Goal: Task Accomplishment & Management: Manage account settings

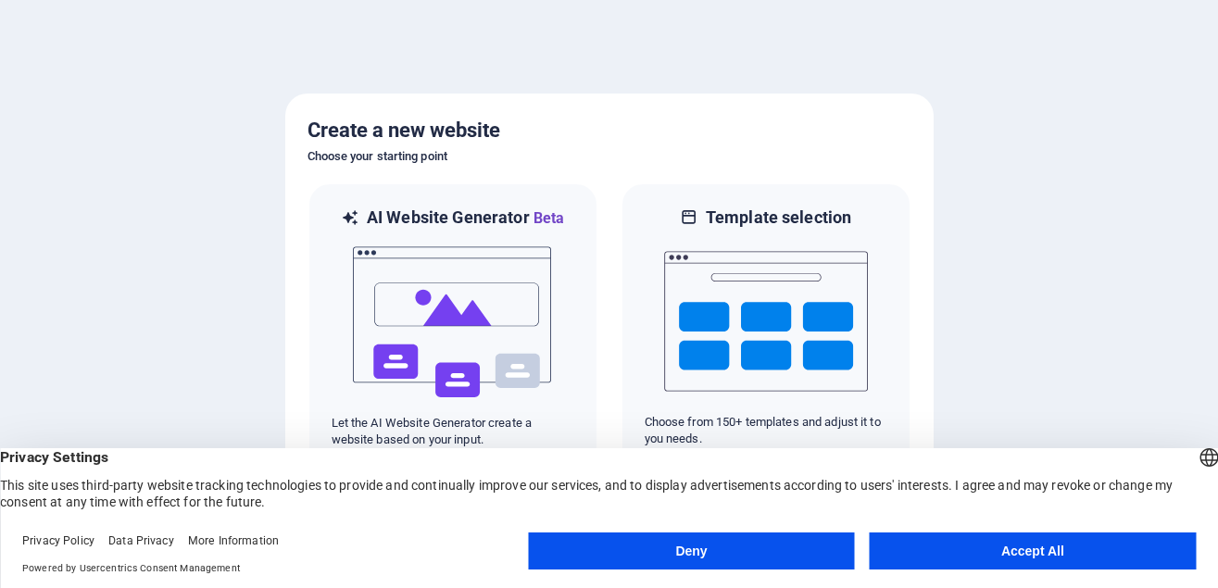
click at [1018, 549] on button "Accept All" at bounding box center [1033, 551] width 326 height 37
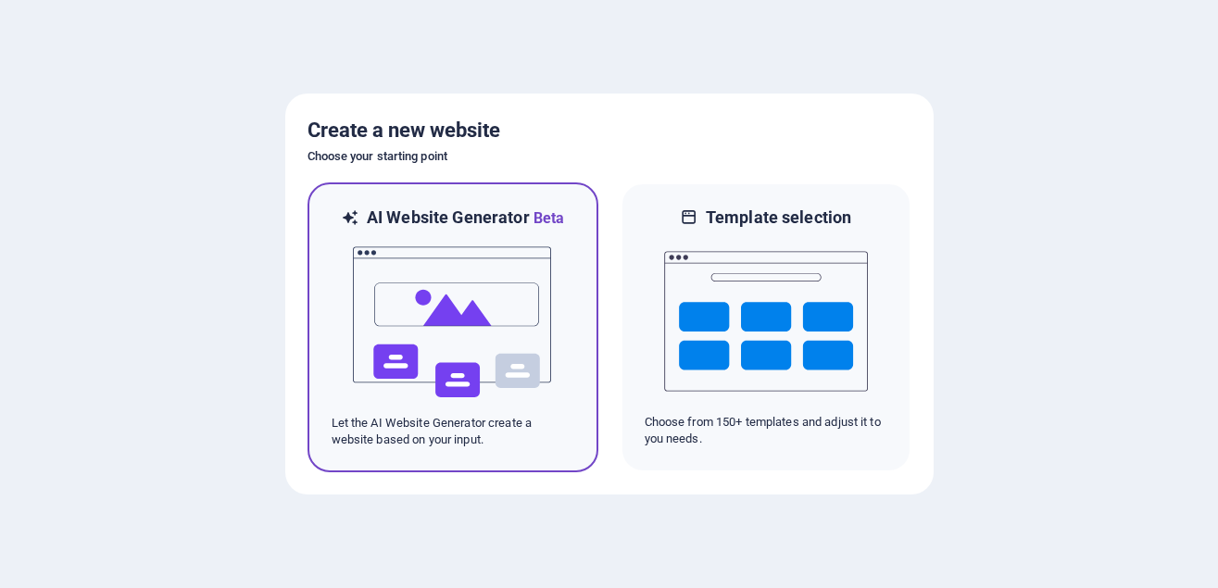
click at [472, 280] on img at bounding box center [453, 322] width 204 height 185
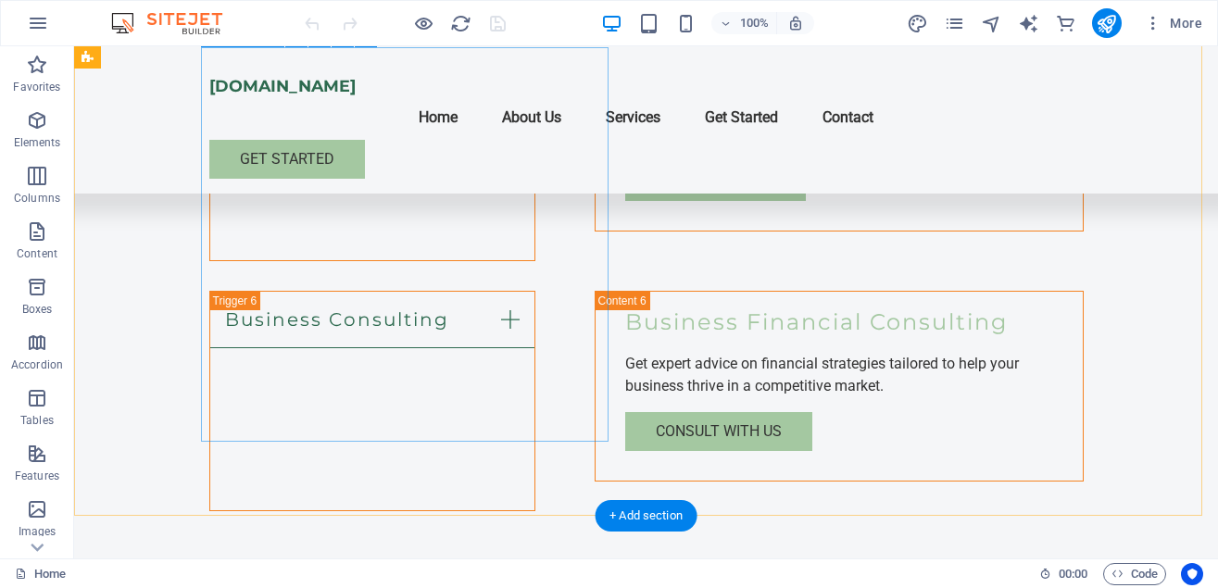
scroll to position [3481, 0]
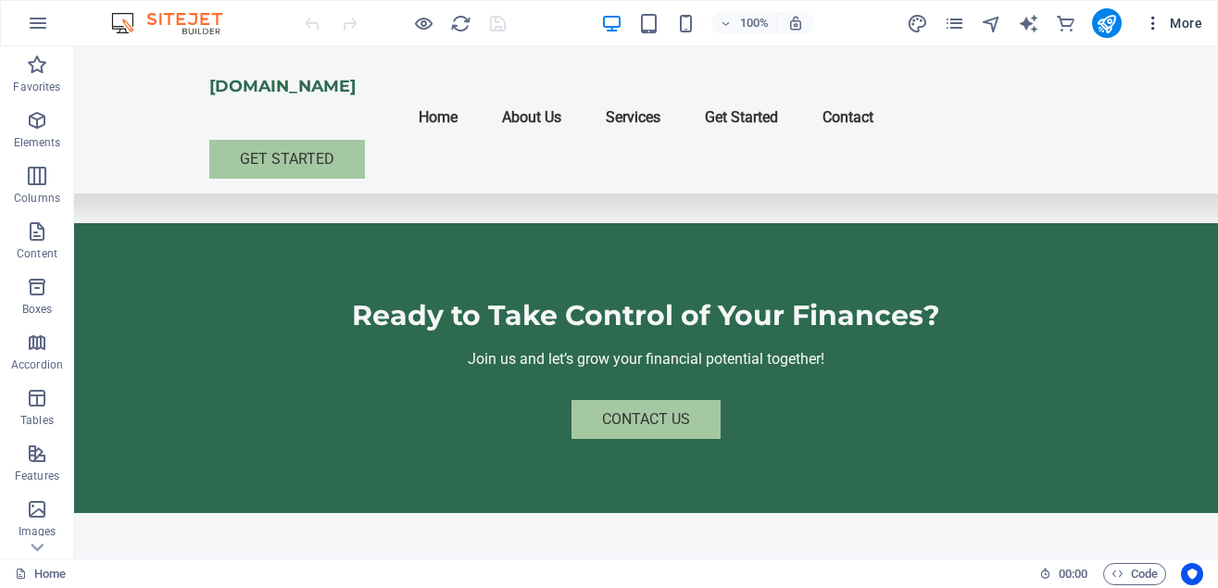
click at [1149, 19] on icon "button" at bounding box center [1153, 23] width 19 height 19
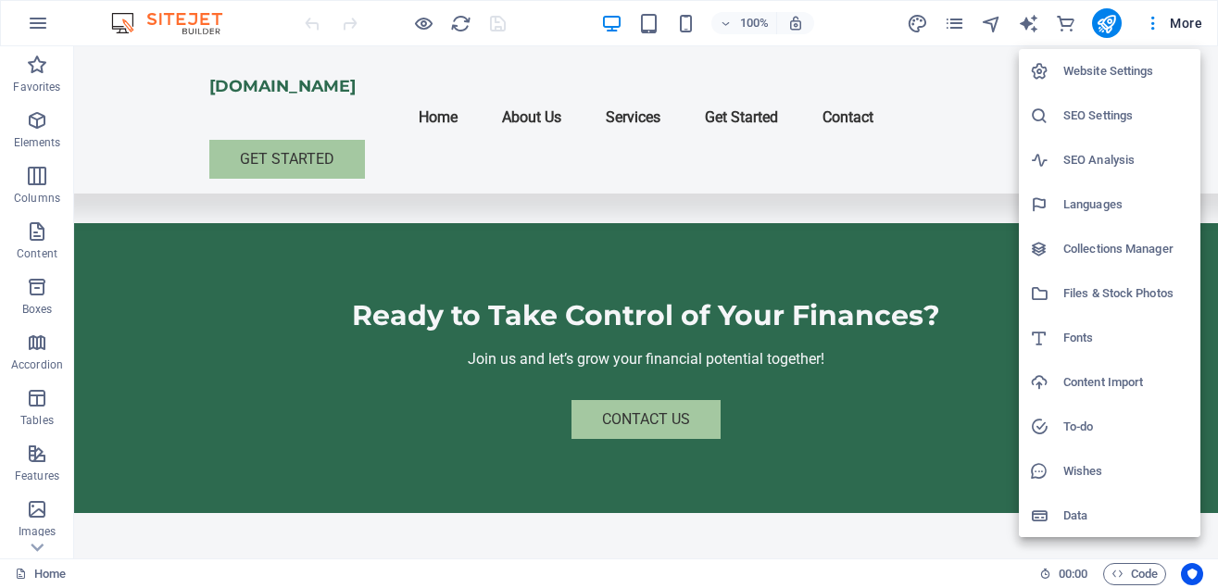
click at [1116, 66] on h6 "Website Settings" at bounding box center [1127, 71] width 126 height 22
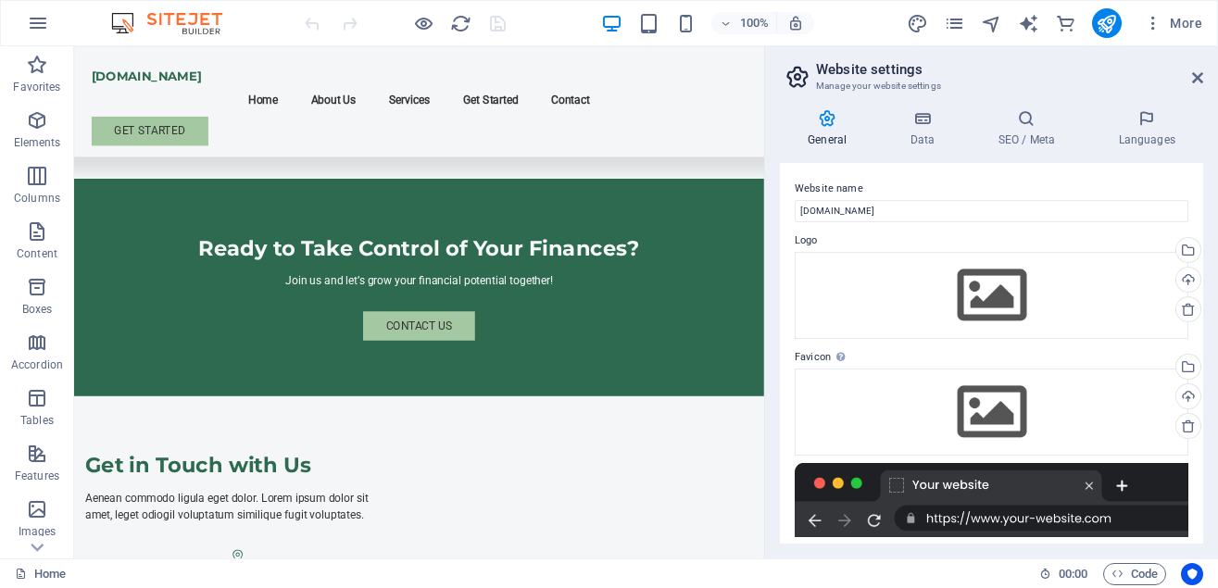
scroll to position [3311, 0]
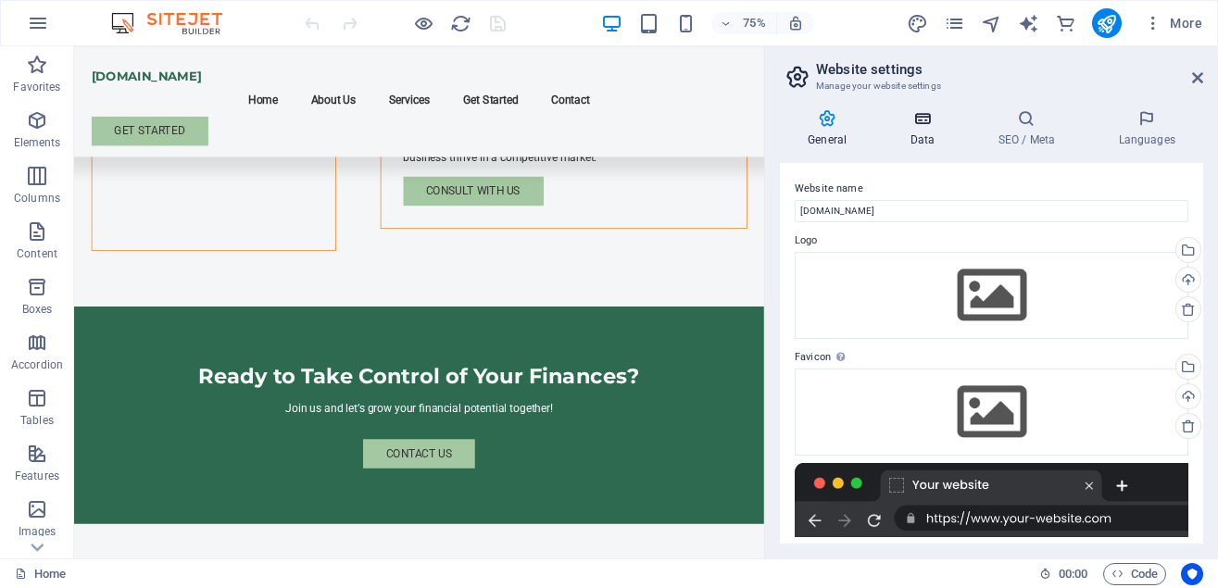
click at [925, 133] on h4 "Data" at bounding box center [926, 128] width 88 height 39
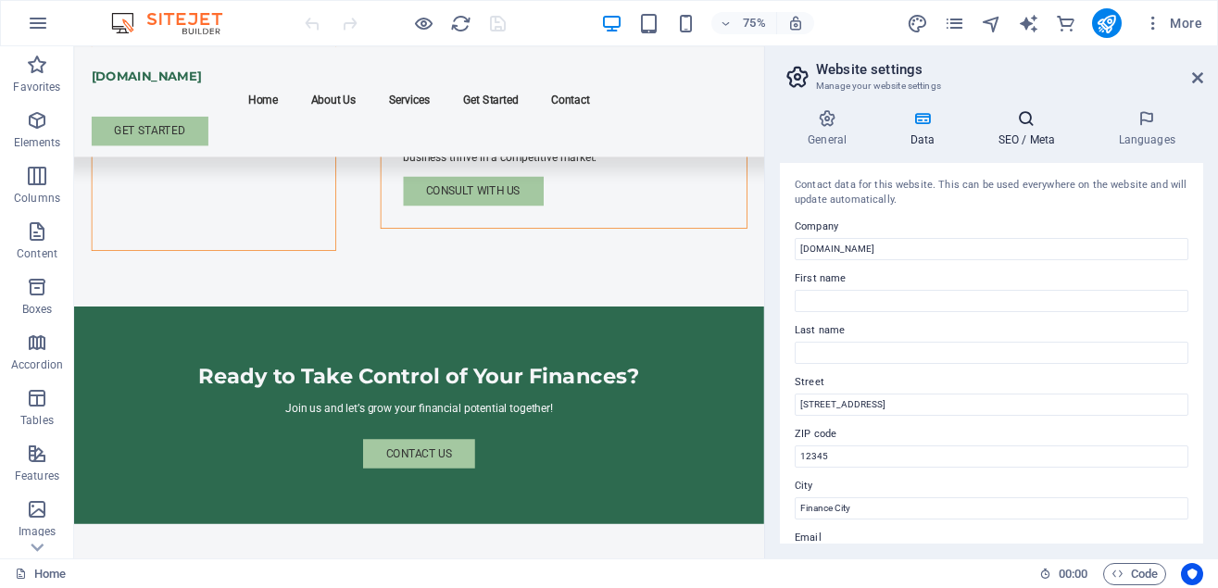
click at [1021, 133] on h4 "SEO / Meta" at bounding box center [1030, 128] width 120 height 39
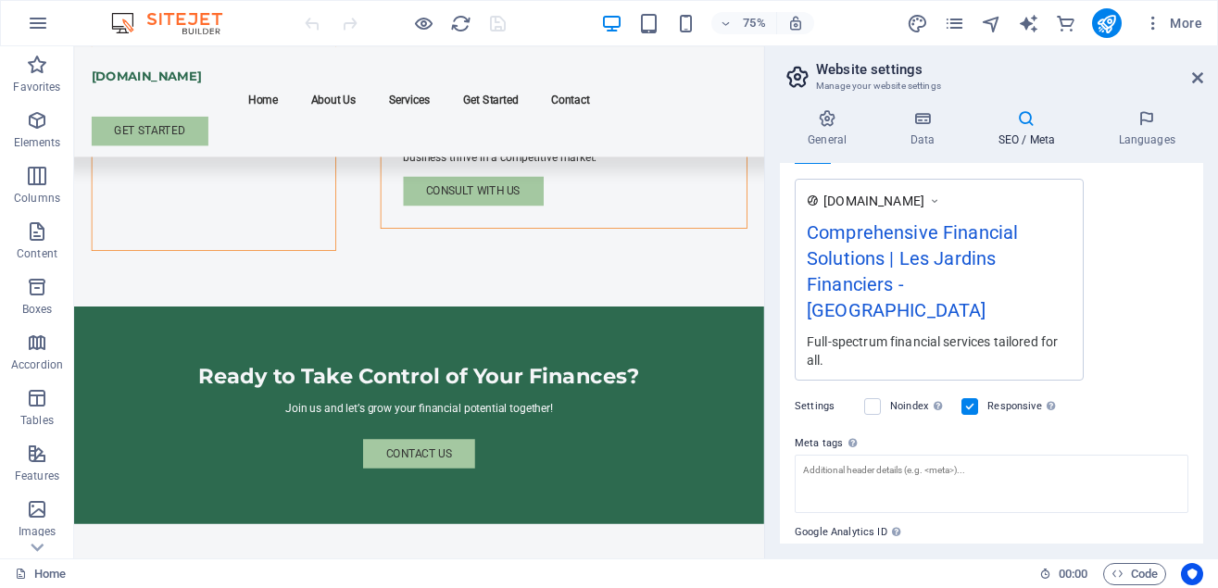
scroll to position [372, 0]
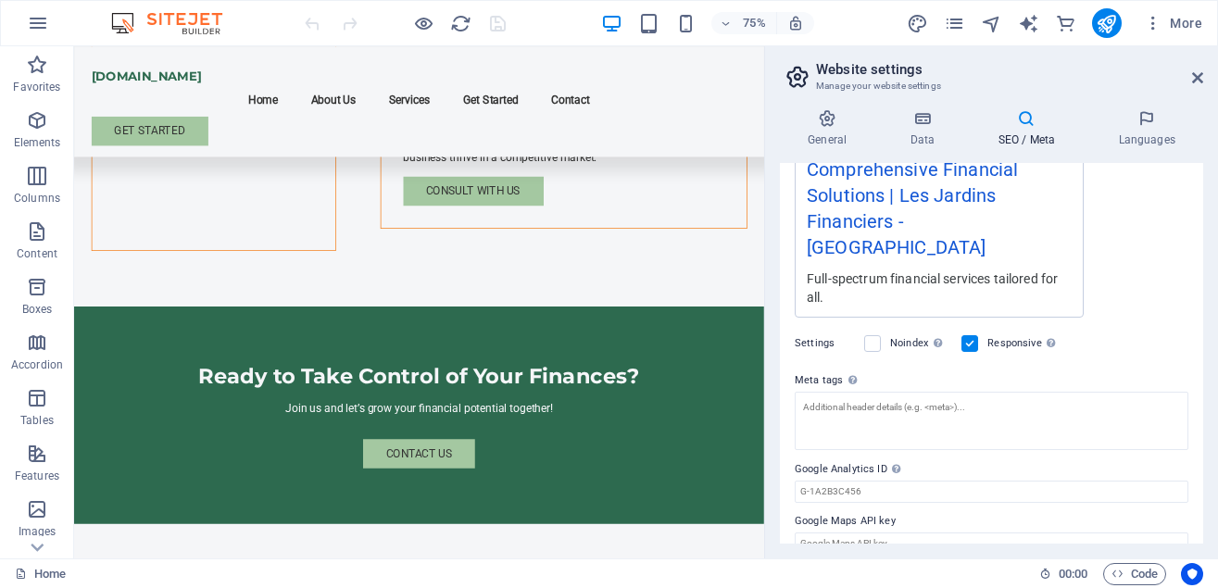
click at [1118, 264] on div "www.example.com Comprehensive Financial Solutions | Les Jardins Financiers - Be…" at bounding box center [992, 217] width 394 height 202
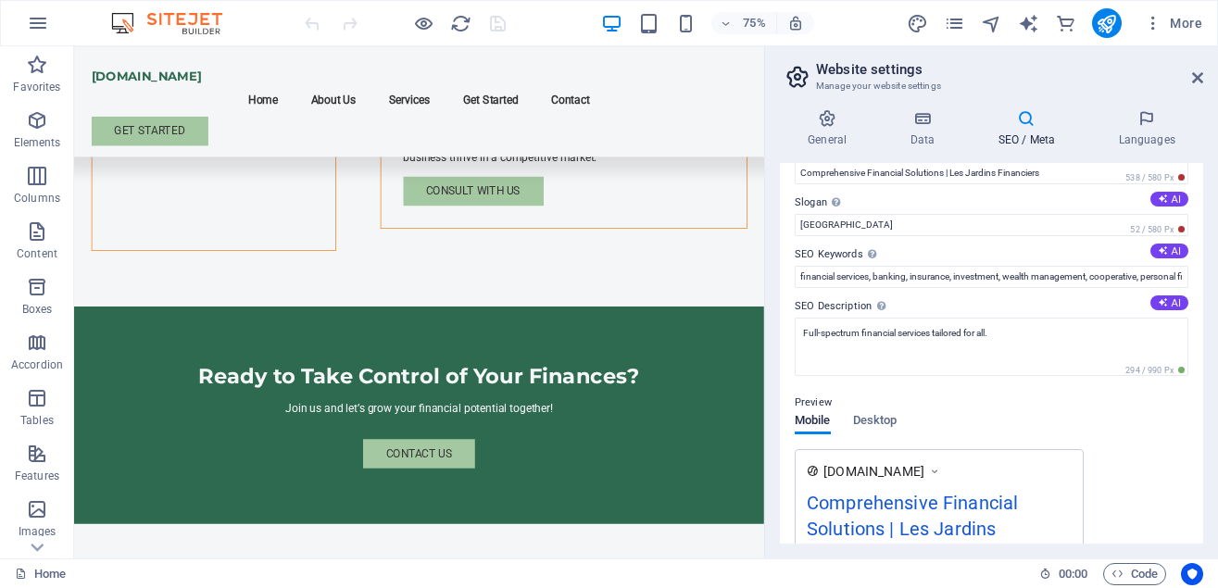
scroll to position [0, 0]
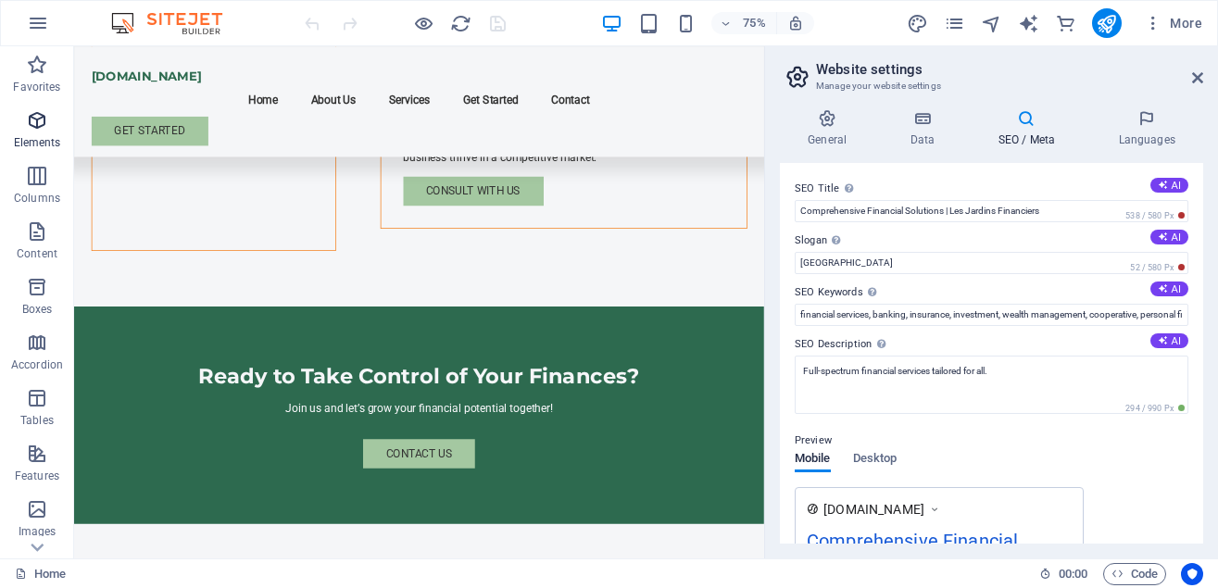
click at [40, 116] on icon "button" at bounding box center [37, 120] width 22 height 22
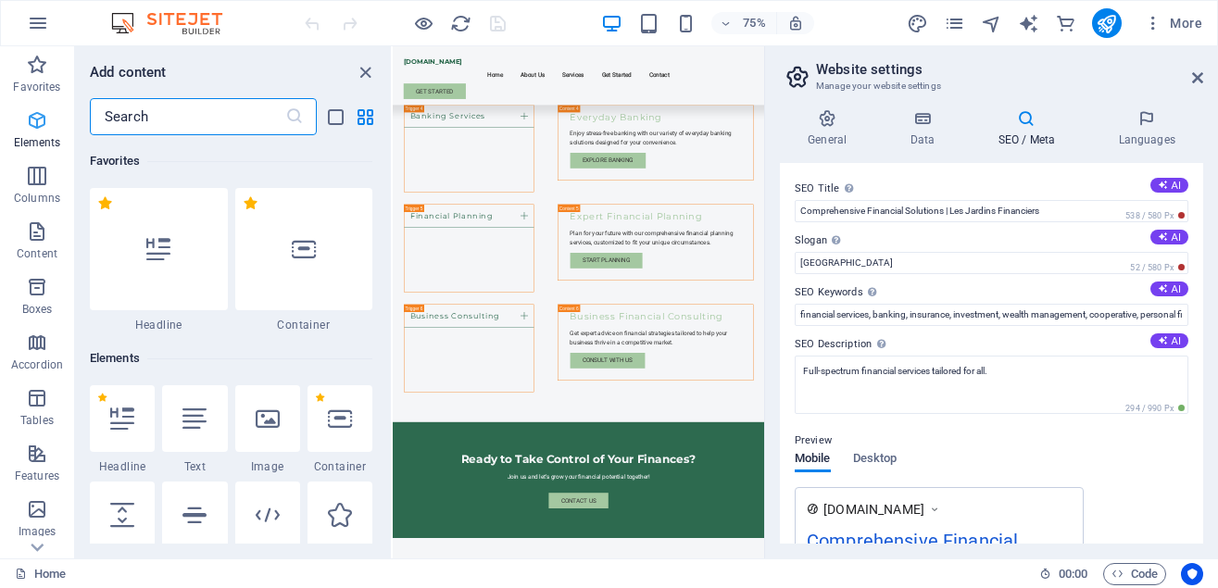
scroll to position [197, 0]
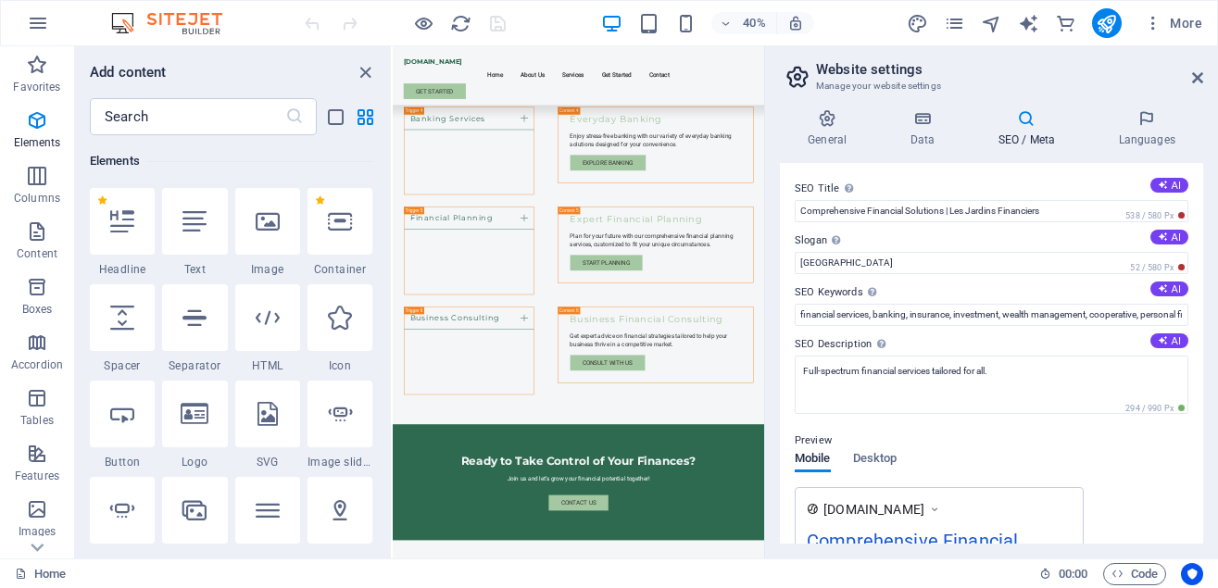
click at [1006, 173] on div "SEO Title The title of your website - make it something that stands out in sear…" at bounding box center [991, 353] width 423 height 381
click at [366, 70] on icon "close panel" at bounding box center [365, 72] width 21 height 21
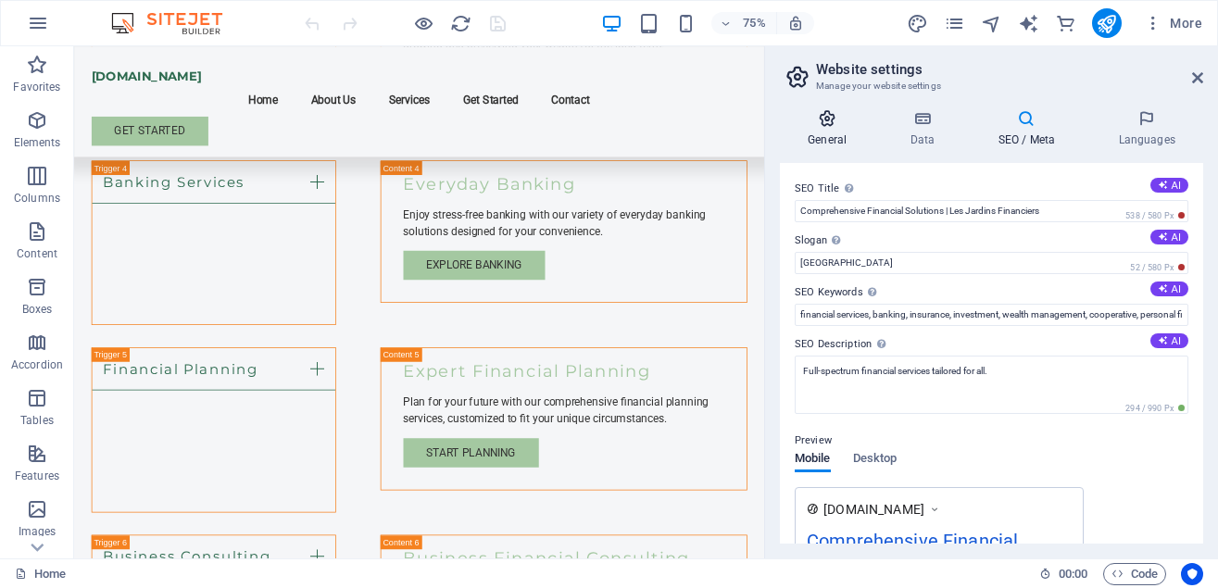
click at [831, 124] on icon at bounding box center [827, 118] width 95 height 19
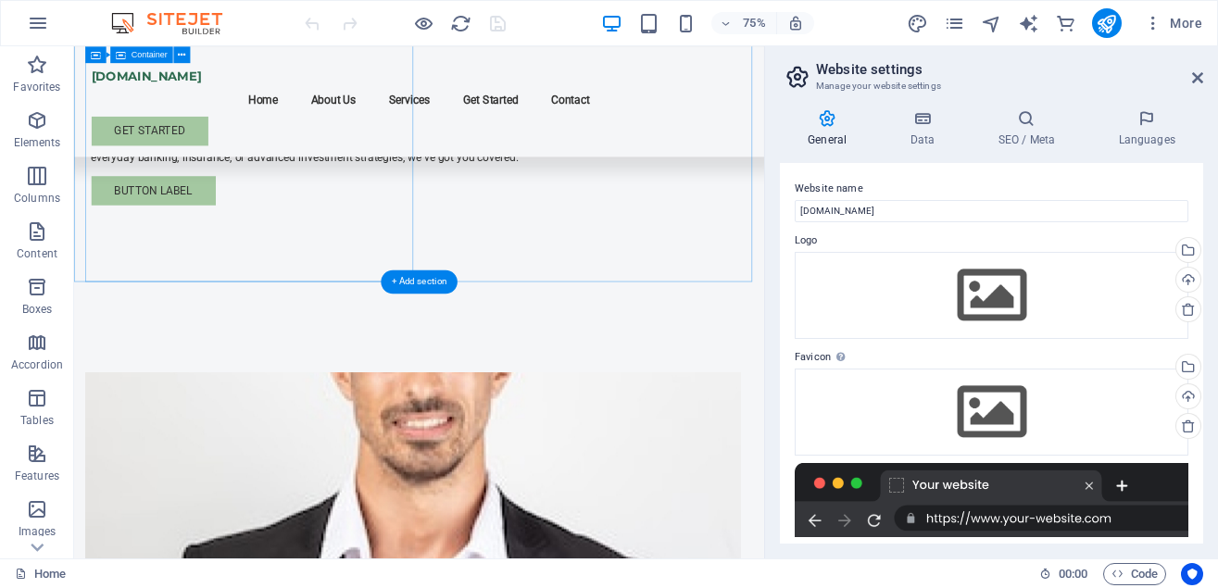
scroll to position [255, 0]
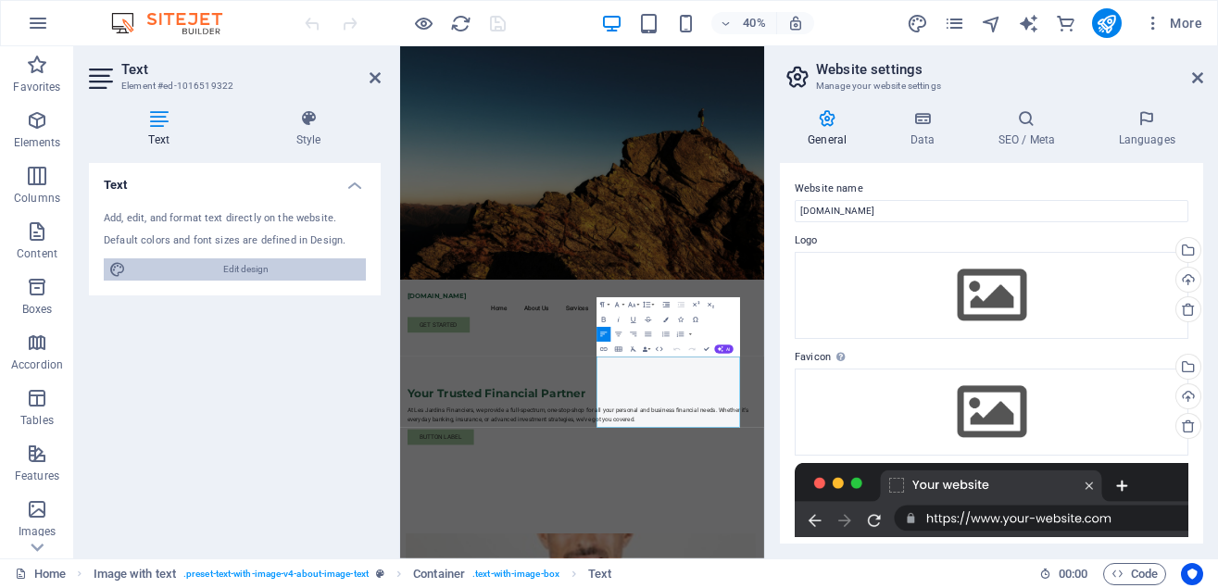
click at [264, 273] on span "Edit design" at bounding box center [246, 270] width 229 height 22
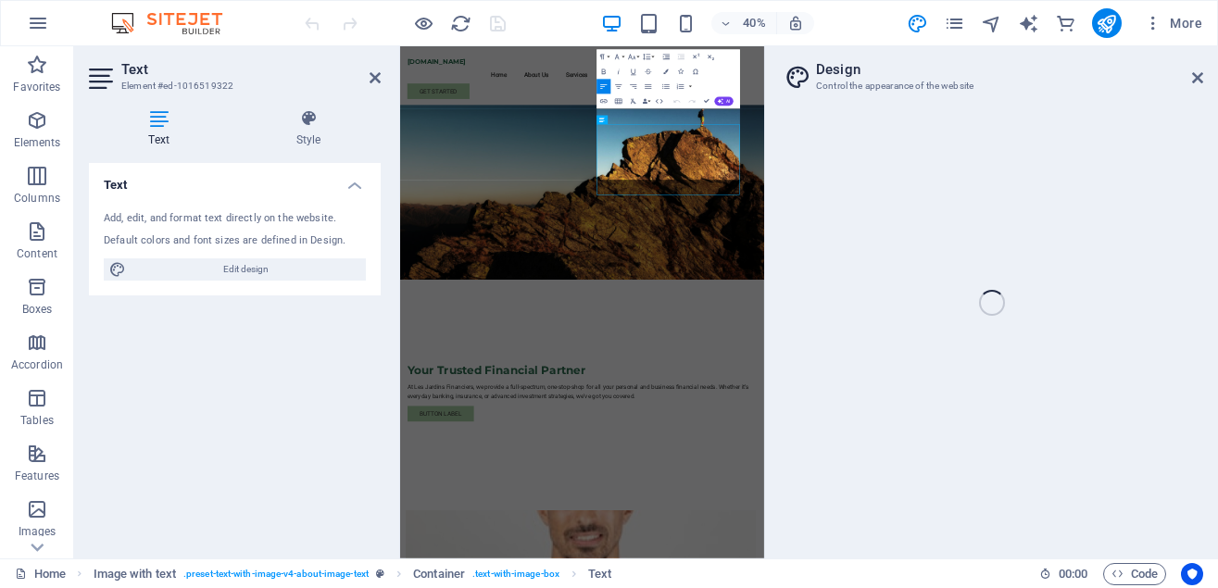
scroll to position [581, 0]
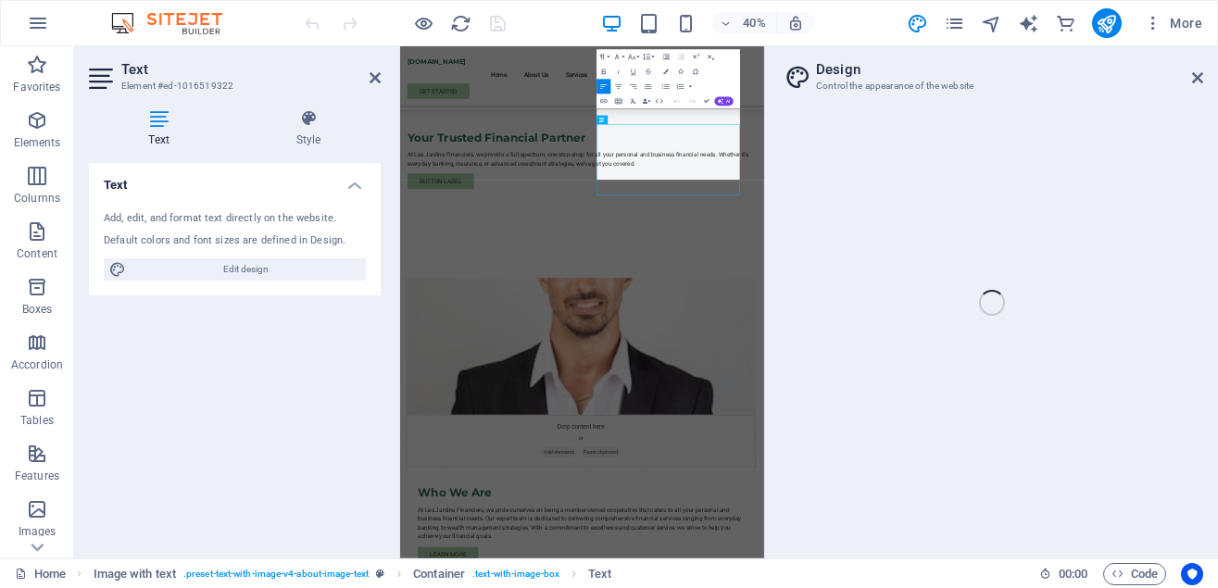
select select "px"
select select "200"
select select "px"
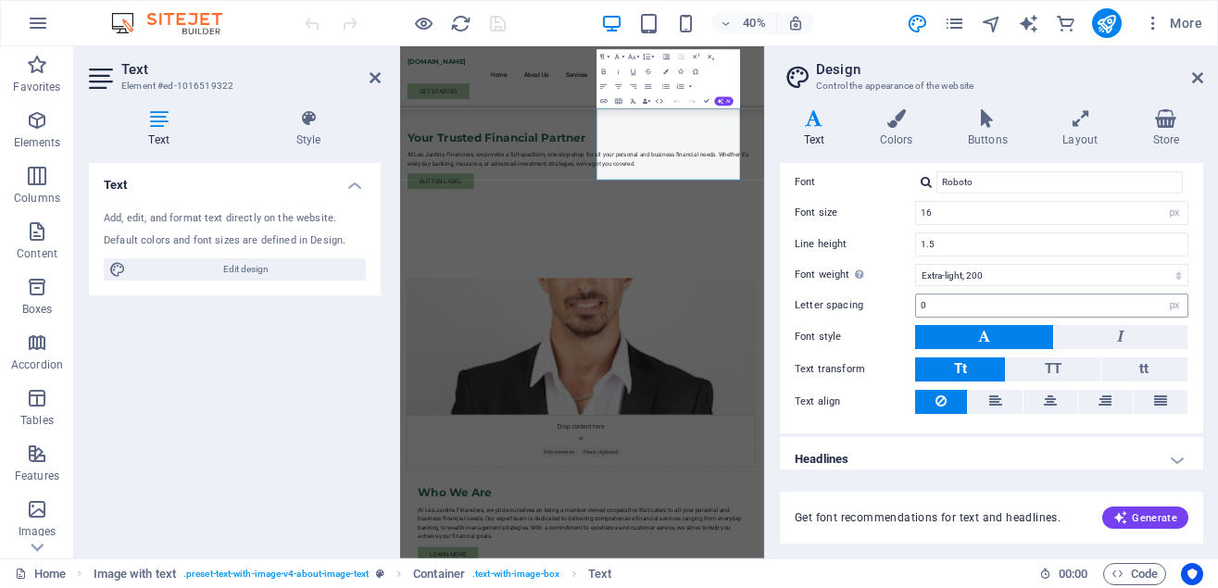
scroll to position [114, 0]
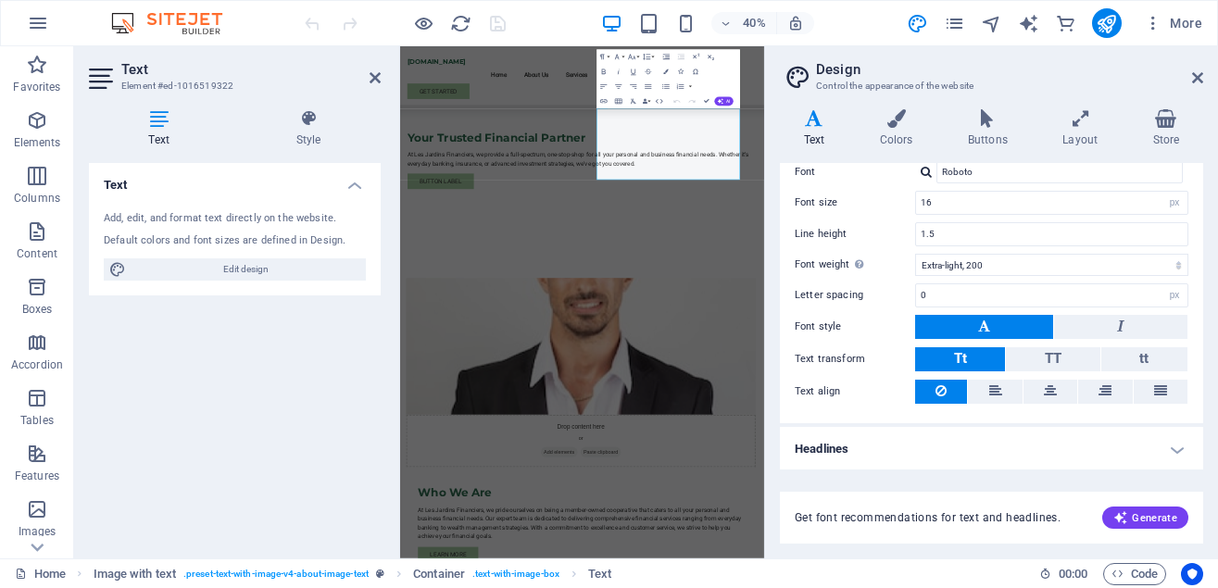
click at [218, 331] on div "Text Add, edit, and format text directly on the website. Default colors and fon…" at bounding box center [235, 353] width 292 height 381
click at [1199, 69] on h2 "Design" at bounding box center [1009, 69] width 387 height 17
click at [1190, 75] on h2 "Design" at bounding box center [1009, 69] width 387 height 17
click at [1198, 74] on icon at bounding box center [1197, 77] width 11 height 15
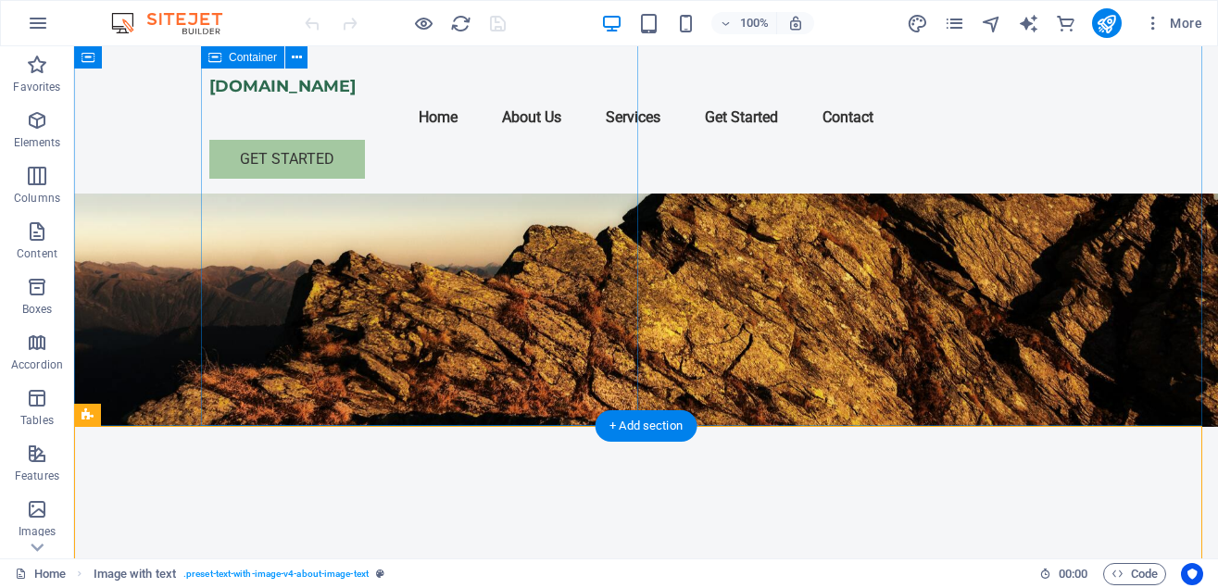
scroll to position [0, 0]
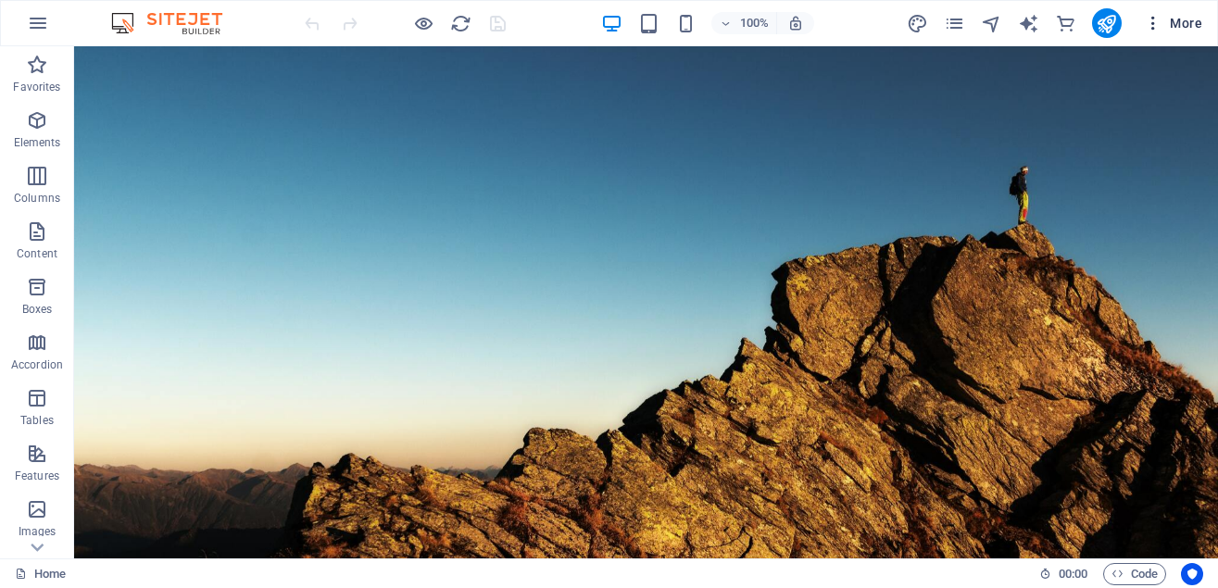
click at [1152, 20] on icon "button" at bounding box center [1153, 23] width 19 height 19
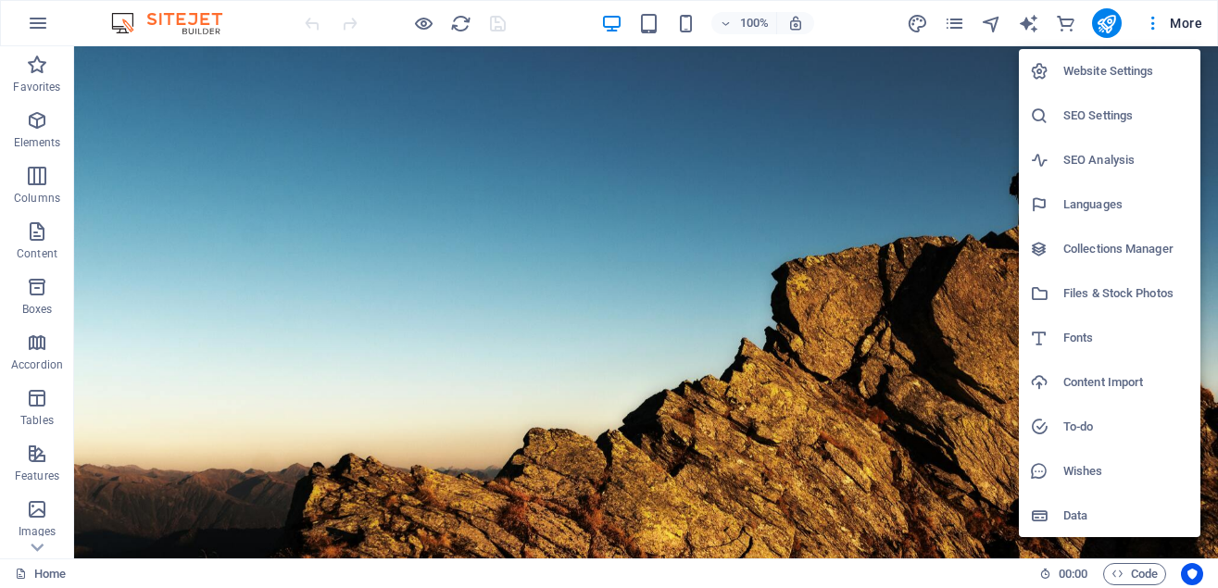
drag, startPoint x: 547, startPoint y: 449, endPoint x: 523, endPoint y: 444, distance: 24.7
click at [547, 448] on div at bounding box center [609, 294] width 1218 height 588
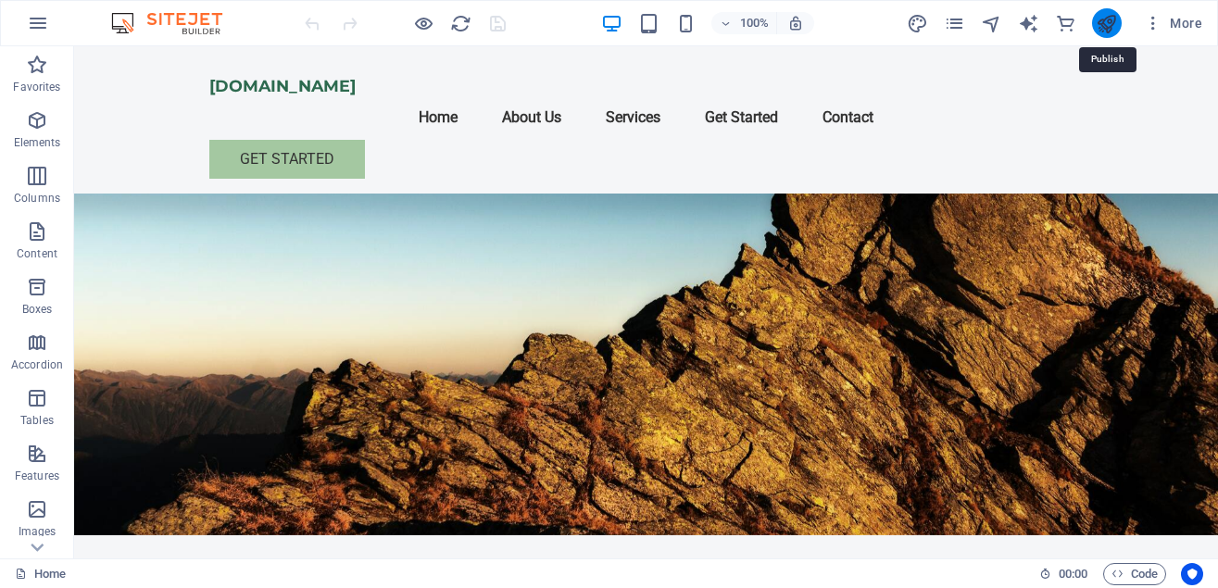
click at [1107, 18] on icon "publish" at bounding box center [1106, 23] width 21 height 21
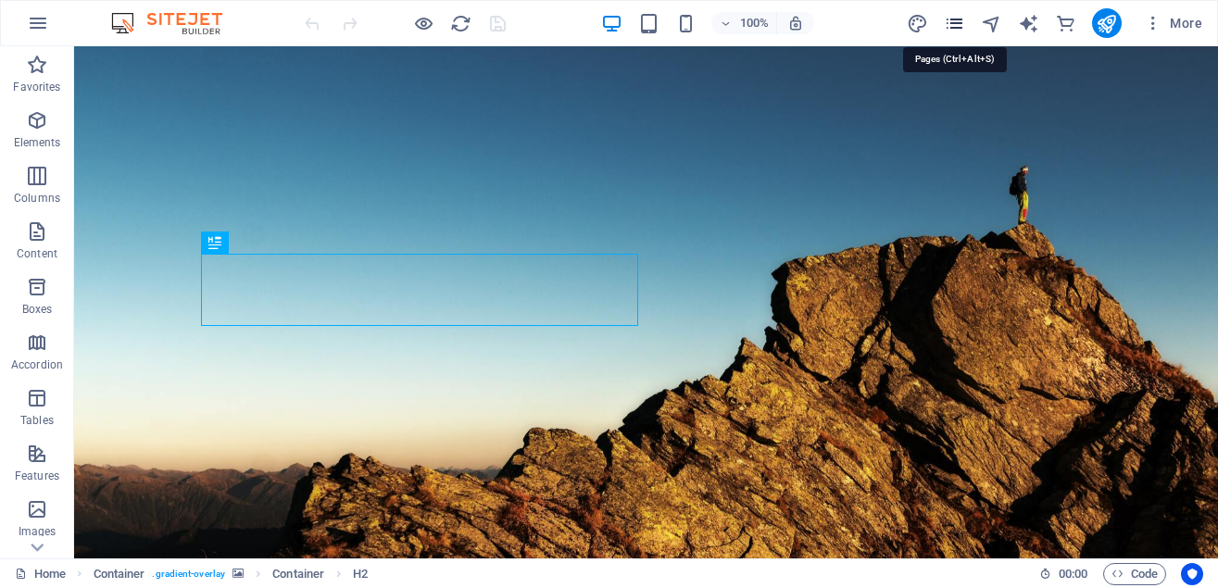
click at [951, 25] on icon "pages" at bounding box center [954, 23] width 21 height 21
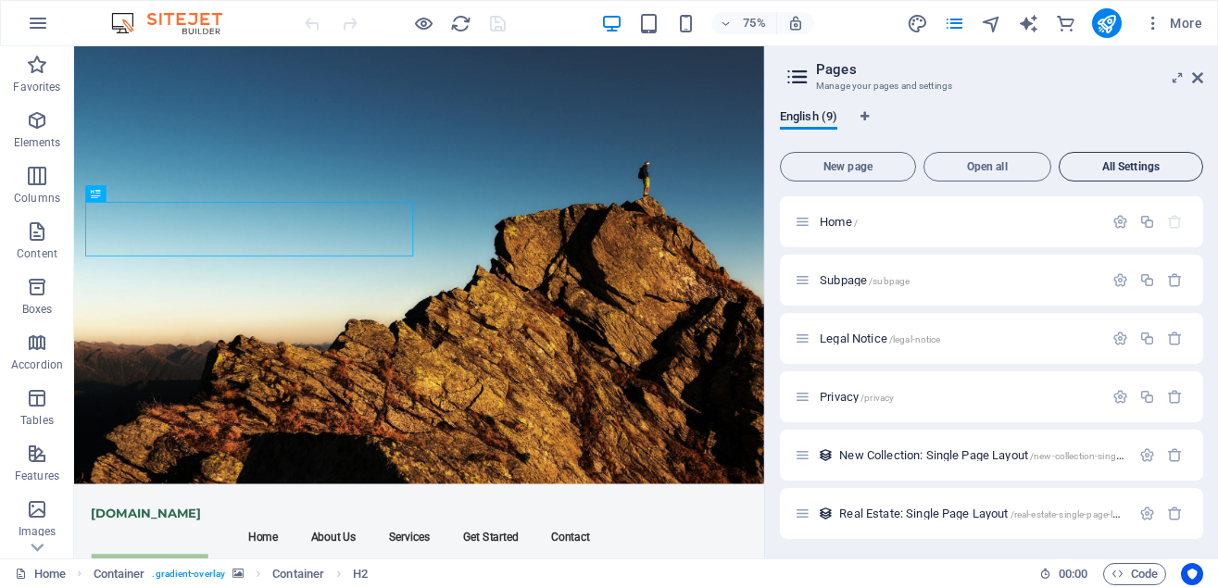
click at [1144, 165] on span "All Settings" at bounding box center [1131, 166] width 128 height 11
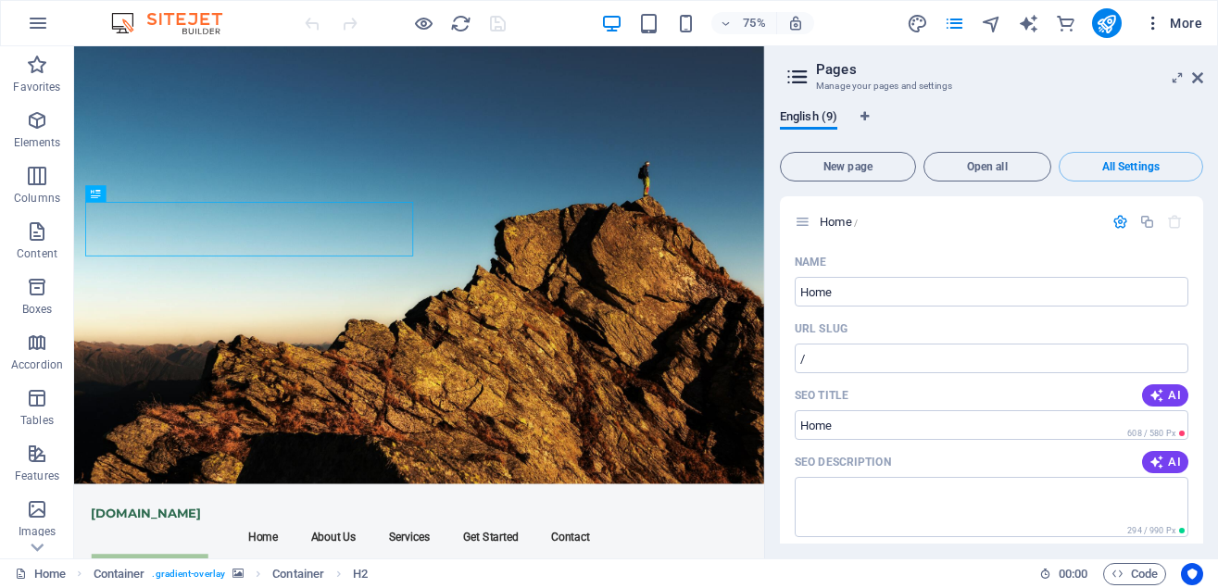
click at [1149, 24] on icon "button" at bounding box center [1153, 23] width 19 height 19
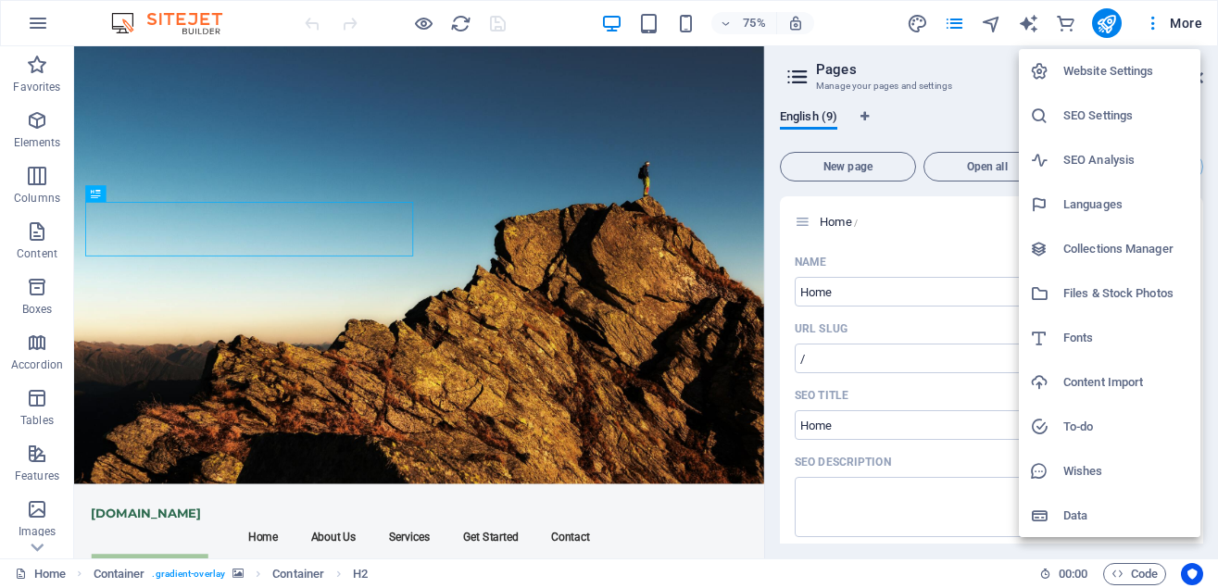
click at [969, 56] on div at bounding box center [609, 294] width 1218 height 588
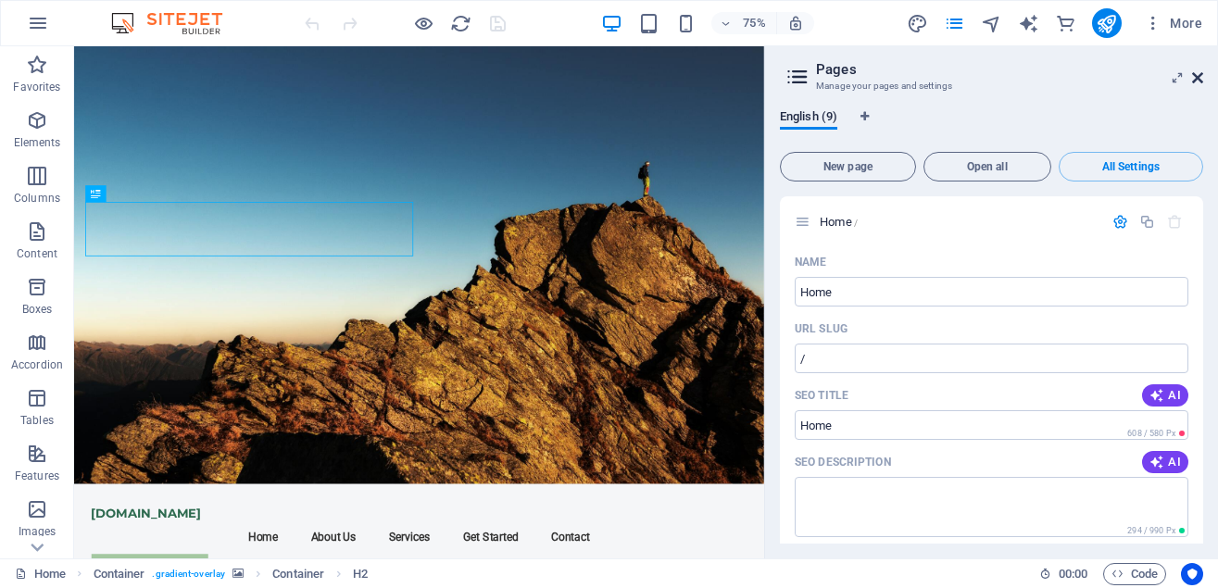
click at [1198, 76] on icon at bounding box center [1197, 77] width 11 height 15
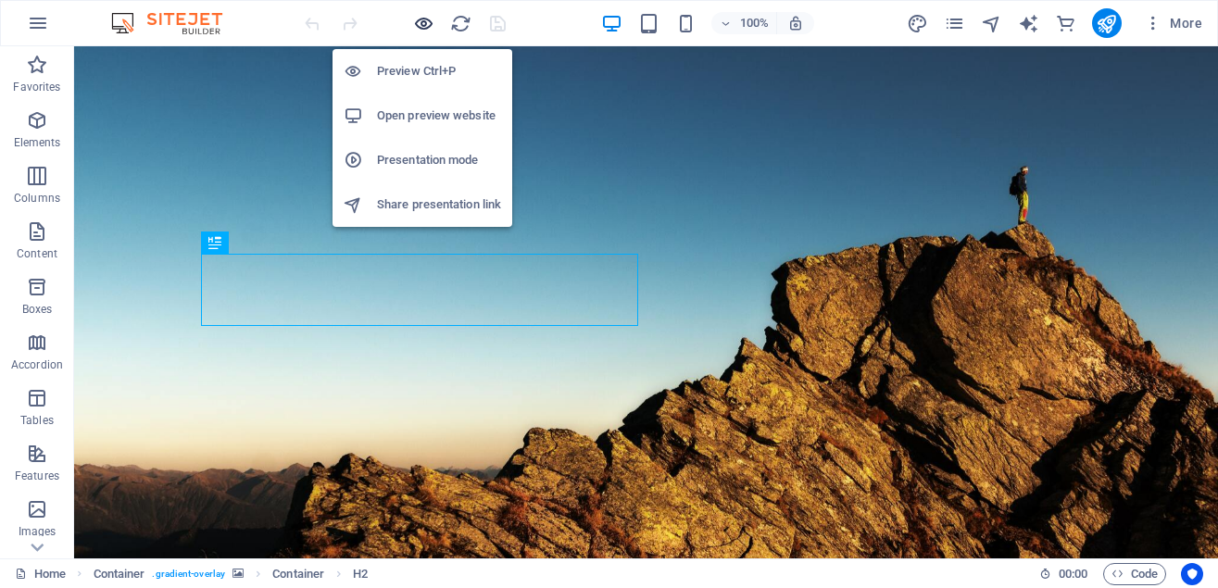
click at [419, 21] on icon "button" at bounding box center [423, 23] width 21 height 21
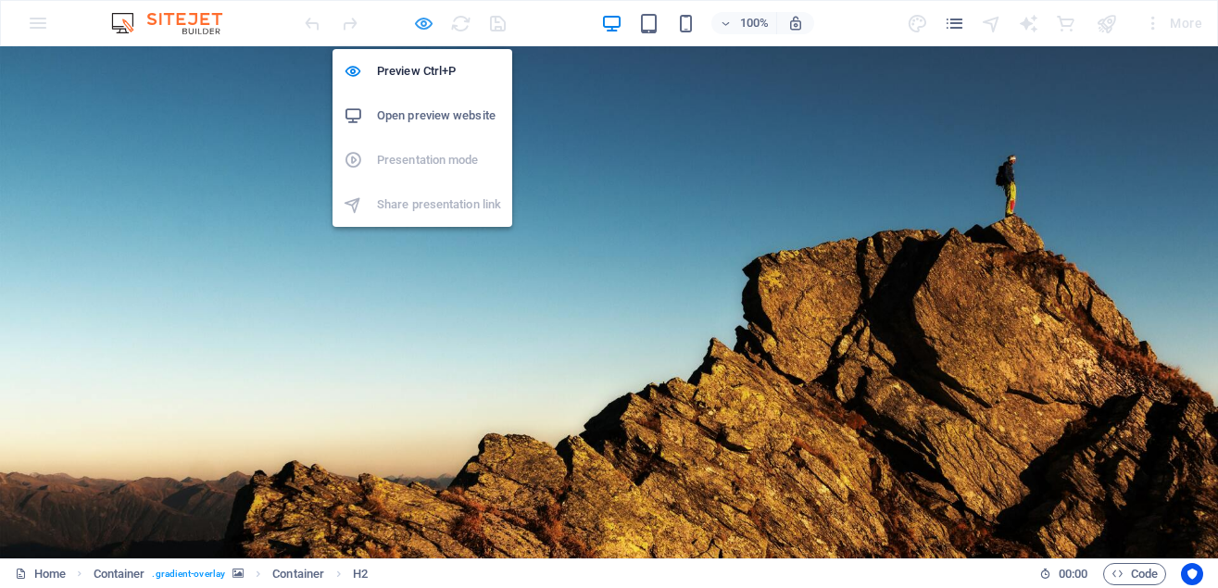
click at [419, 21] on icon "button" at bounding box center [423, 23] width 21 height 21
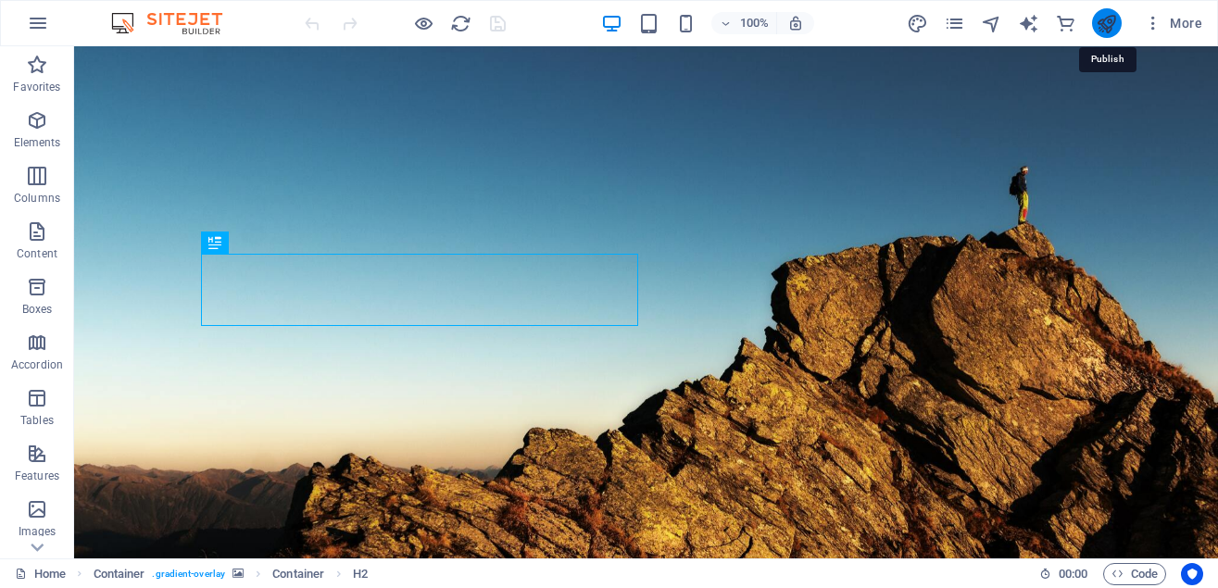
click at [1109, 20] on icon "publish" at bounding box center [1106, 23] width 21 height 21
click at [1178, 22] on span "More" at bounding box center [1173, 23] width 58 height 19
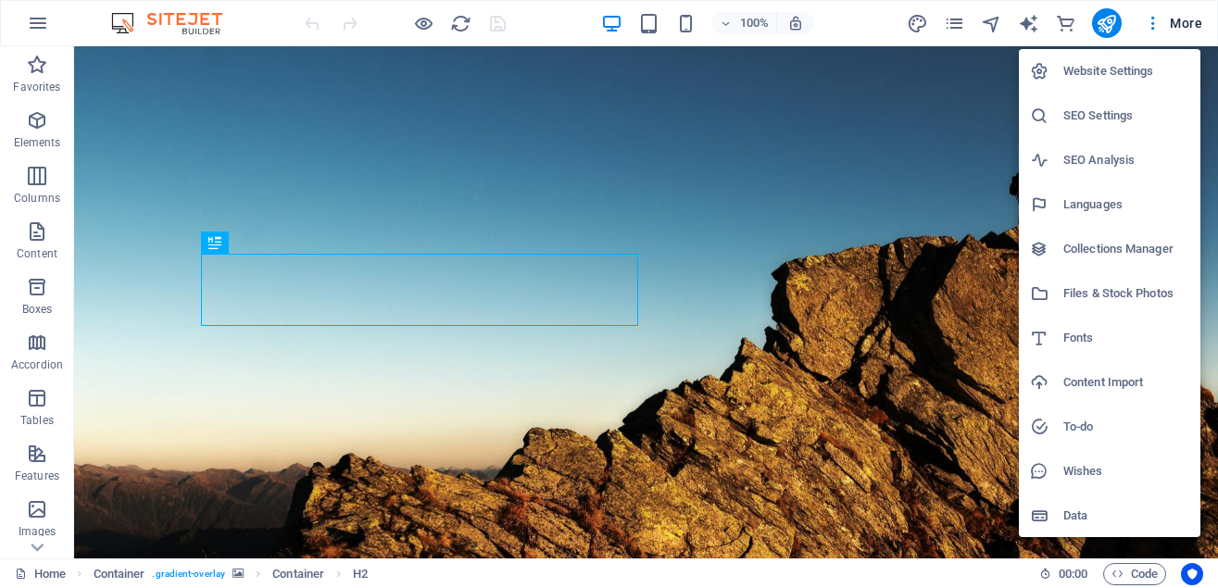
click at [1124, 71] on h6 "Website Settings" at bounding box center [1127, 71] width 126 height 22
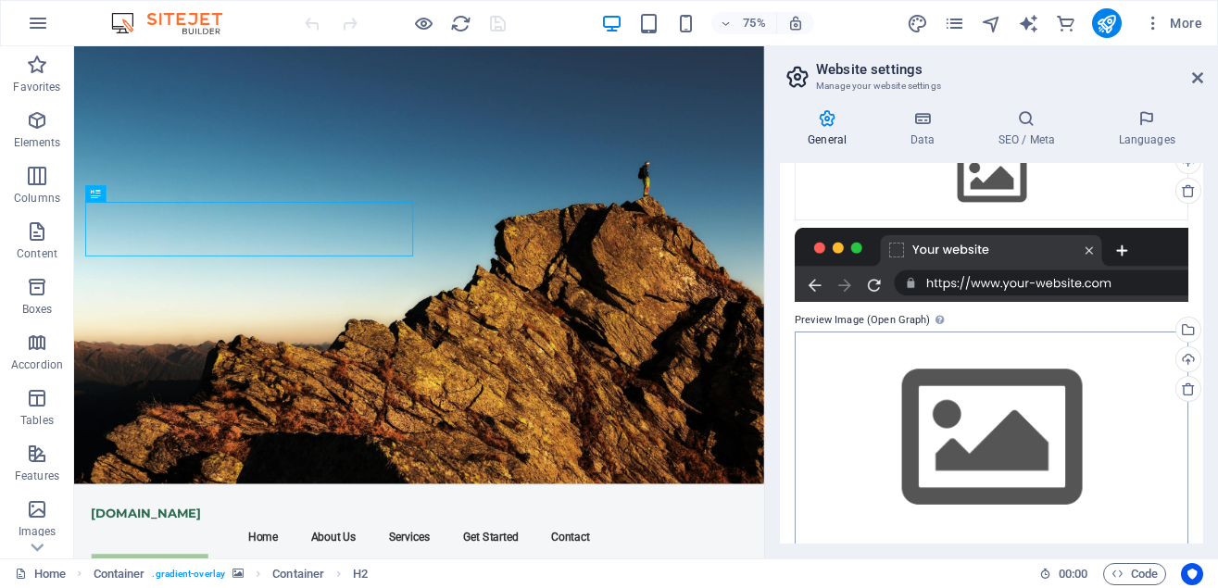
scroll to position [251, 0]
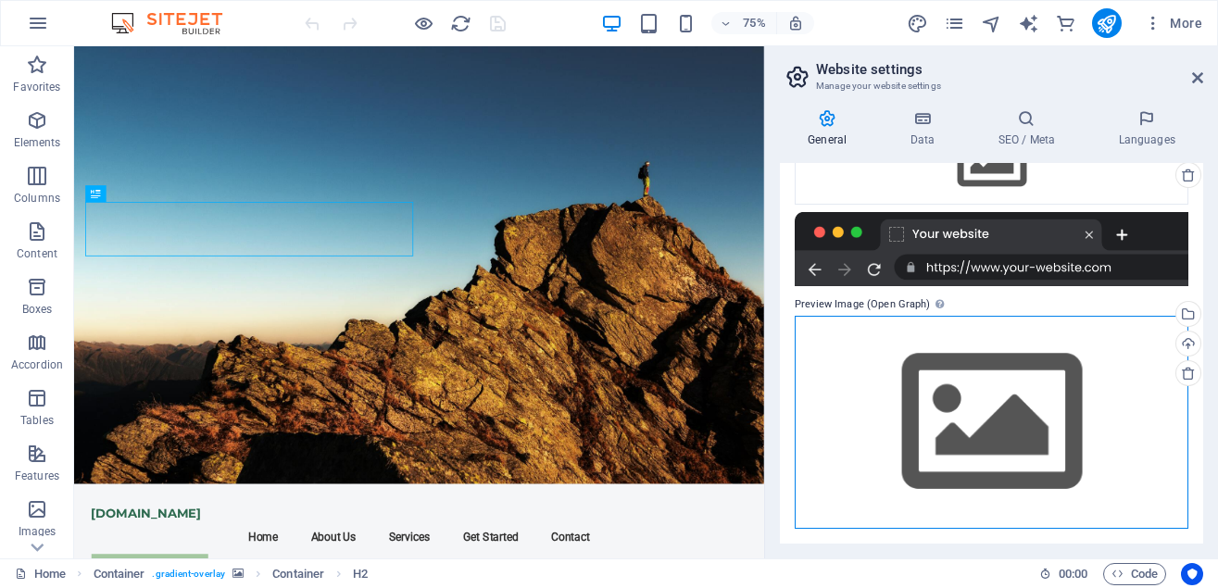
click at [997, 423] on div "Drag files here, click to choose files or select files from Files or our free s…" at bounding box center [992, 422] width 394 height 212
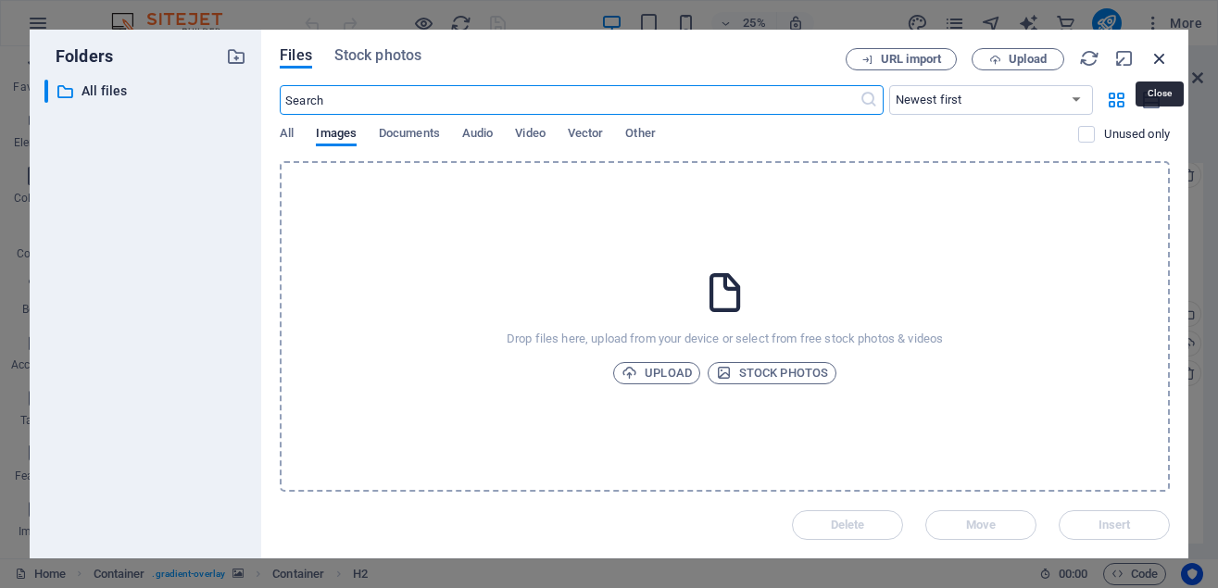
click at [1156, 58] on icon "button" at bounding box center [1160, 58] width 20 height 20
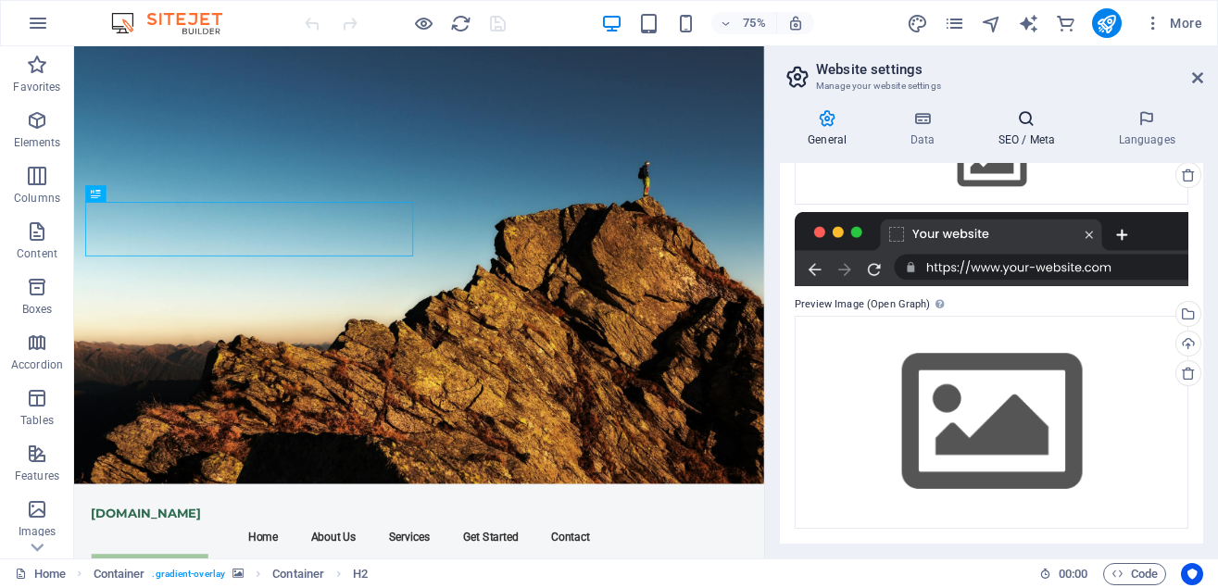
click at [1025, 124] on icon at bounding box center [1026, 118] width 113 height 19
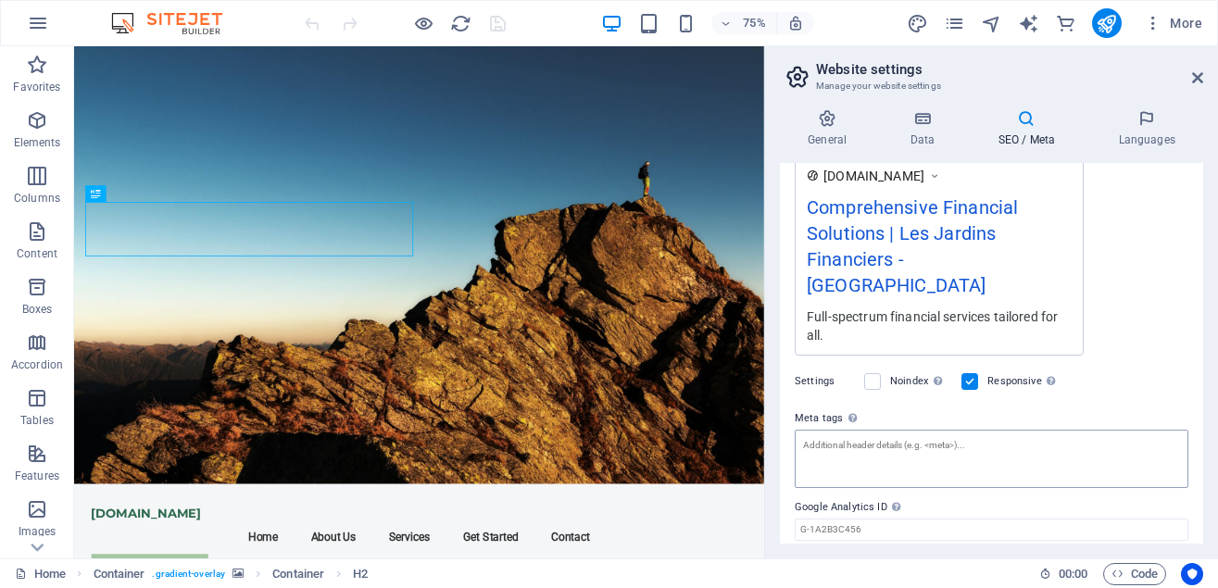
scroll to position [372, 0]
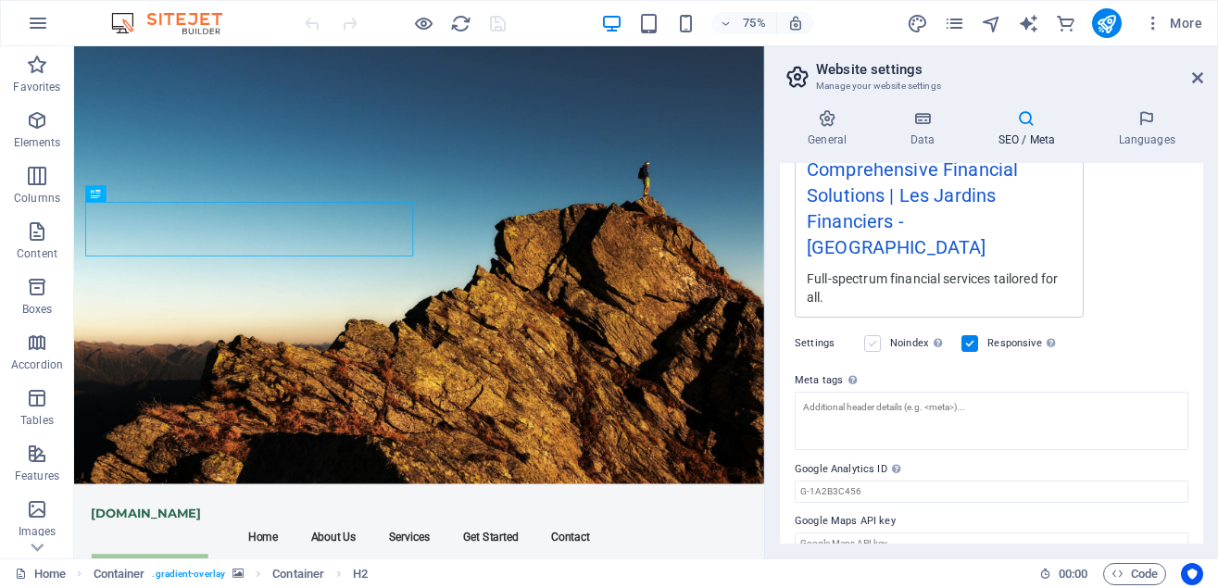
click at [876, 335] on label at bounding box center [872, 343] width 17 height 17
click at [0, 0] on input "Noindex Instruct search engines to exclude this website from search results." at bounding box center [0, 0] width 0 height 0
click at [870, 335] on label at bounding box center [872, 343] width 17 height 17
click at [0, 0] on input "Noindex Instruct search engines to exclude this website from search results." at bounding box center [0, 0] width 0 height 0
click at [870, 335] on label at bounding box center [872, 343] width 17 height 17
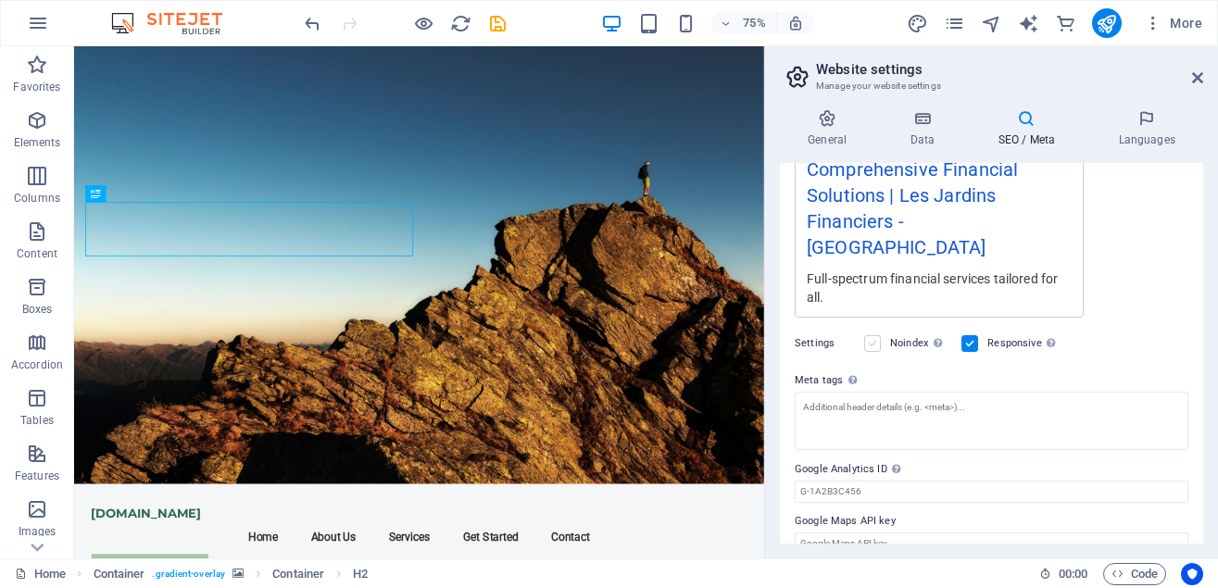
click at [0, 0] on input "Noindex Instruct search engines to exclude this website from search results." at bounding box center [0, 0] width 0 height 0
click at [870, 335] on label at bounding box center [872, 343] width 17 height 17
click at [0, 0] on input "Noindex Instruct search engines to exclude this website from search results." at bounding box center [0, 0] width 0 height 0
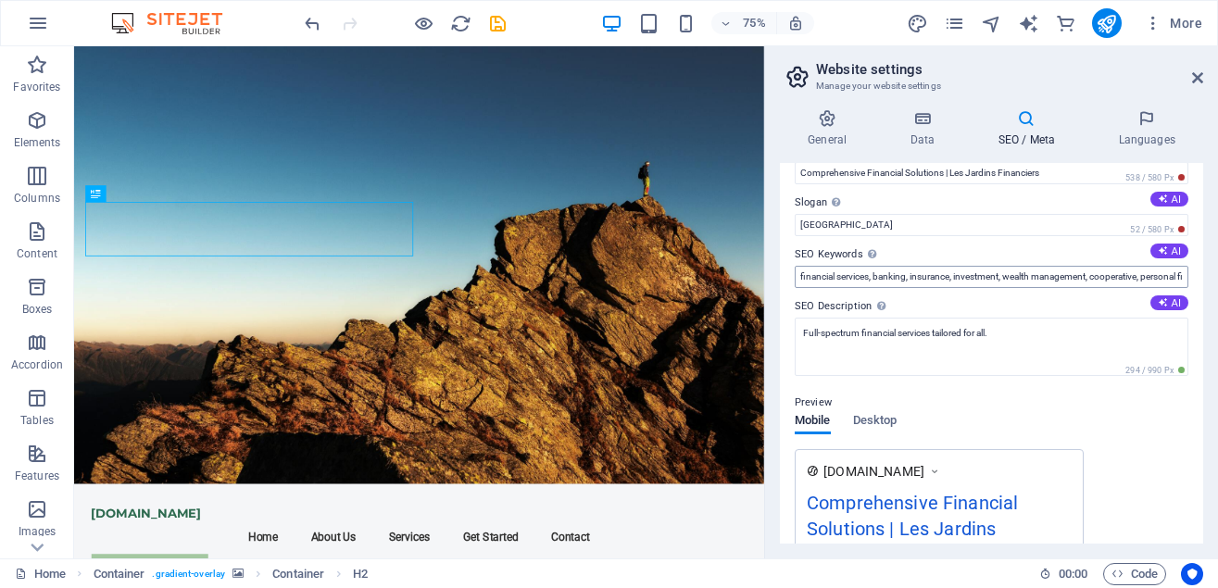
scroll to position [0, 0]
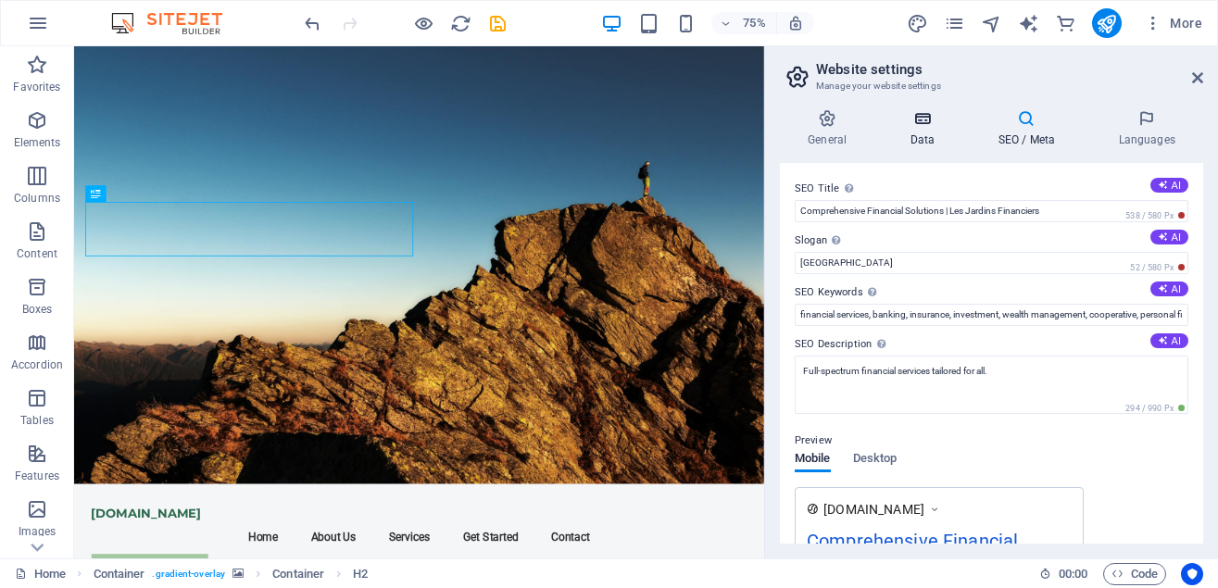
click at [934, 129] on h4 "Data" at bounding box center [926, 128] width 88 height 39
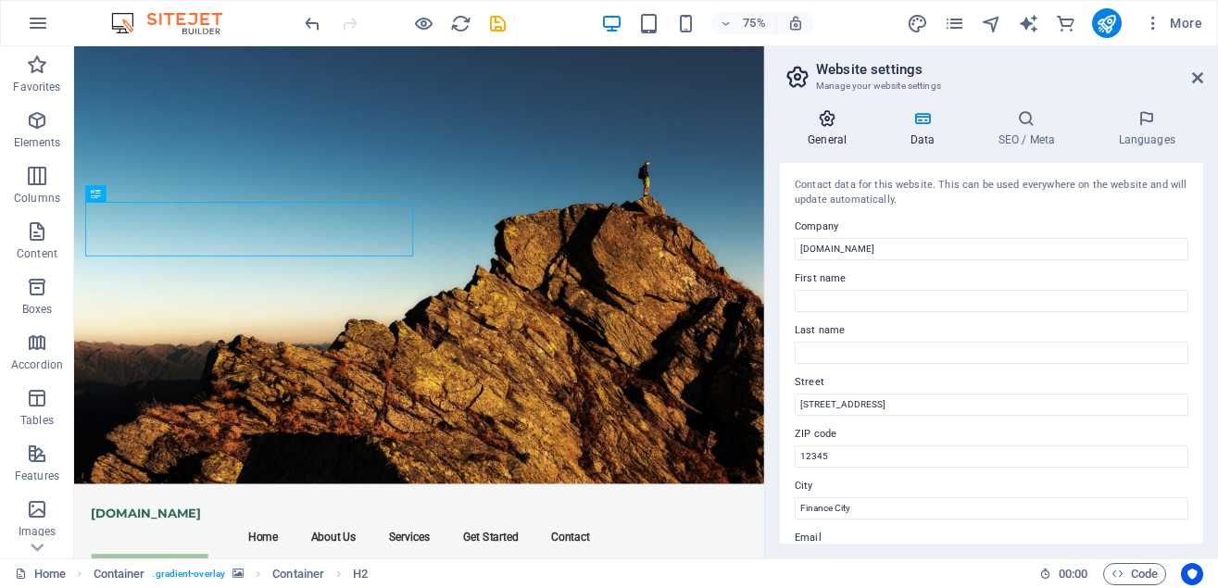
click at [832, 124] on icon at bounding box center [827, 118] width 95 height 19
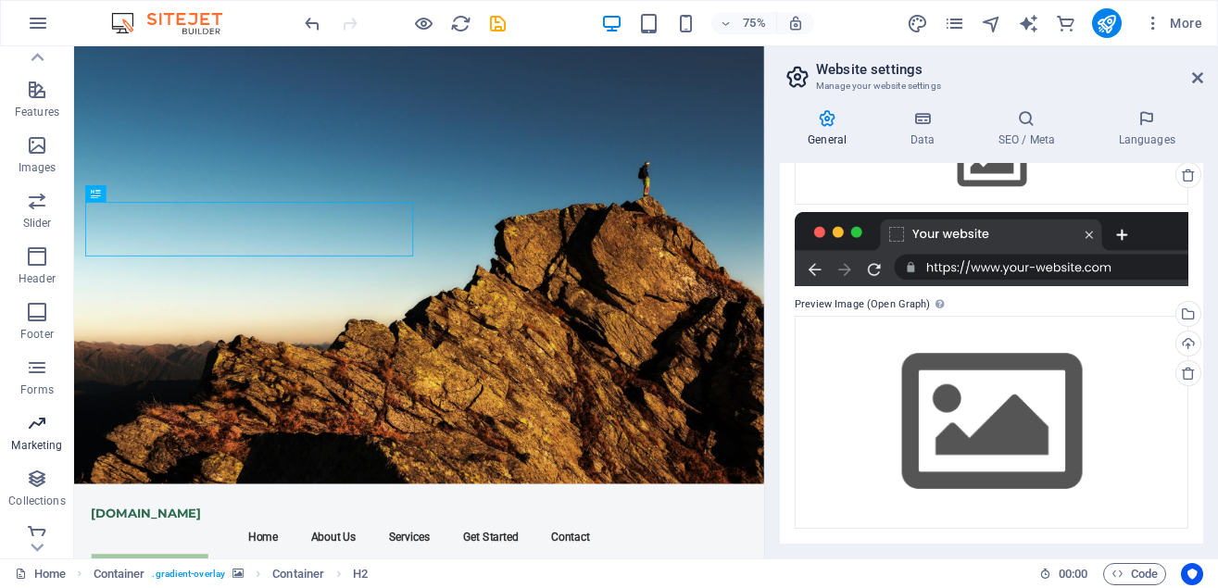
scroll to position [377, 0]
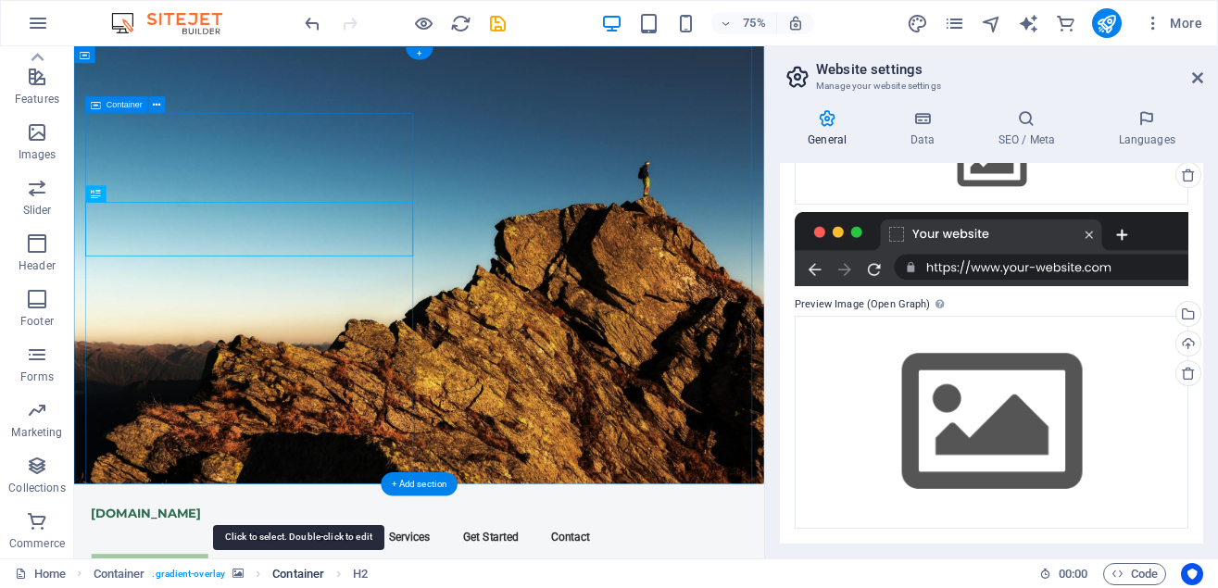
click at [310, 578] on span "Container" at bounding box center [298, 574] width 52 height 22
click at [308, 574] on span "Container" at bounding box center [298, 574] width 52 height 22
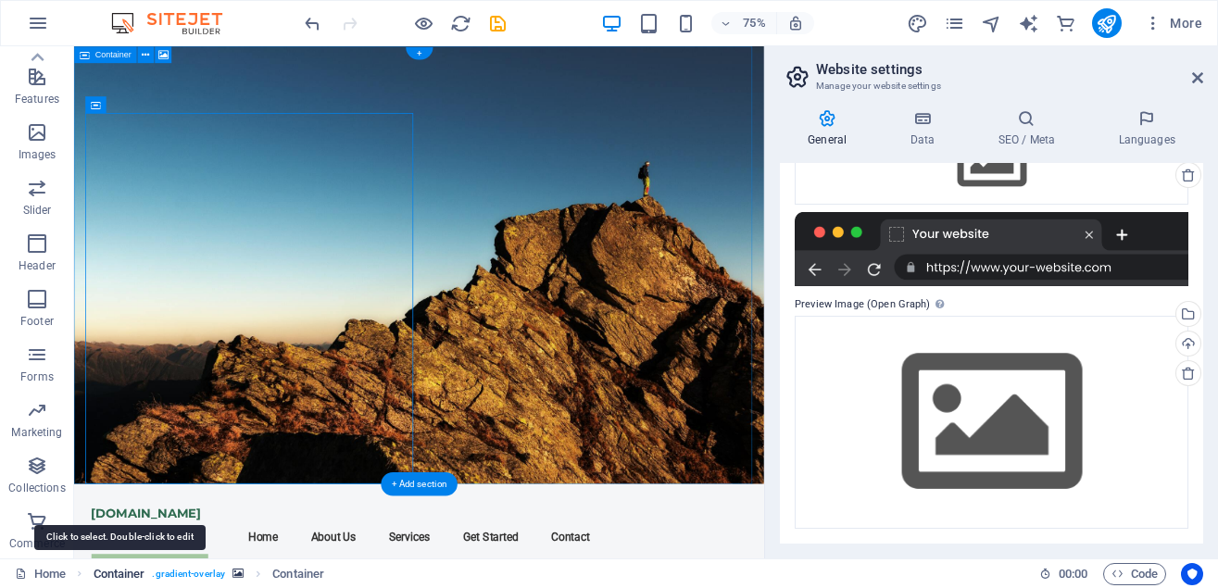
click at [120, 576] on span "Container" at bounding box center [120, 574] width 52 height 22
click at [126, 573] on span "Container" at bounding box center [120, 574] width 52 height 22
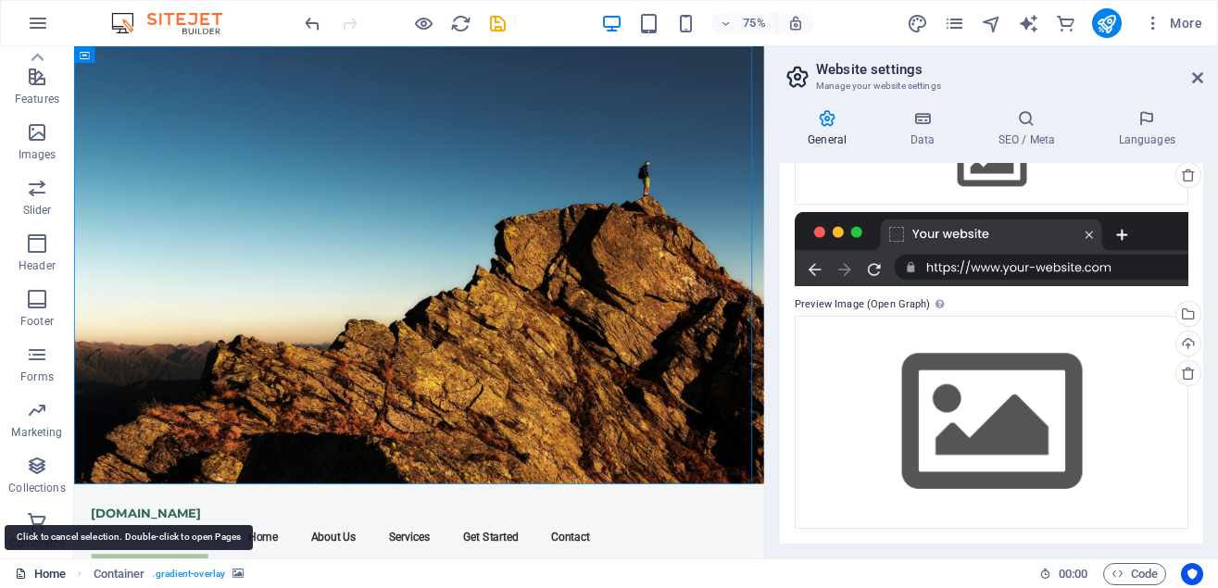
click at [48, 577] on link "Home" at bounding box center [40, 574] width 51 height 22
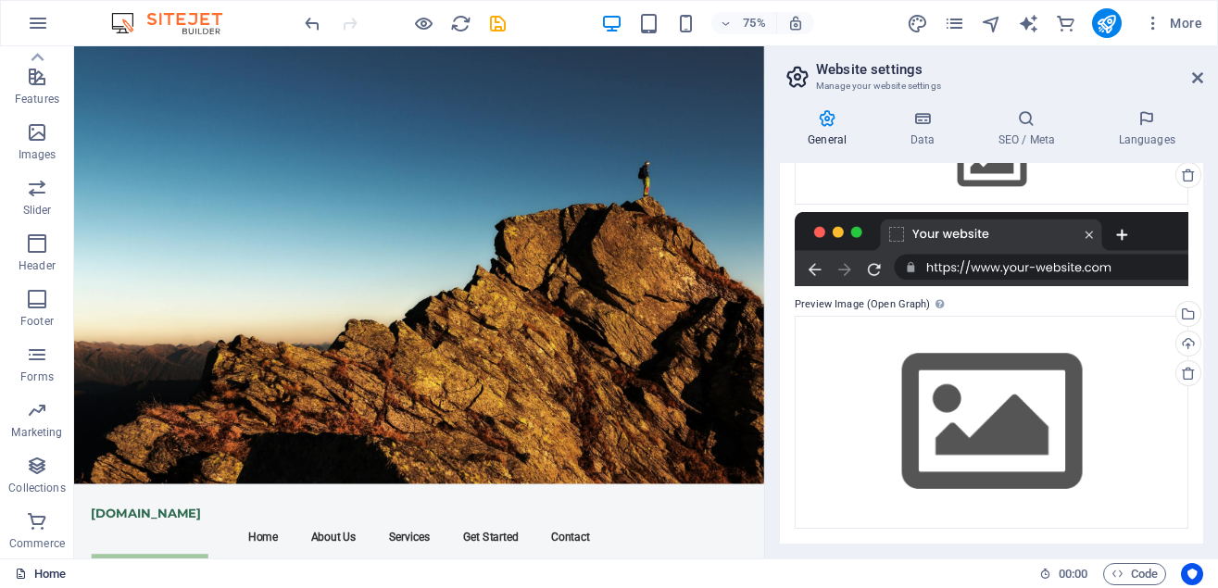
click at [56, 575] on link "Home" at bounding box center [40, 574] width 51 height 22
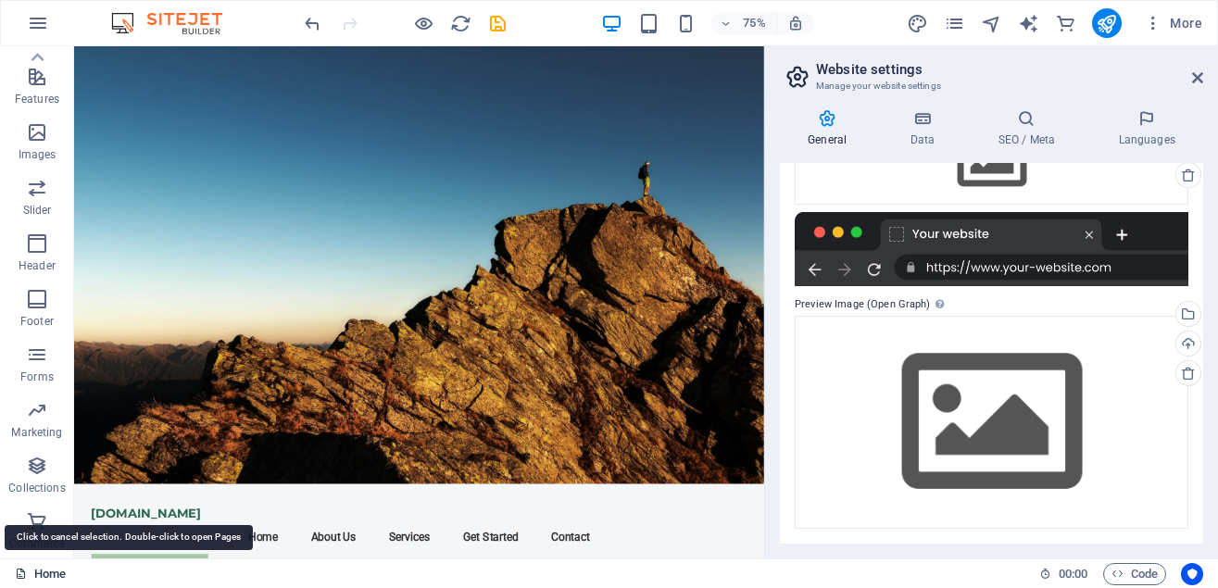
click at [51, 574] on link "Home" at bounding box center [40, 574] width 51 height 22
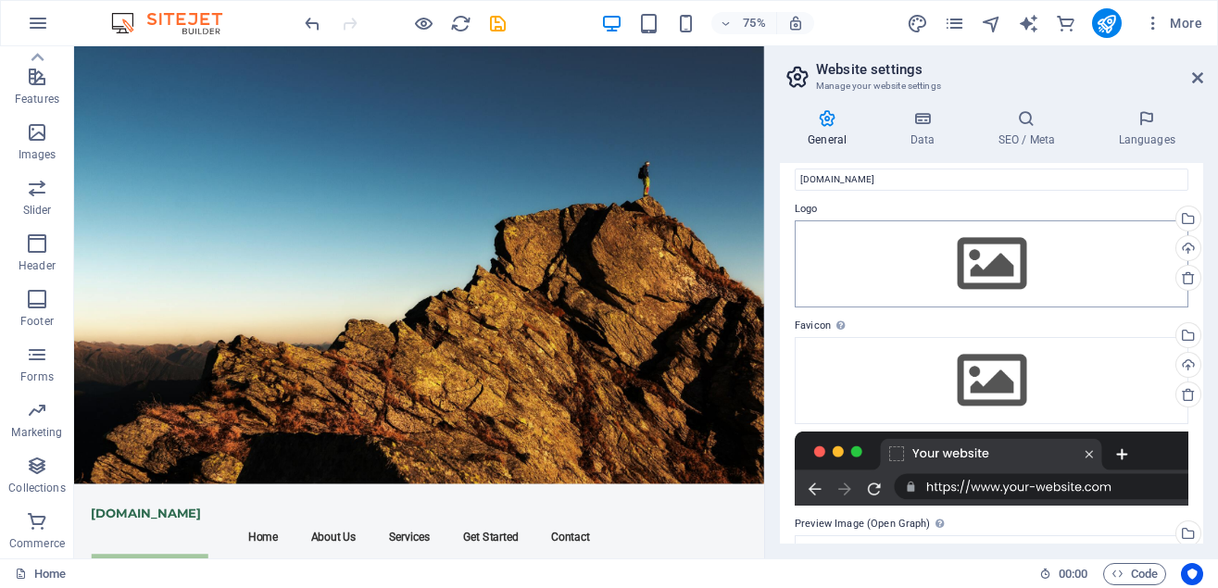
scroll to position [0, 0]
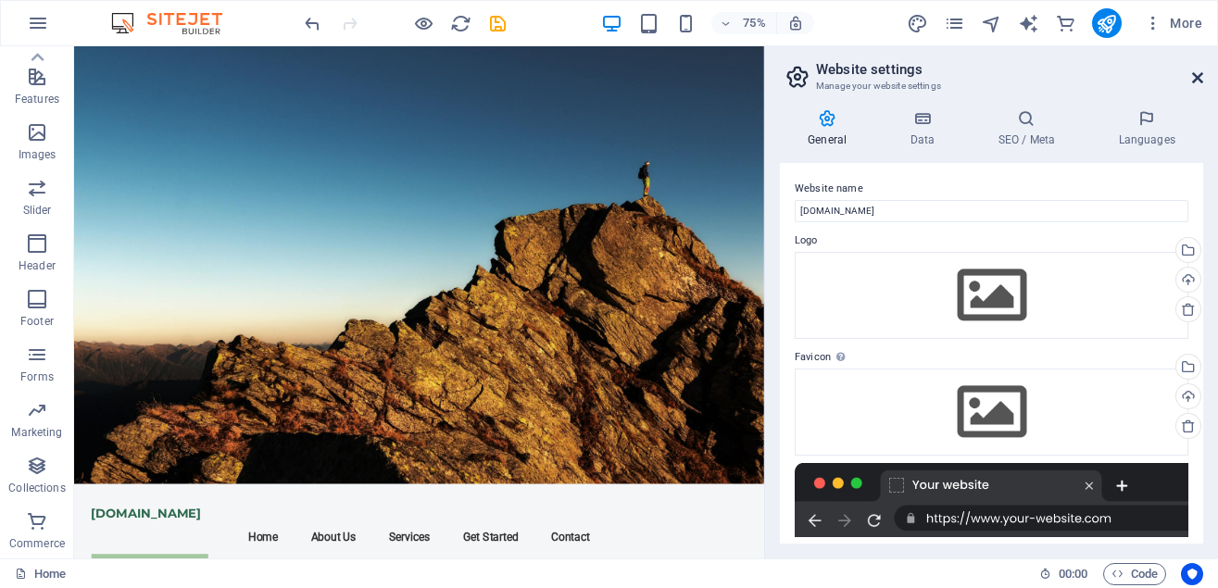
click at [1195, 84] on icon at bounding box center [1197, 77] width 11 height 15
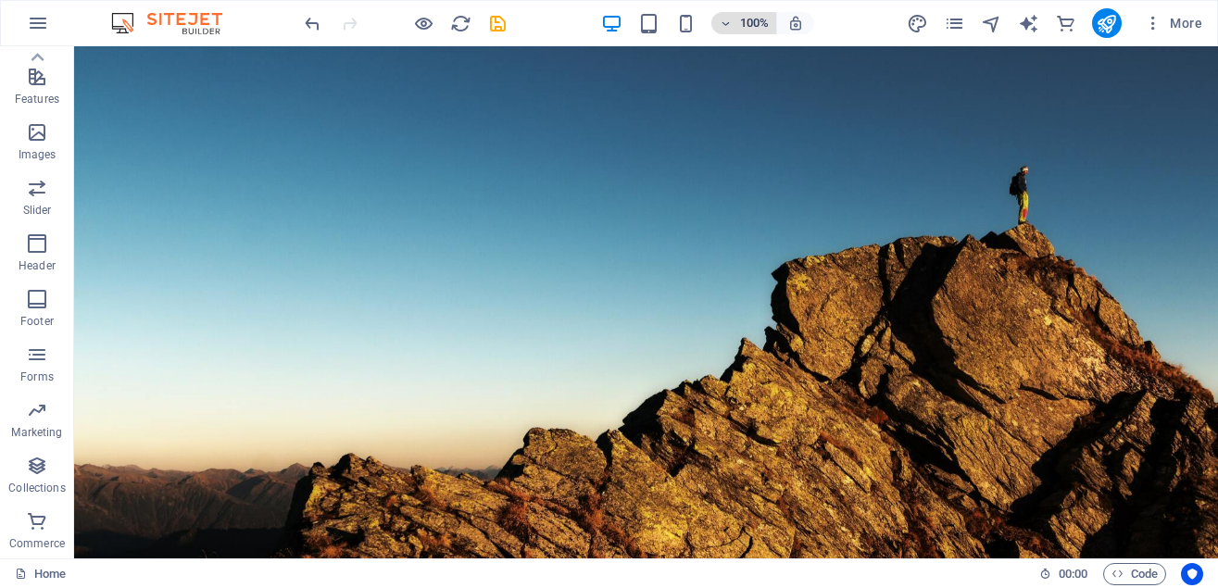
click at [725, 18] on icon "button" at bounding box center [725, 24] width 13 height 12
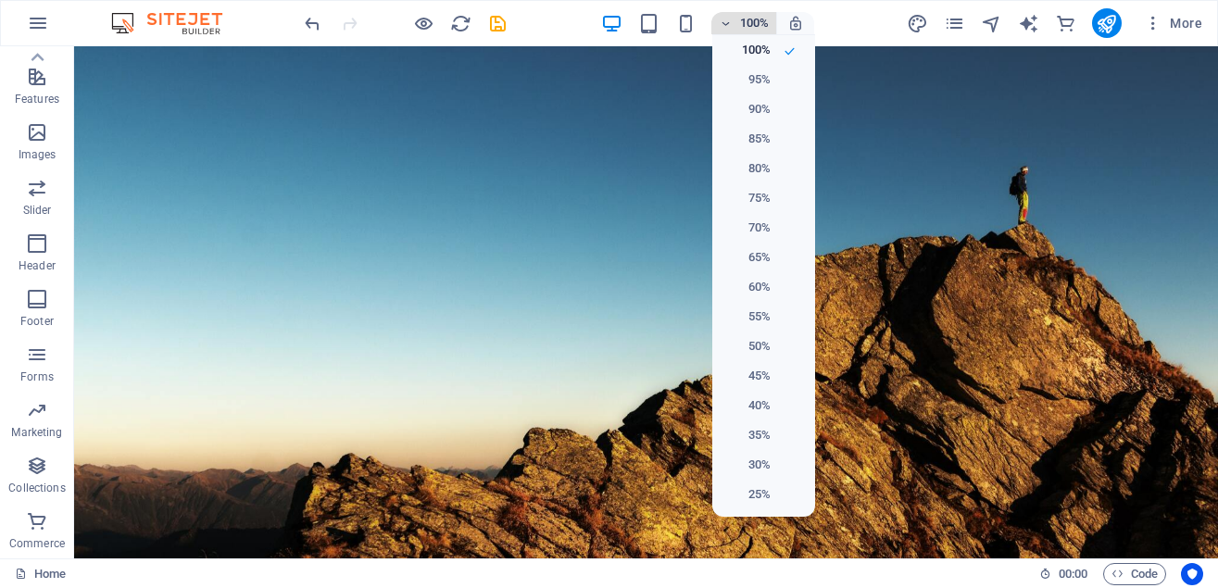
click at [725, 18] on div at bounding box center [609, 294] width 1218 height 588
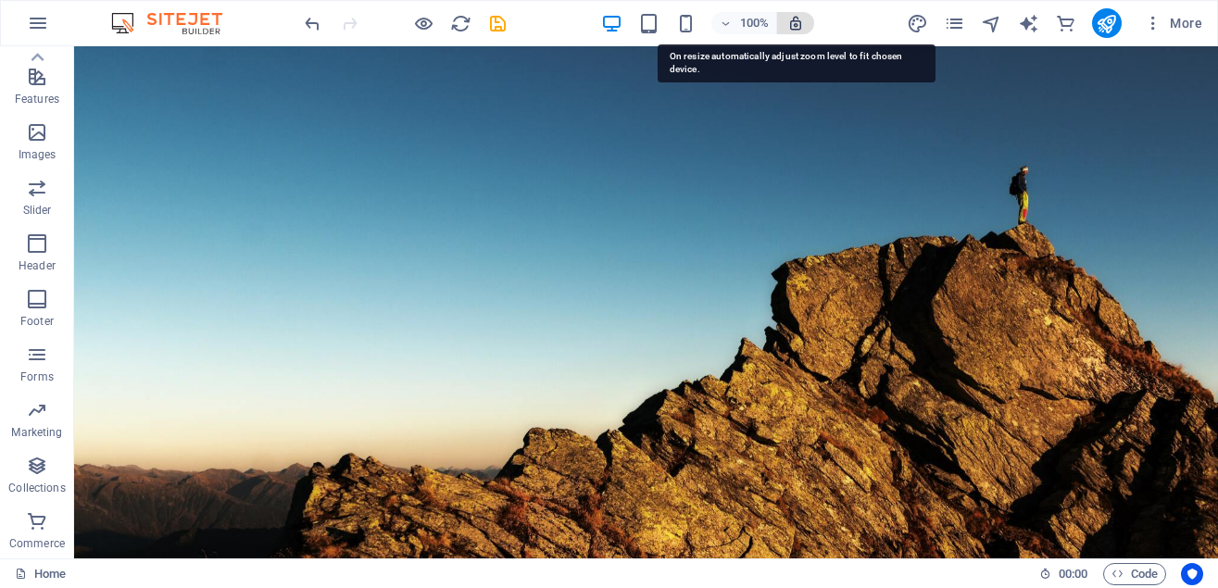
click at [801, 23] on icon "button" at bounding box center [796, 23] width 17 height 17
click at [798, 26] on icon "button" at bounding box center [796, 23] width 17 height 17
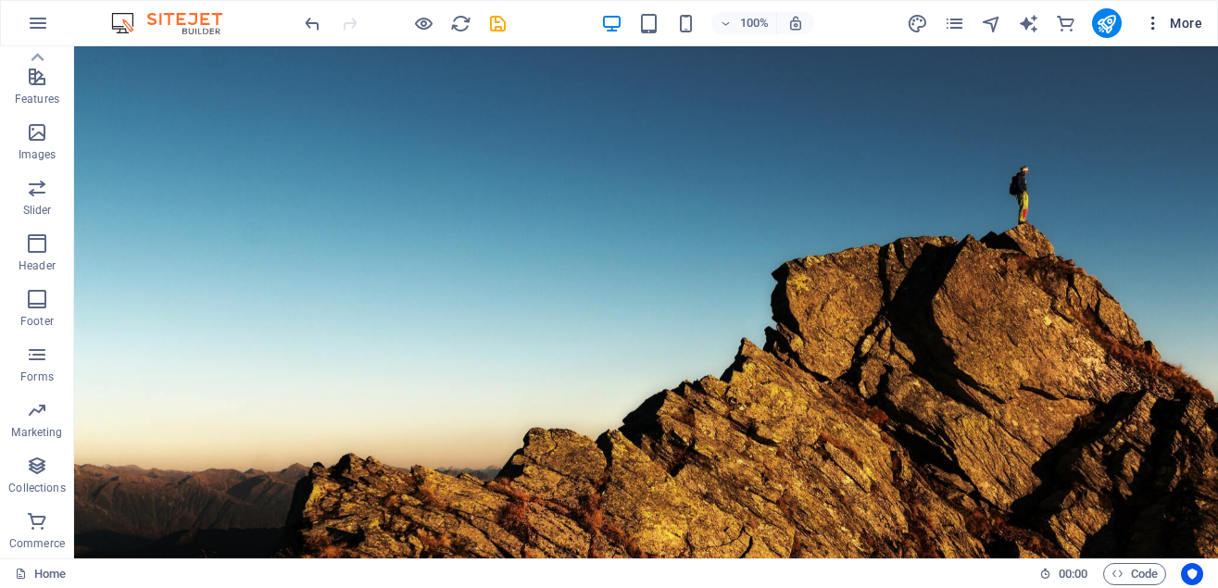
click at [1156, 20] on icon "button" at bounding box center [1153, 23] width 19 height 19
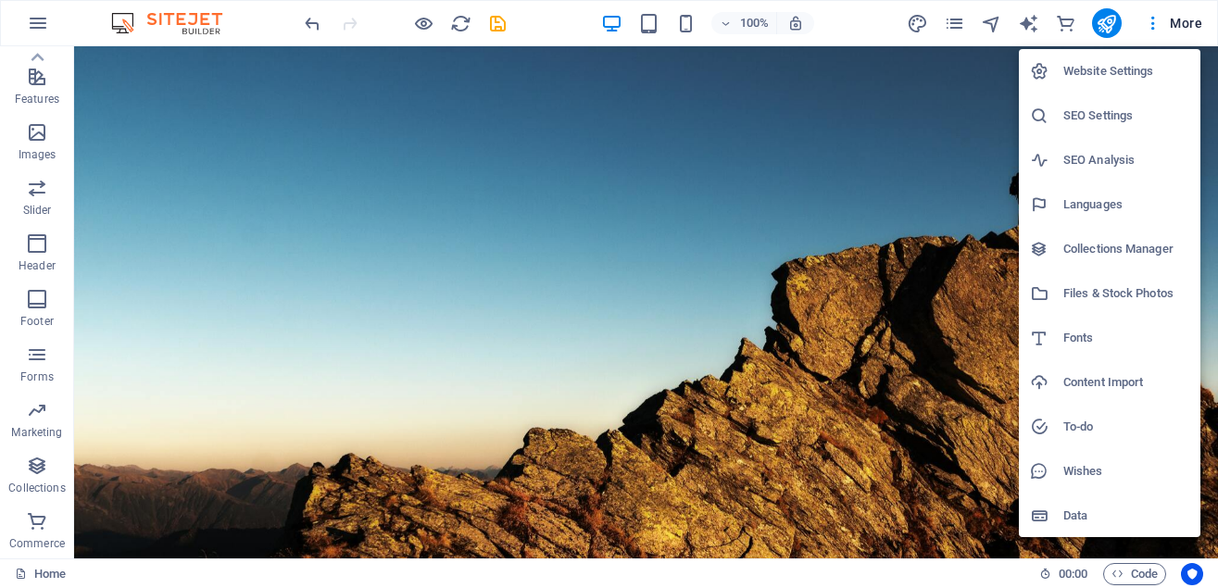
click at [1118, 68] on h6 "Website Settings" at bounding box center [1127, 71] width 126 height 22
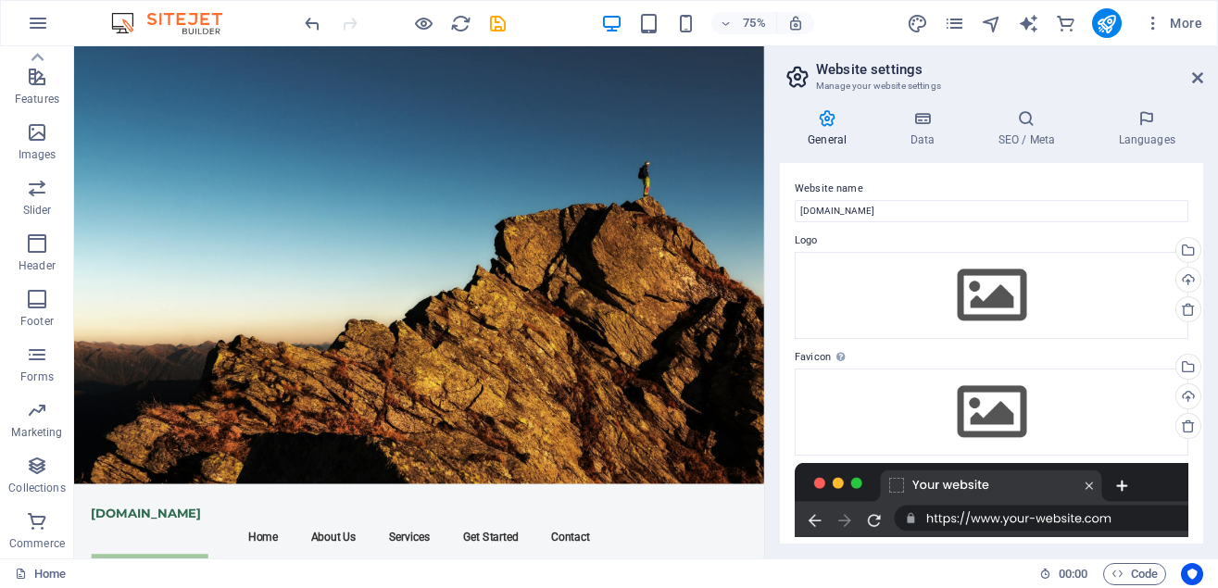
click at [829, 122] on icon at bounding box center [827, 118] width 95 height 19
click at [927, 119] on icon at bounding box center [922, 118] width 81 height 19
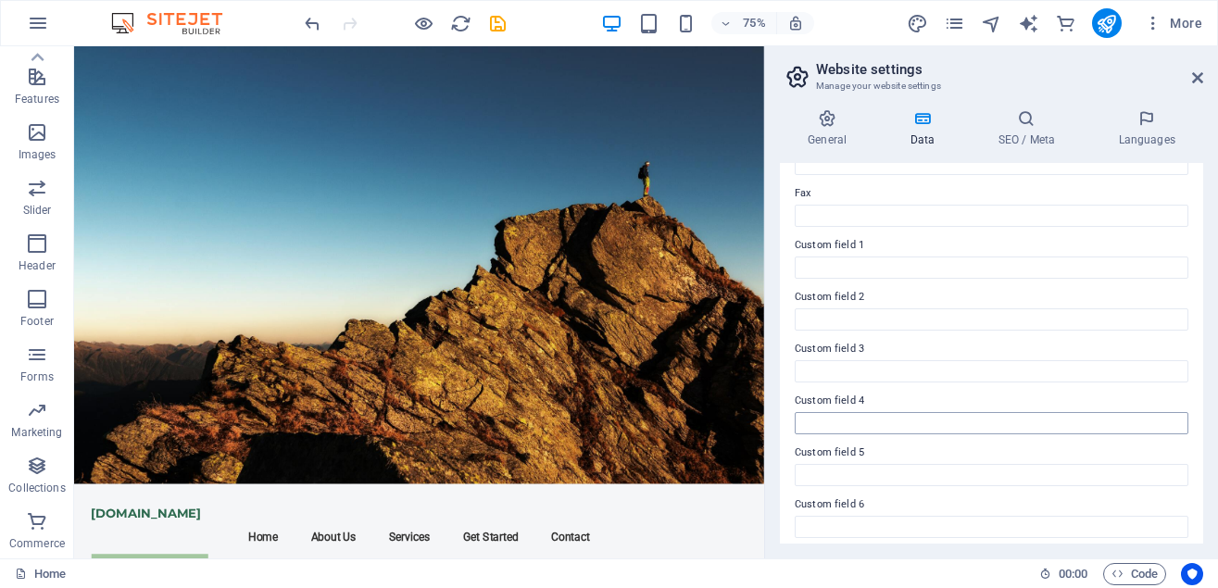
scroll to position [510, 0]
click at [1028, 132] on h4 "SEO / Meta" at bounding box center [1030, 128] width 120 height 39
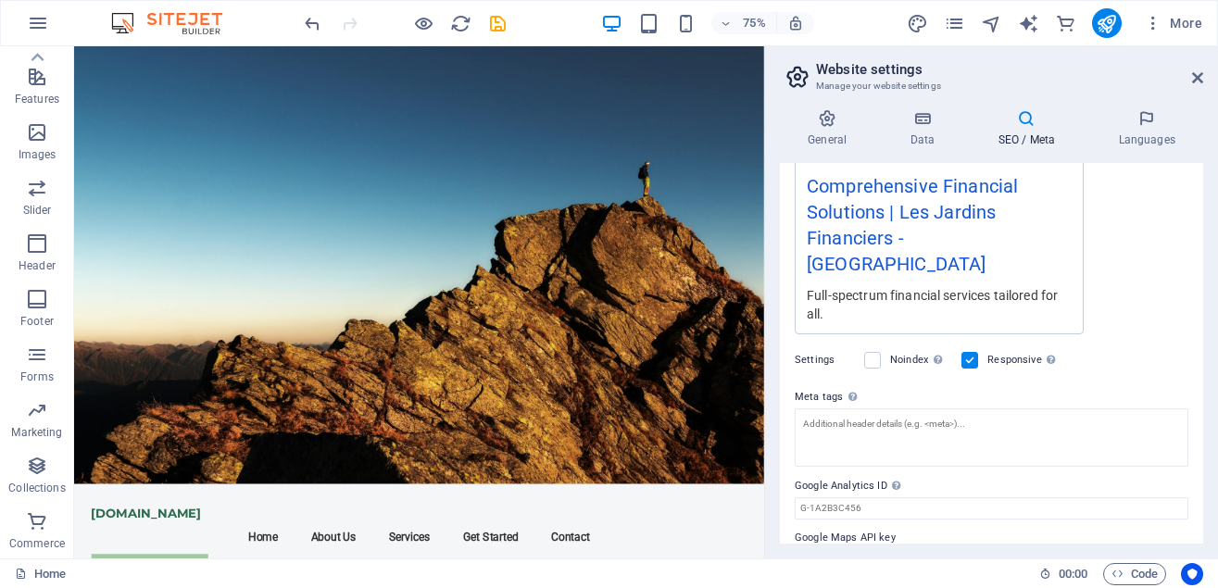
scroll to position [372, 0]
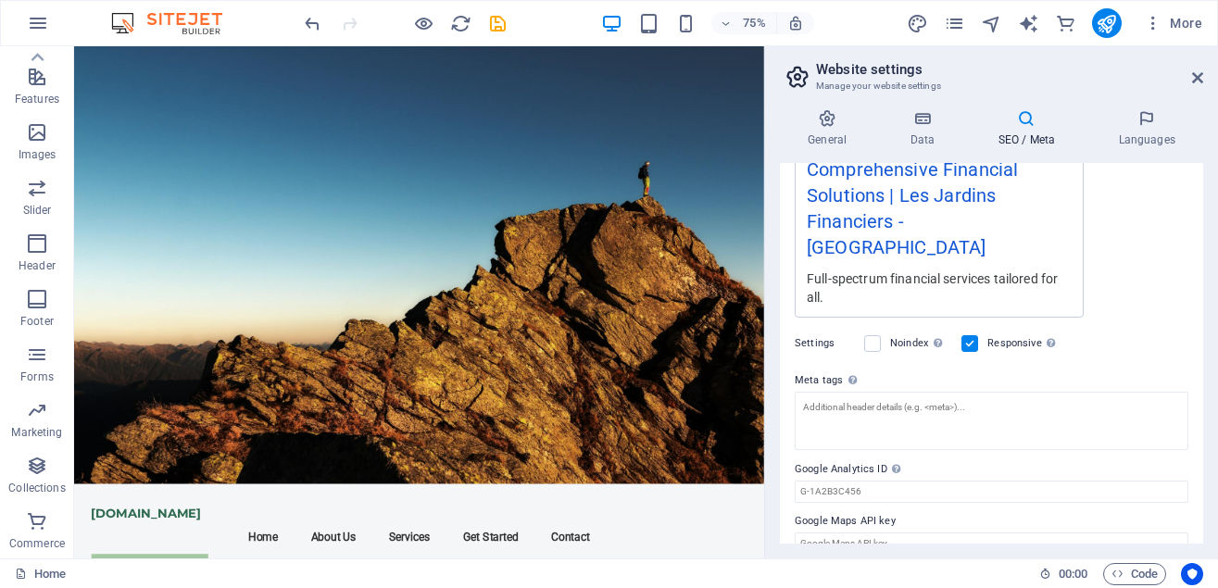
click at [1191, 74] on h2 "Website settings" at bounding box center [1009, 69] width 387 height 17
click at [1201, 76] on icon at bounding box center [1197, 77] width 11 height 15
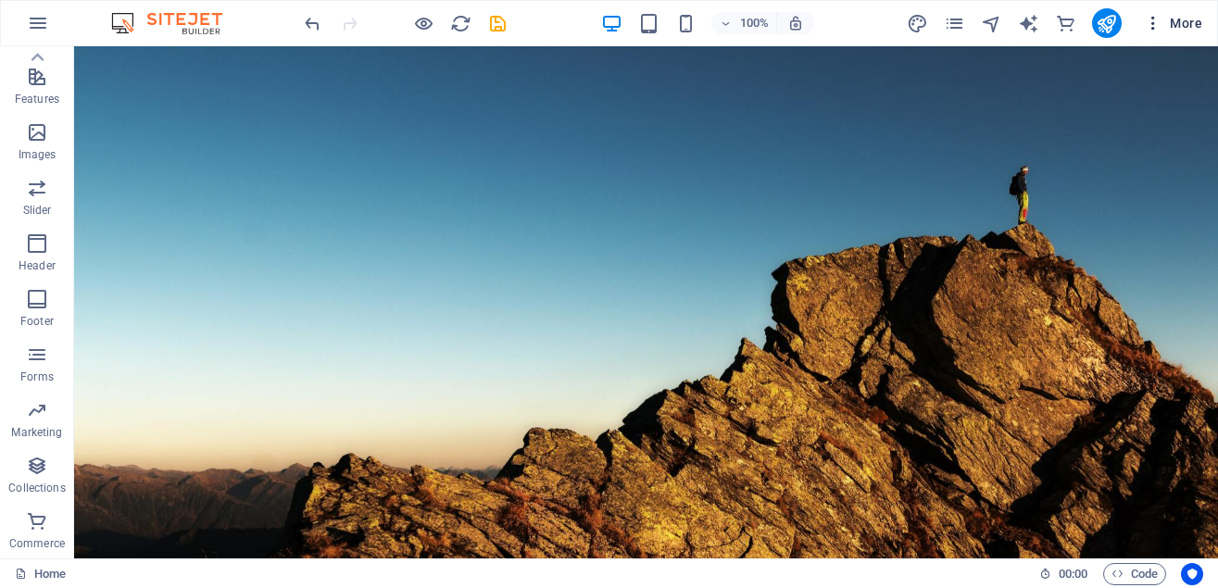
click at [1152, 25] on icon "button" at bounding box center [1153, 23] width 19 height 19
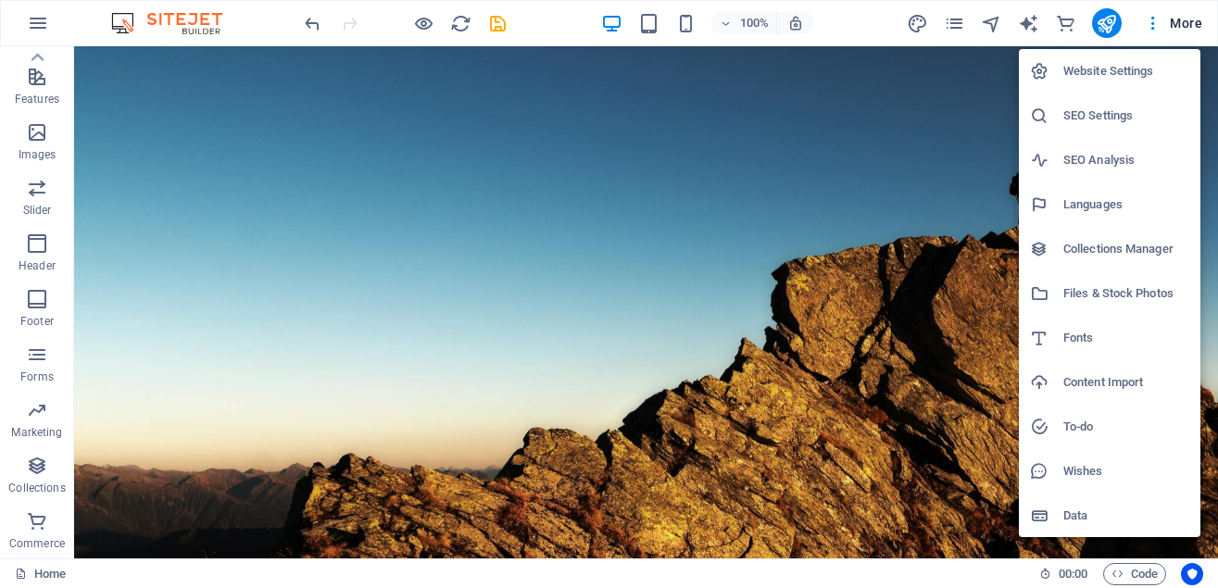
click at [1118, 110] on h6 "SEO Settings" at bounding box center [1127, 116] width 126 height 22
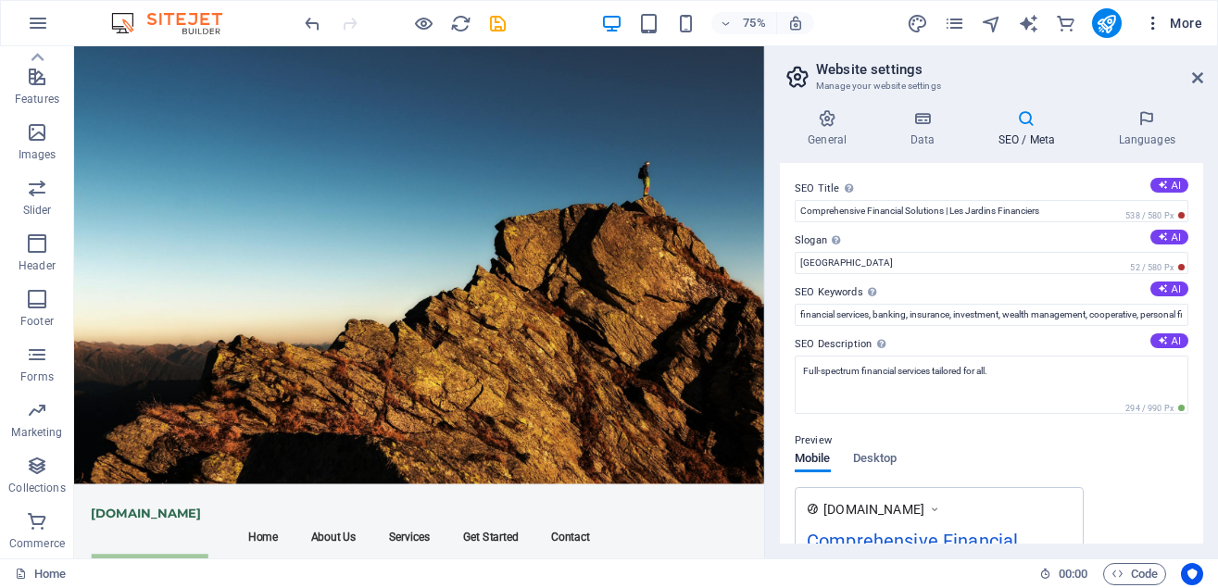
click at [1182, 27] on span "More" at bounding box center [1173, 23] width 58 height 19
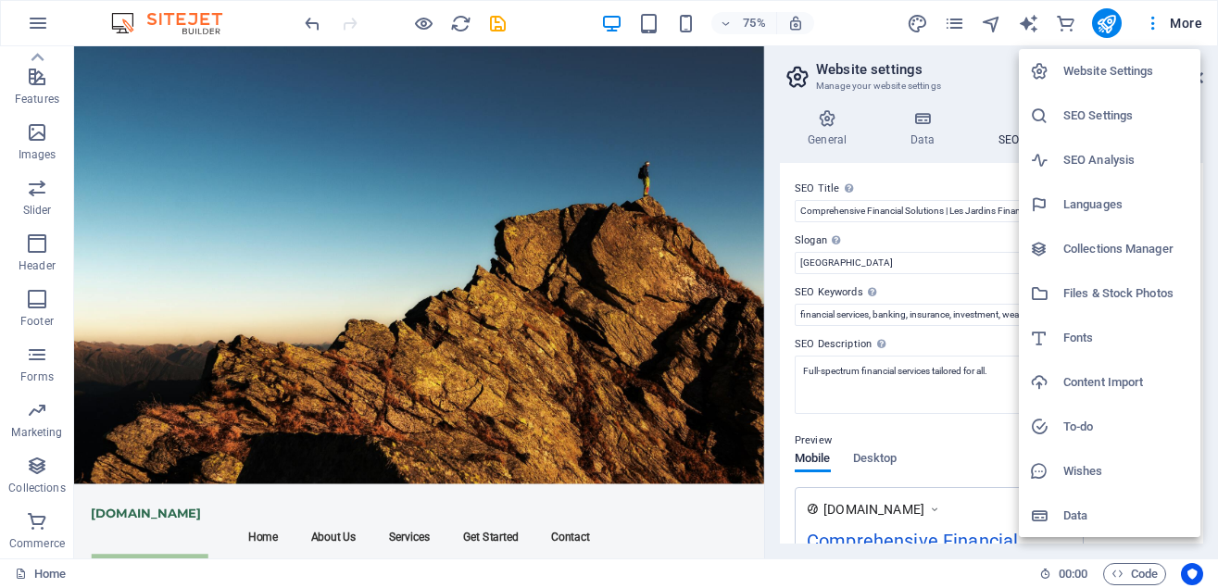
click at [43, 134] on div at bounding box center [609, 294] width 1218 height 588
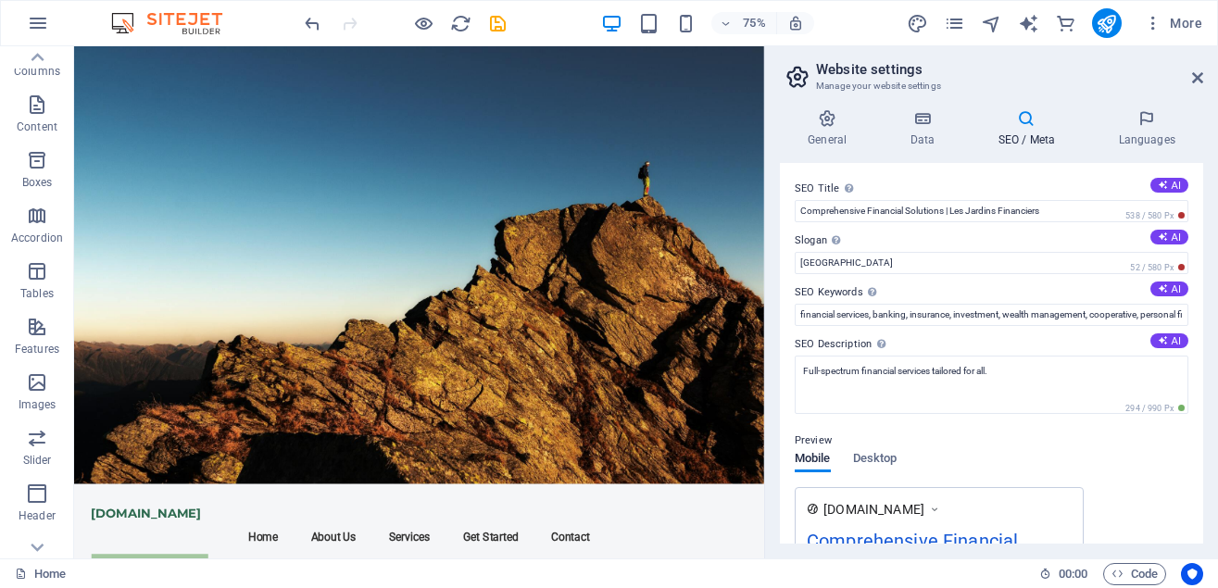
scroll to position [0, 0]
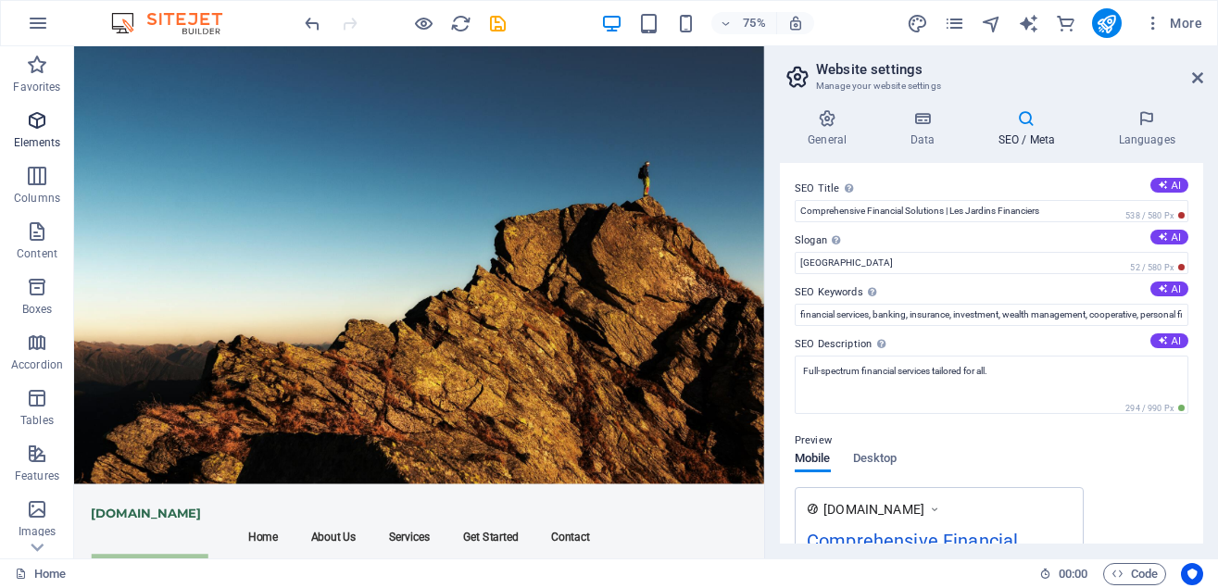
click at [43, 127] on icon "button" at bounding box center [37, 120] width 22 height 22
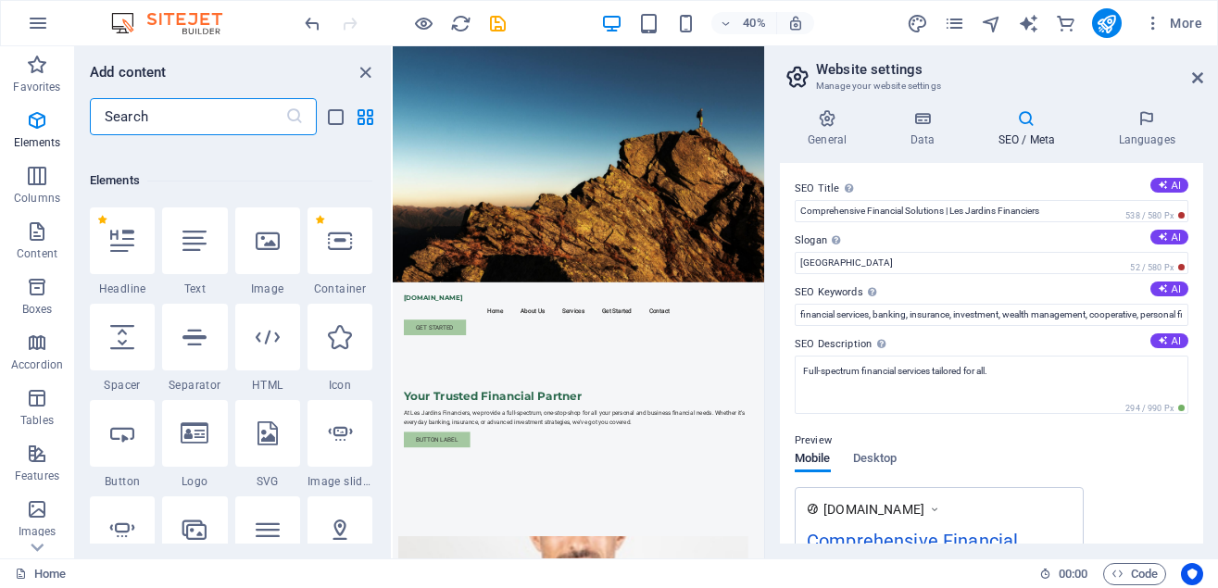
scroll to position [197, 0]
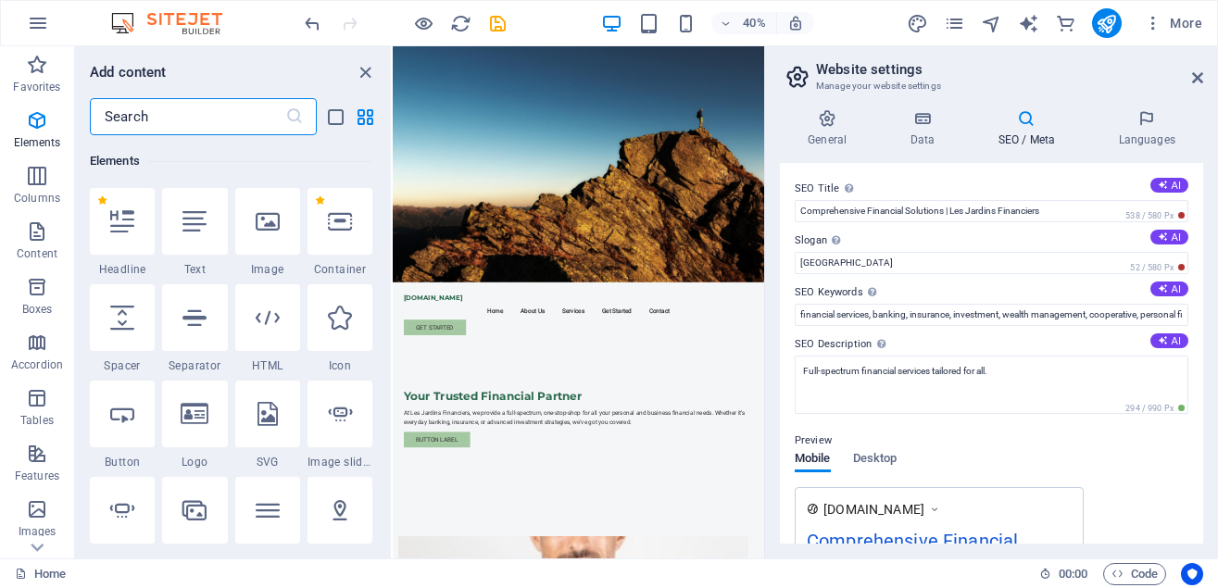
click at [172, 121] on input "text" at bounding box center [188, 116] width 196 height 37
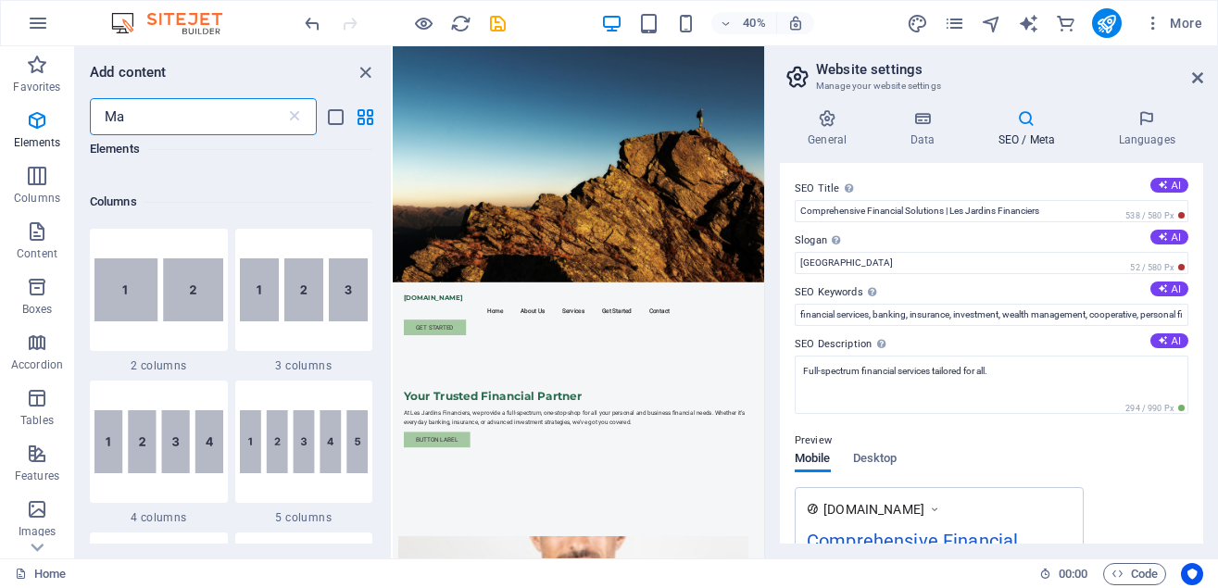
scroll to position [0, 0]
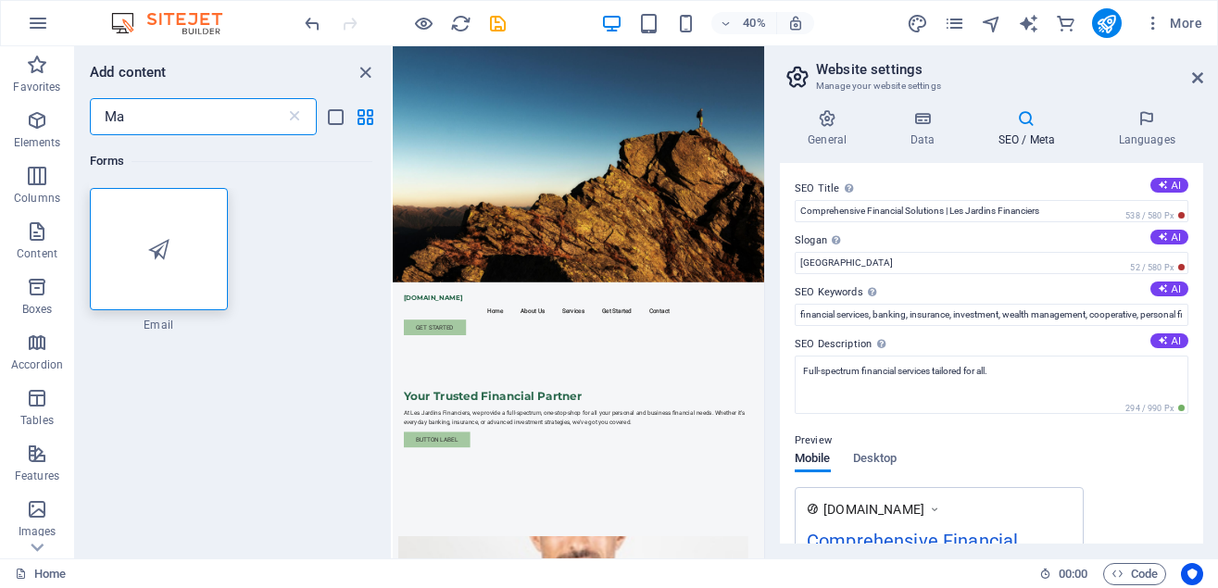
type input "M"
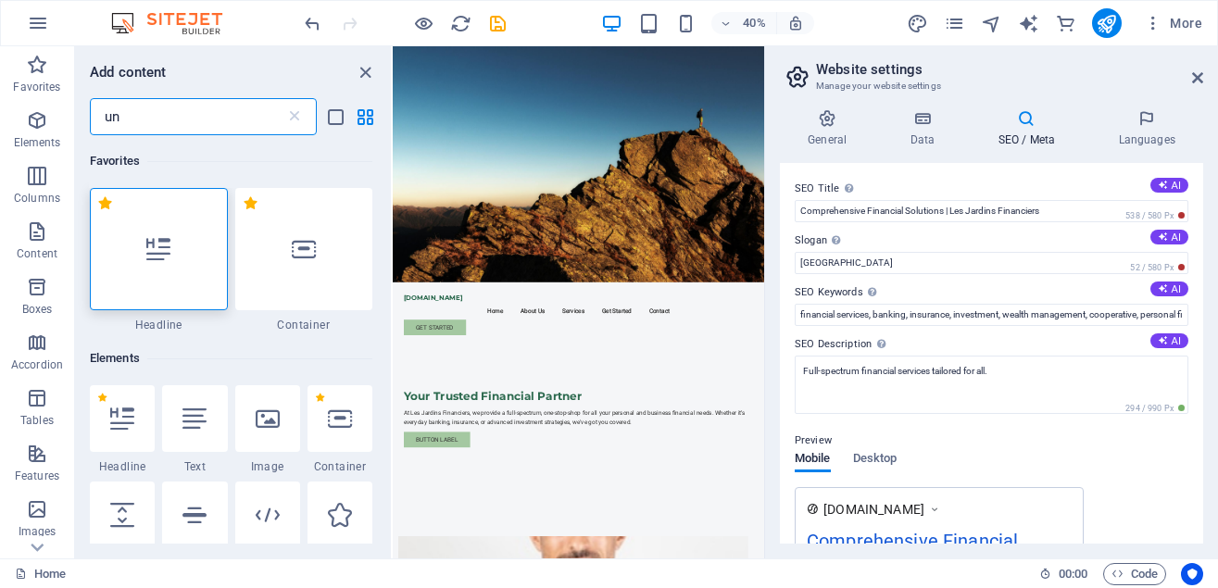
type input "u"
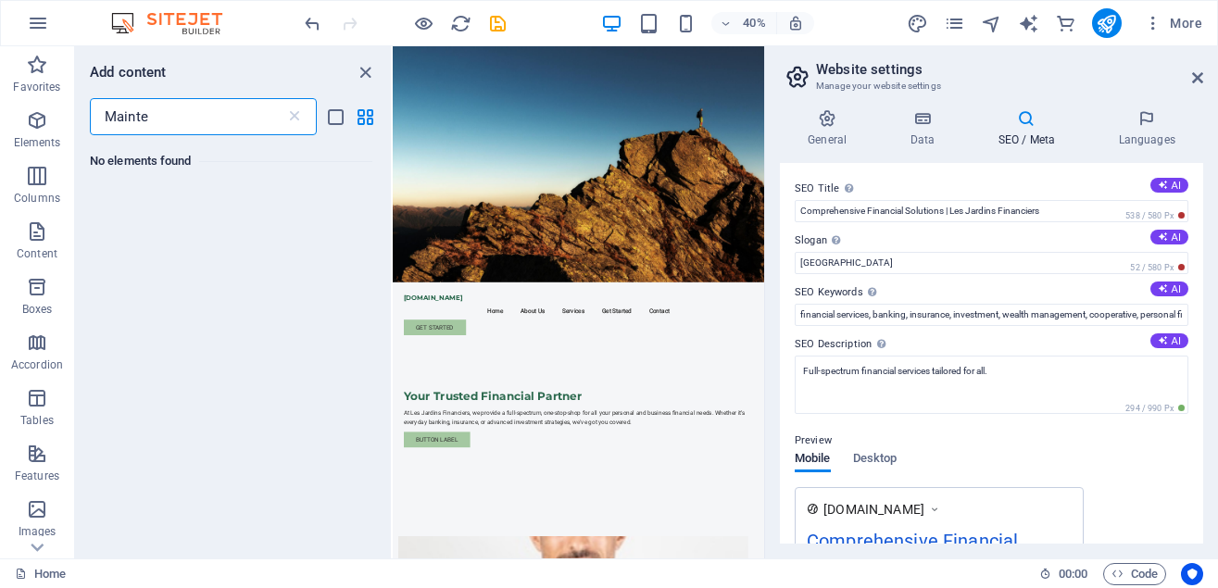
type input "Mainte"
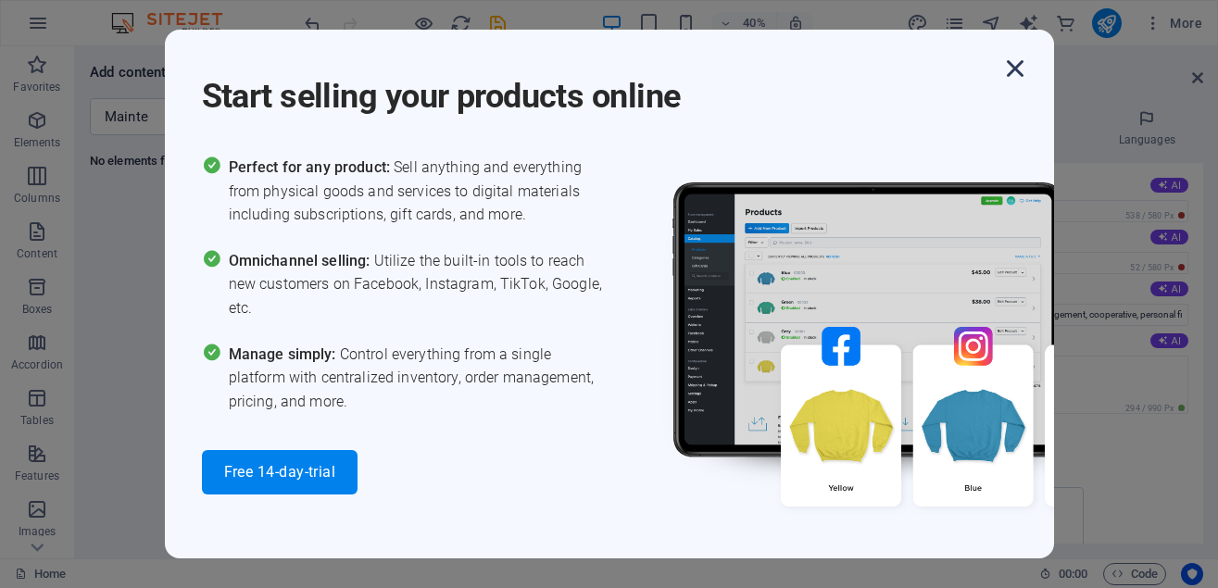
click at [1023, 67] on icon "button" at bounding box center [1015, 68] width 33 height 33
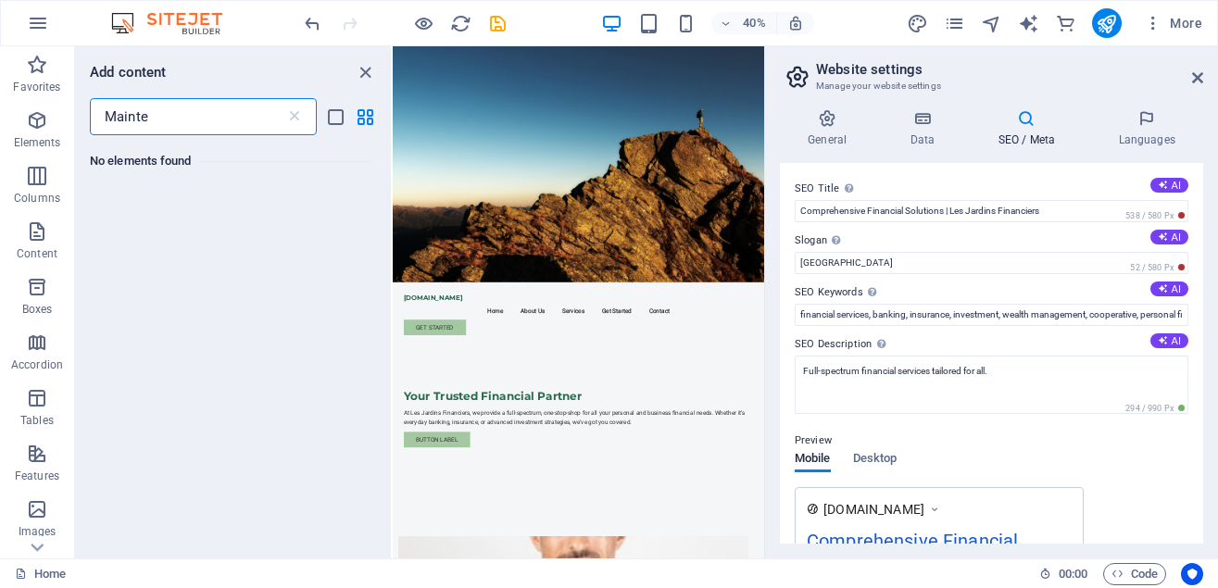
click at [208, 113] on input "Mainte" at bounding box center [188, 116] width 196 height 37
drag, startPoint x: 361, startPoint y: 76, endPoint x: 404, endPoint y: 40, distance: 55.9
click at [361, 76] on icon "close panel" at bounding box center [365, 72] width 21 height 21
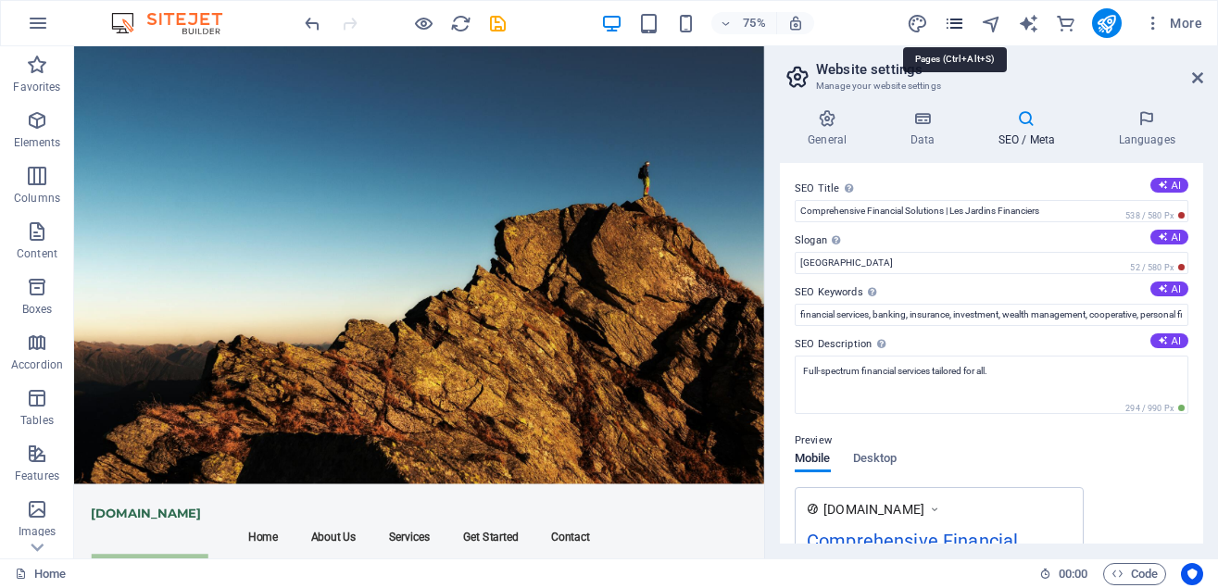
click at [953, 19] on icon "pages" at bounding box center [954, 23] width 21 height 21
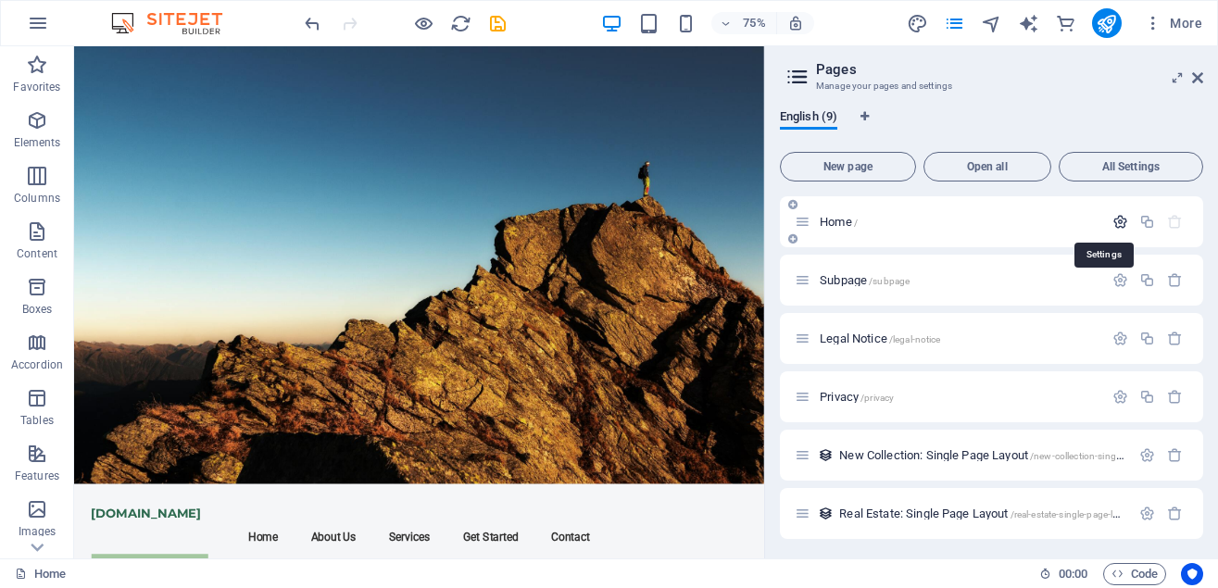
click at [1113, 218] on icon "button" at bounding box center [1121, 222] width 16 height 16
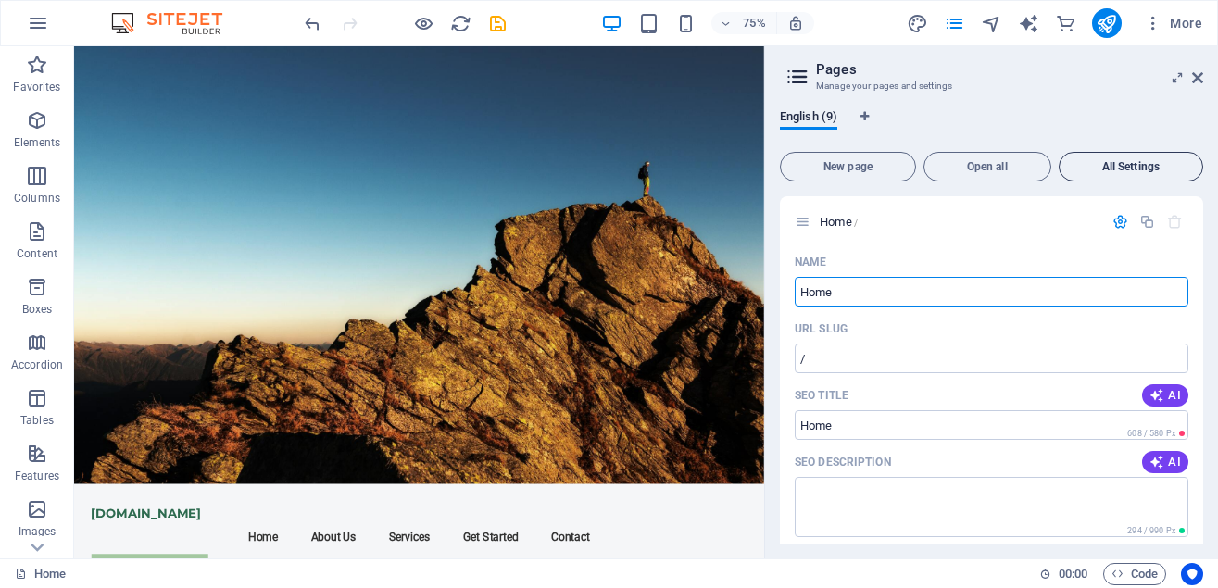
click at [1146, 164] on span "All Settings" at bounding box center [1131, 166] width 128 height 11
click at [1113, 220] on icon "button" at bounding box center [1121, 222] width 16 height 16
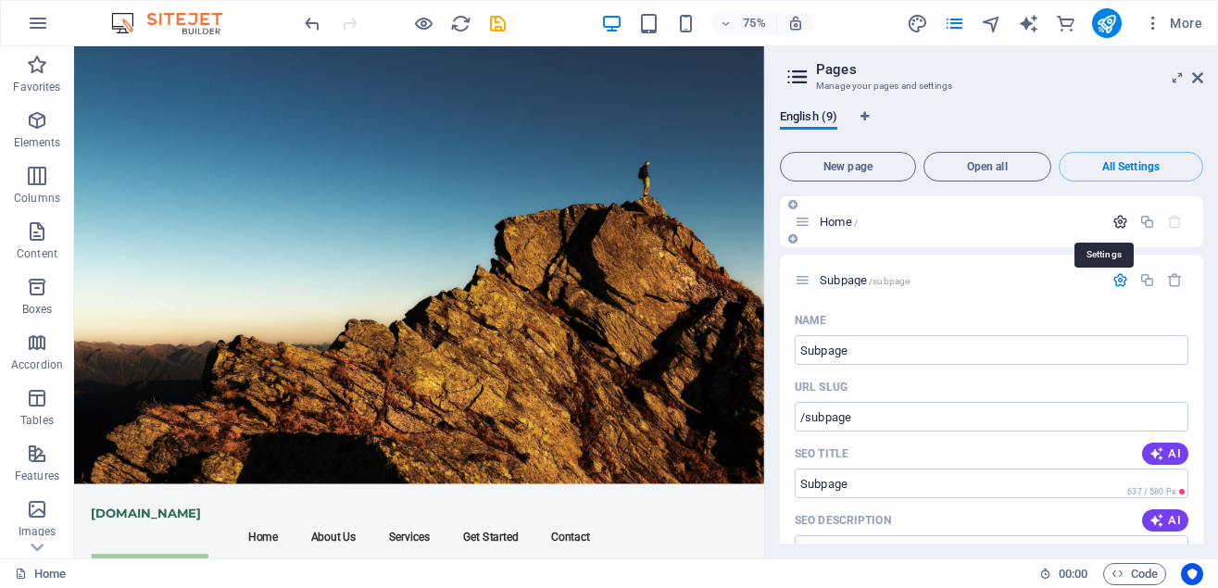
click at [1113, 220] on icon "button" at bounding box center [1121, 222] width 16 height 16
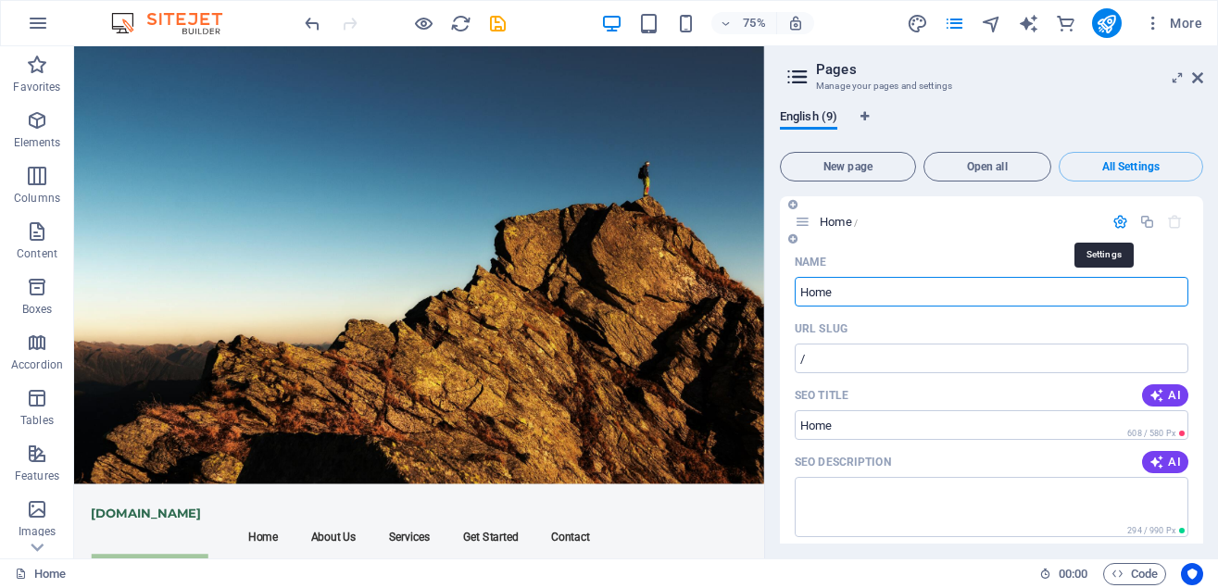
click at [1113, 220] on icon "button" at bounding box center [1121, 222] width 16 height 16
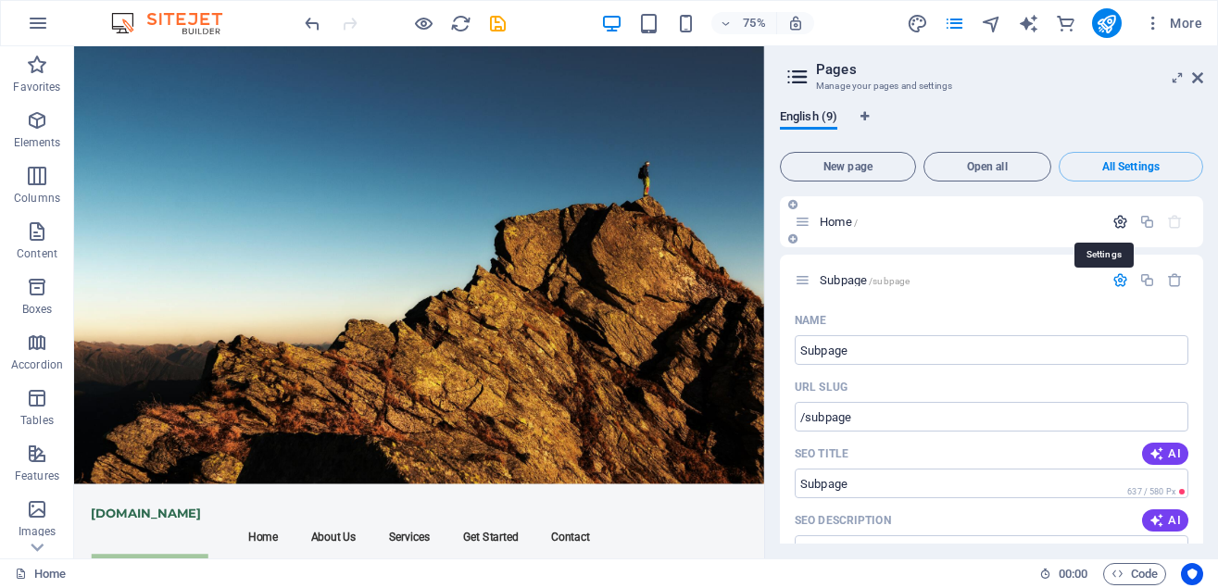
click at [1113, 220] on icon "button" at bounding box center [1121, 222] width 16 height 16
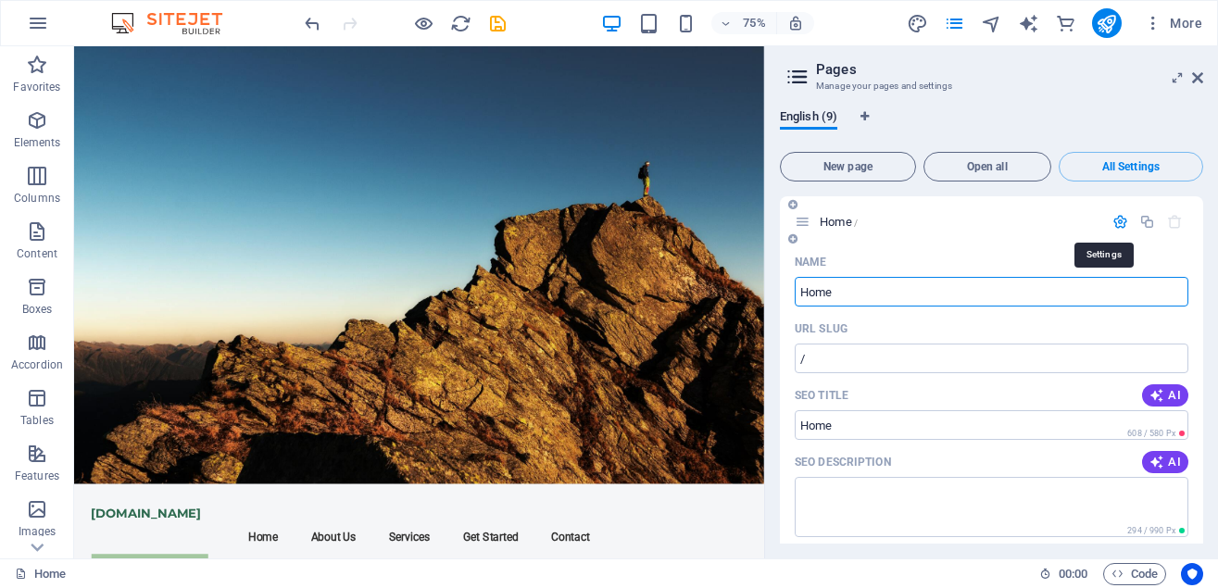
click at [1113, 220] on icon "button" at bounding box center [1121, 222] width 16 height 16
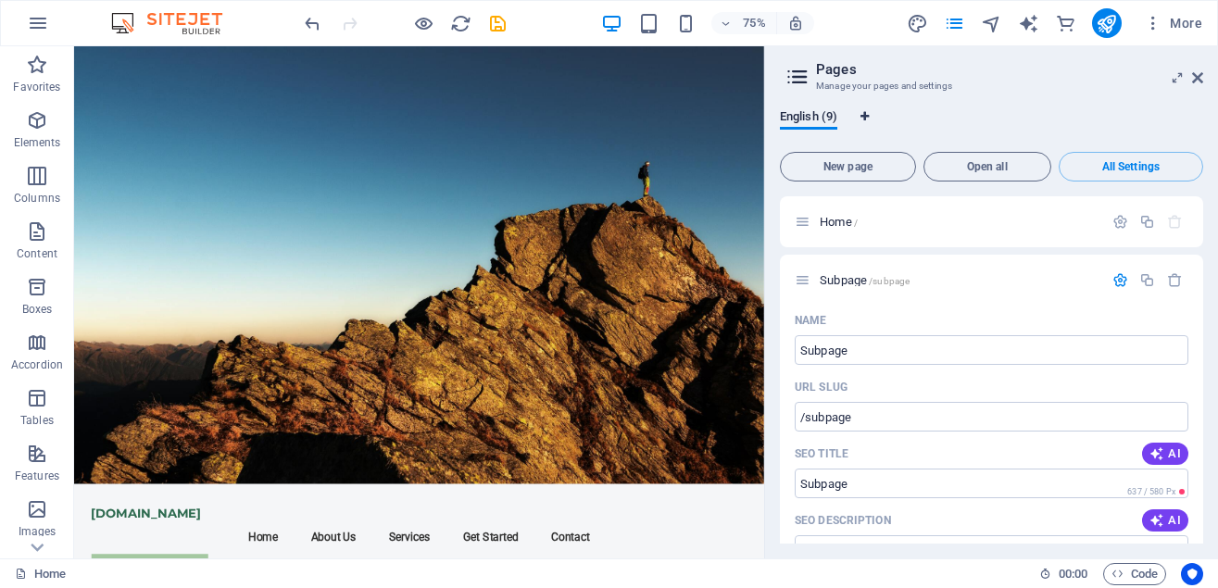
click at [867, 115] on icon "Language Tabs" at bounding box center [865, 116] width 8 height 11
select select "41"
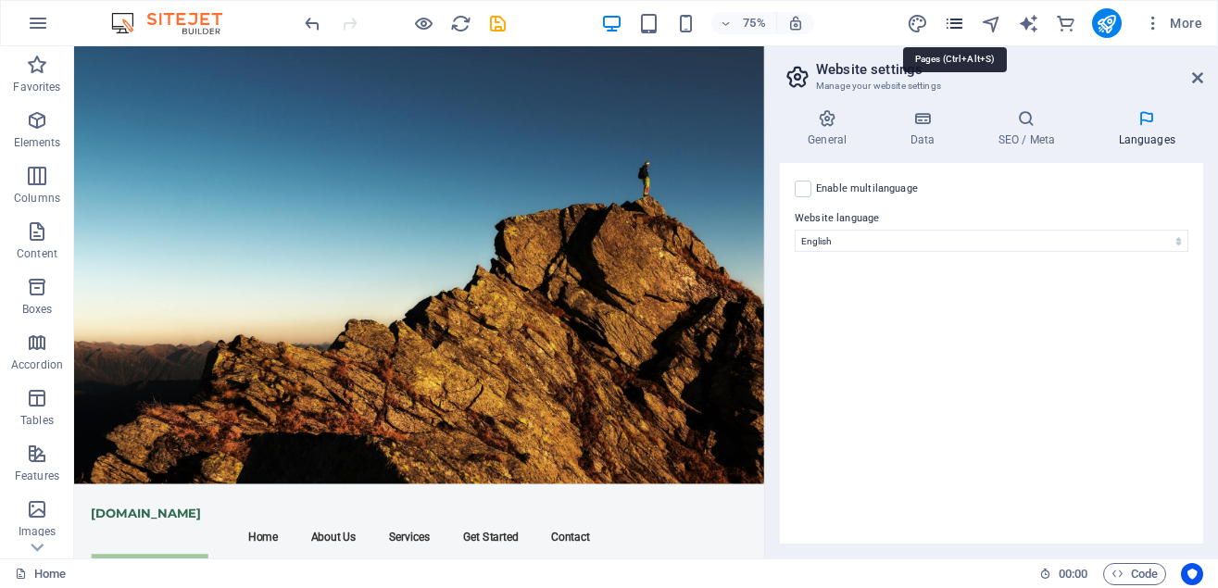
click at [954, 20] on icon "pages" at bounding box center [954, 23] width 21 height 21
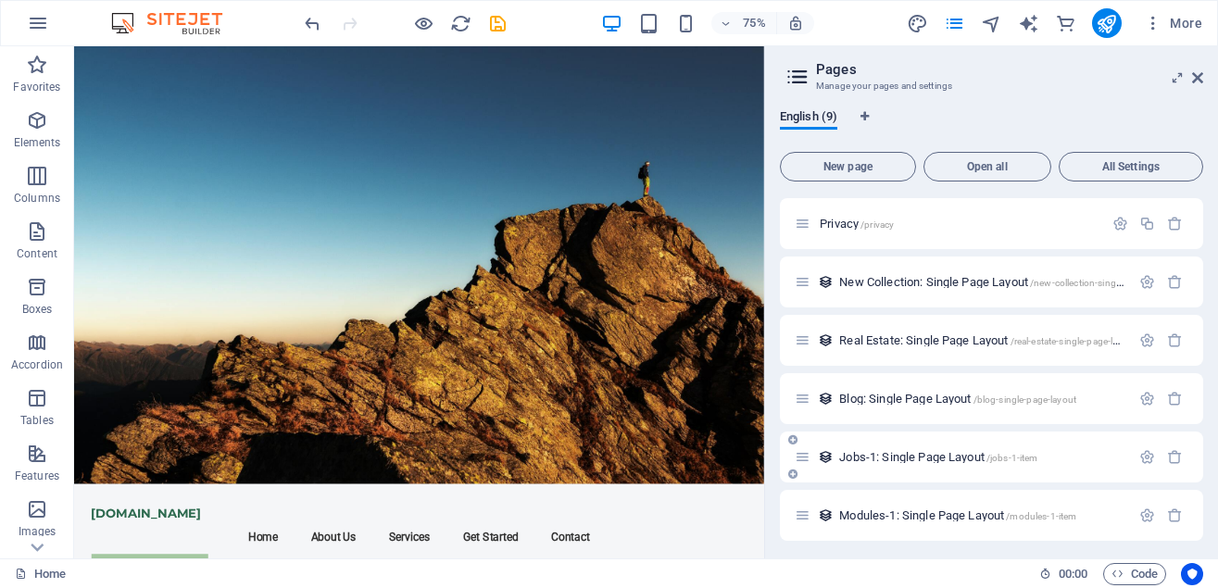
scroll to position [178, 0]
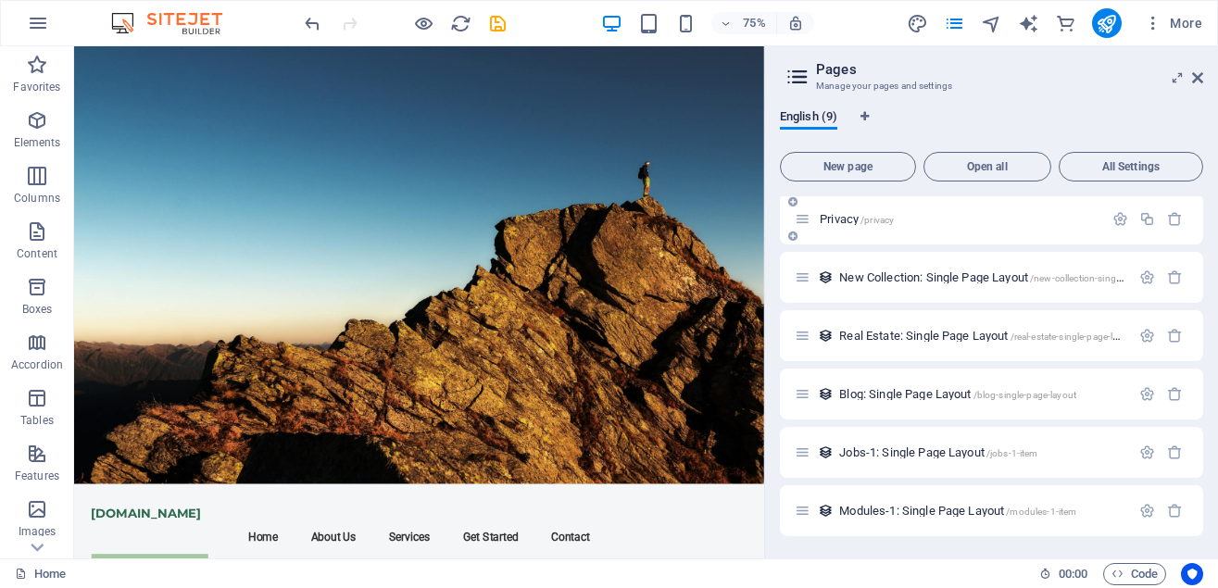
click at [805, 220] on icon at bounding box center [803, 219] width 16 height 16
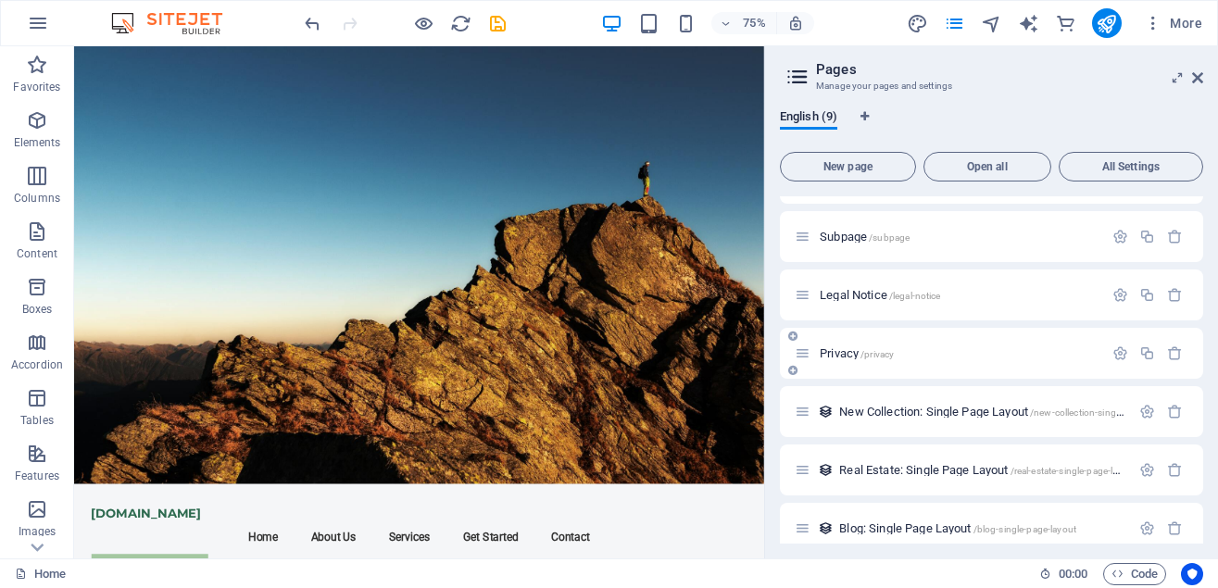
scroll to position [0, 0]
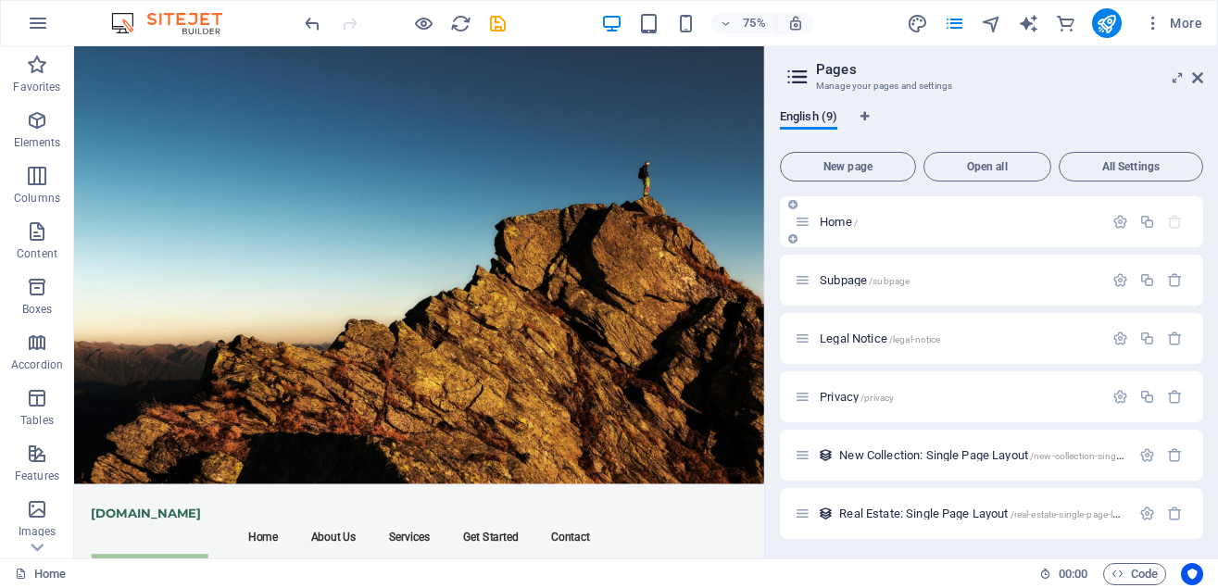
click at [891, 228] on div "Home /" at bounding box center [949, 221] width 309 height 21
click at [1113, 221] on icon "button" at bounding box center [1121, 222] width 16 height 16
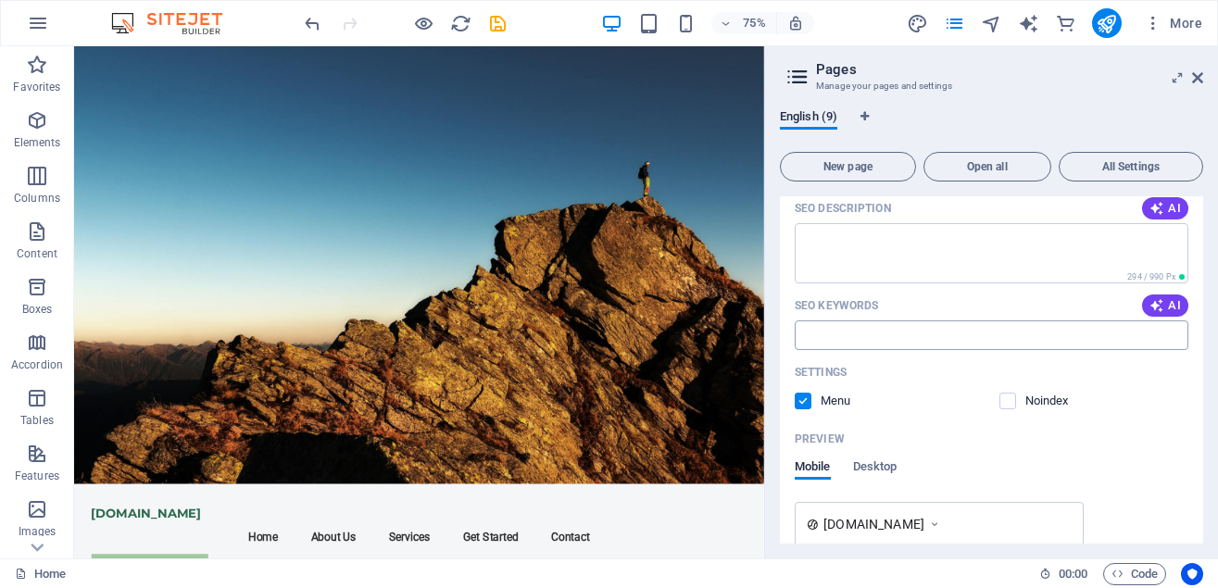
scroll to position [334, 0]
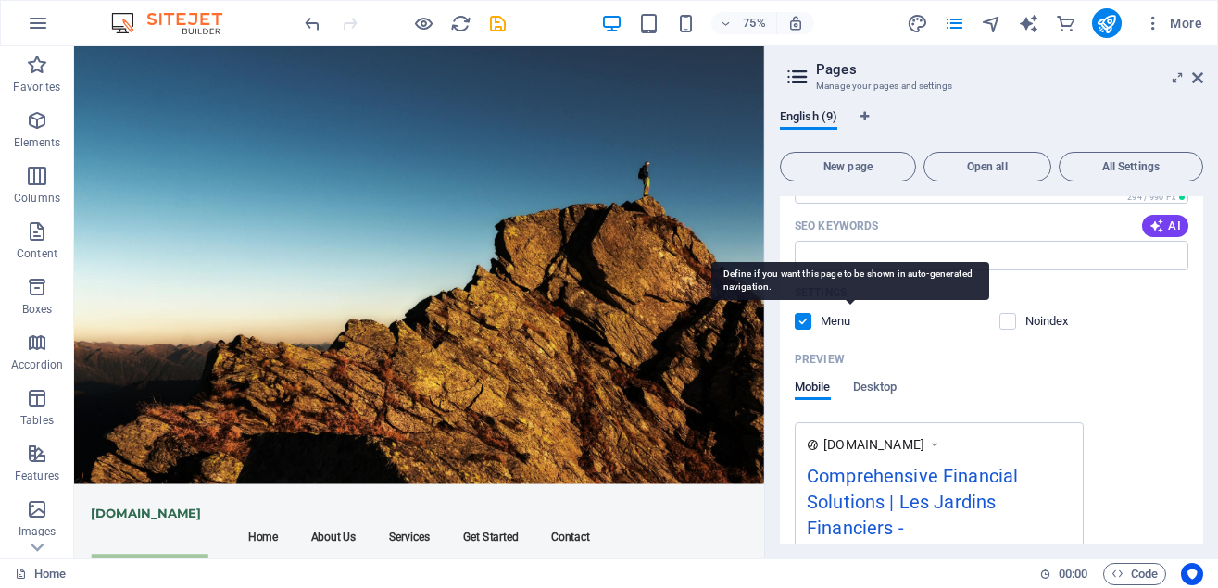
click at [832, 322] on p "Menu" at bounding box center [851, 321] width 60 height 17
click at [0, 0] on input "checkbox" at bounding box center [0, 0] width 0 height 0
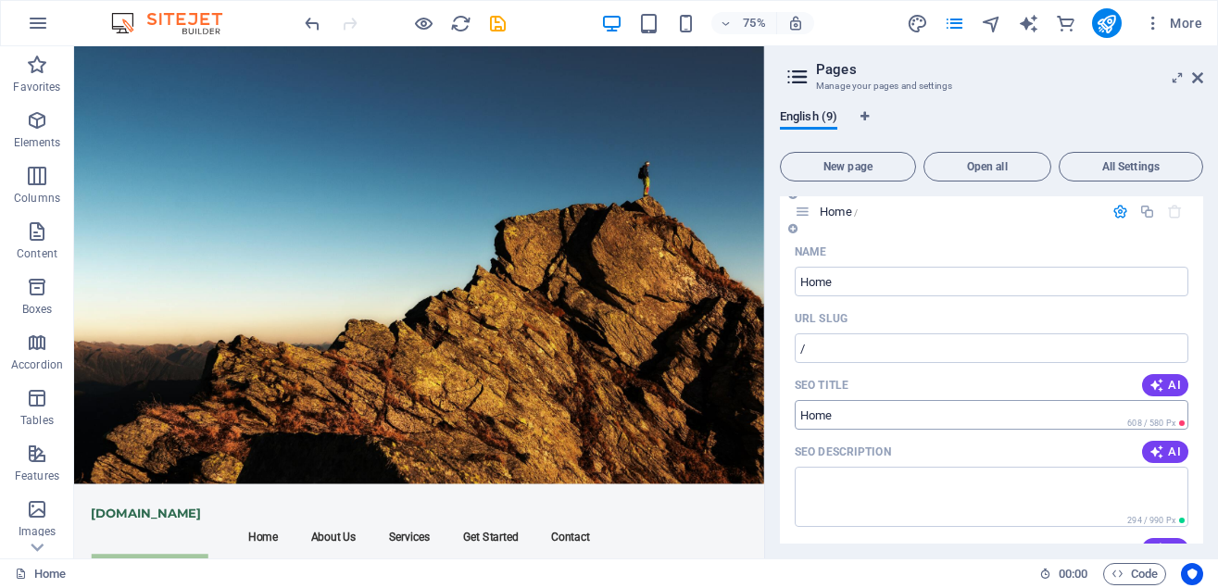
scroll to position [0, 0]
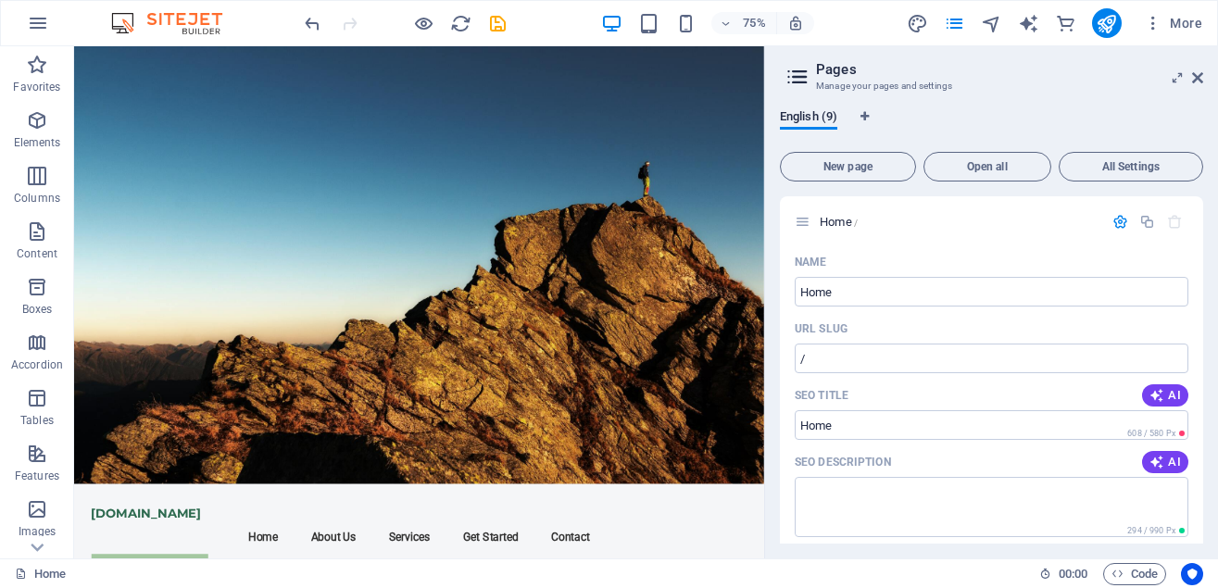
click at [1058, 115] on div "English (9)" at bounding box center [991, 126] width 423 height 35
click at [1049, 117] on div "English (9)" at bounding box center [991, 126] width 423 height 35
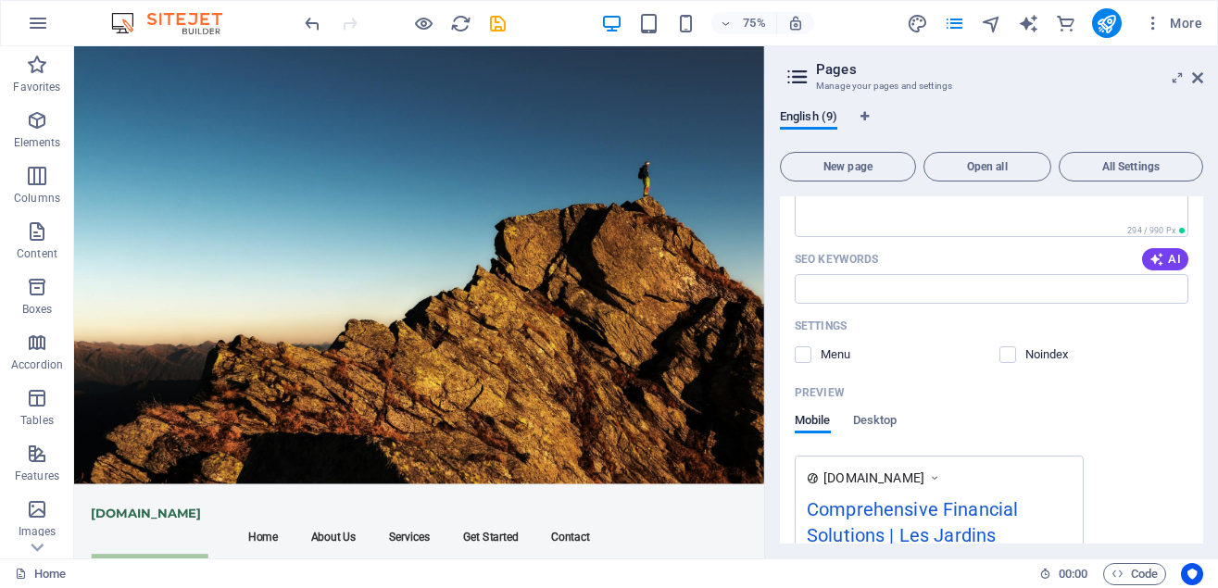
scroll to position [271, 0]
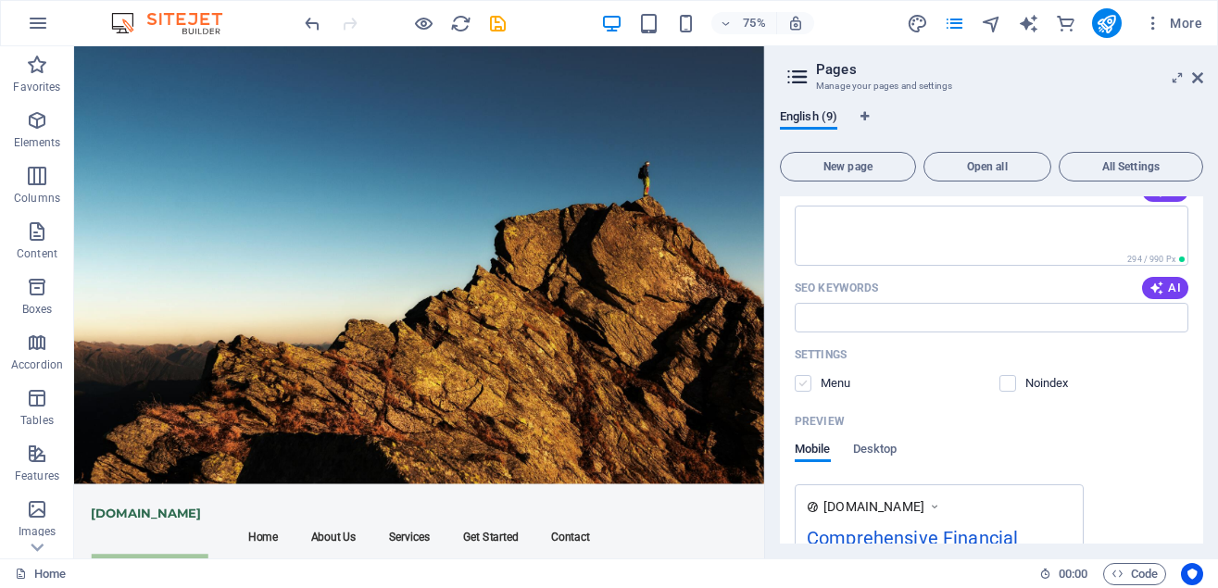
click at [801, 384] on label at bounding box center [803, 383] width 17 height 17
click at [0, 0] on input "checkbox" at bounding box center [0, 0] width 0 height 0
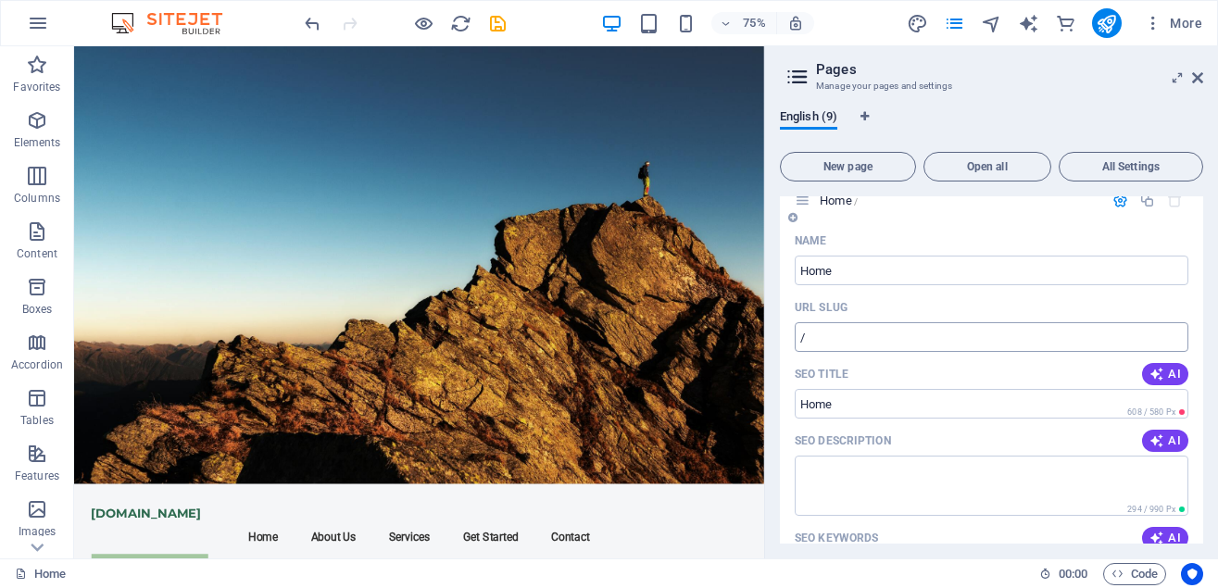
scroll to position [0, 0]
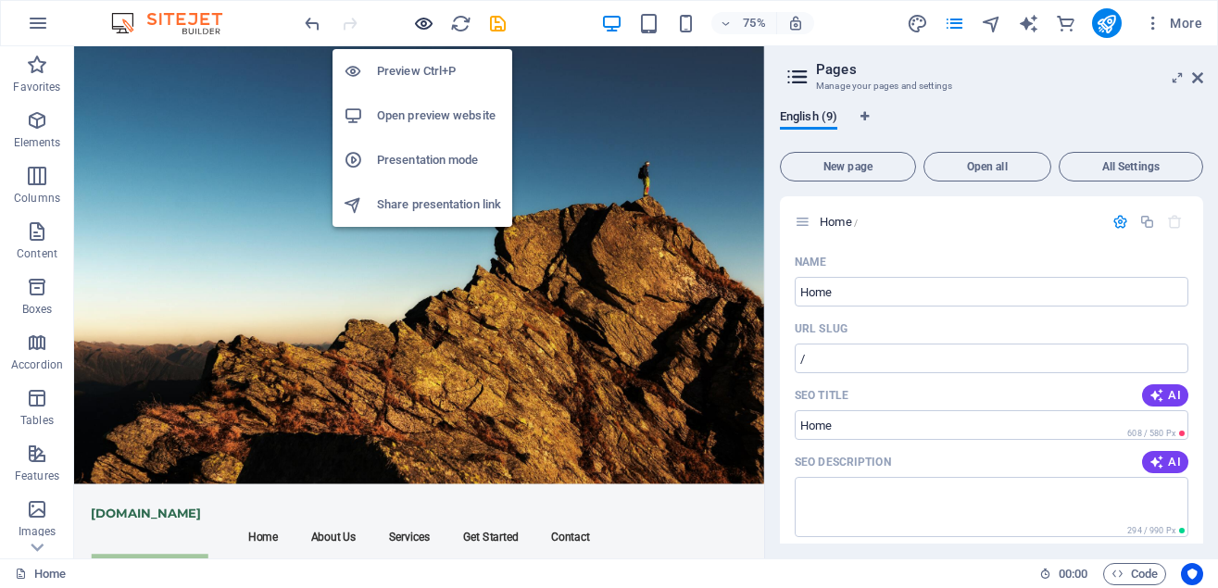
click at [420, 19] on icon "button" at bounding box center [423, 23] width 21 height 21
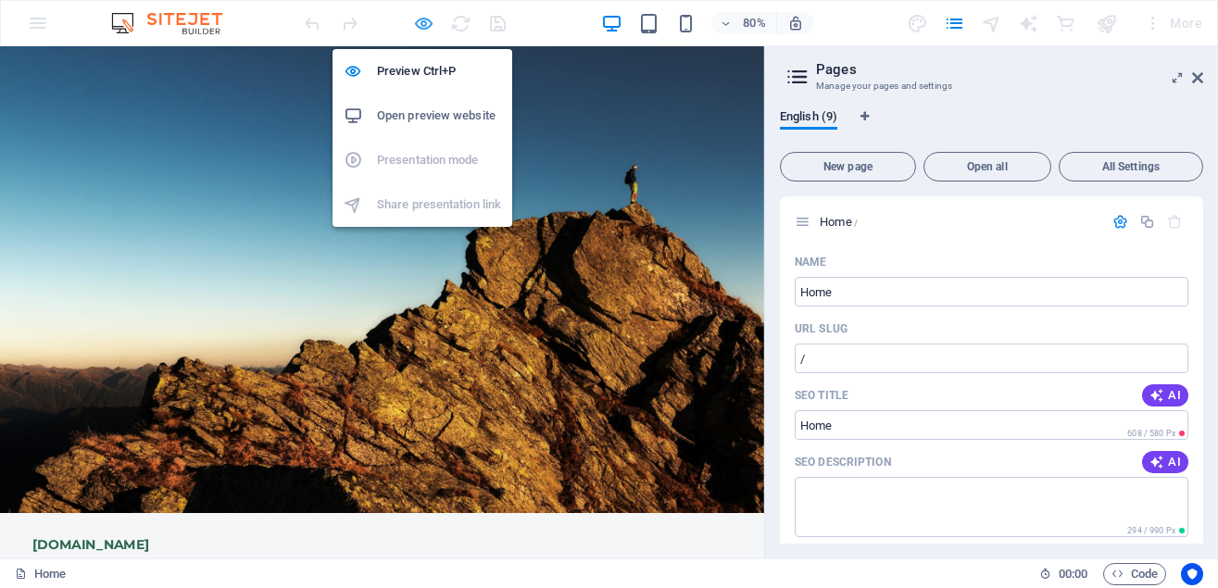
click at [420, 19] on icon "button" at bounding box center [423, 23] width 21 height 21
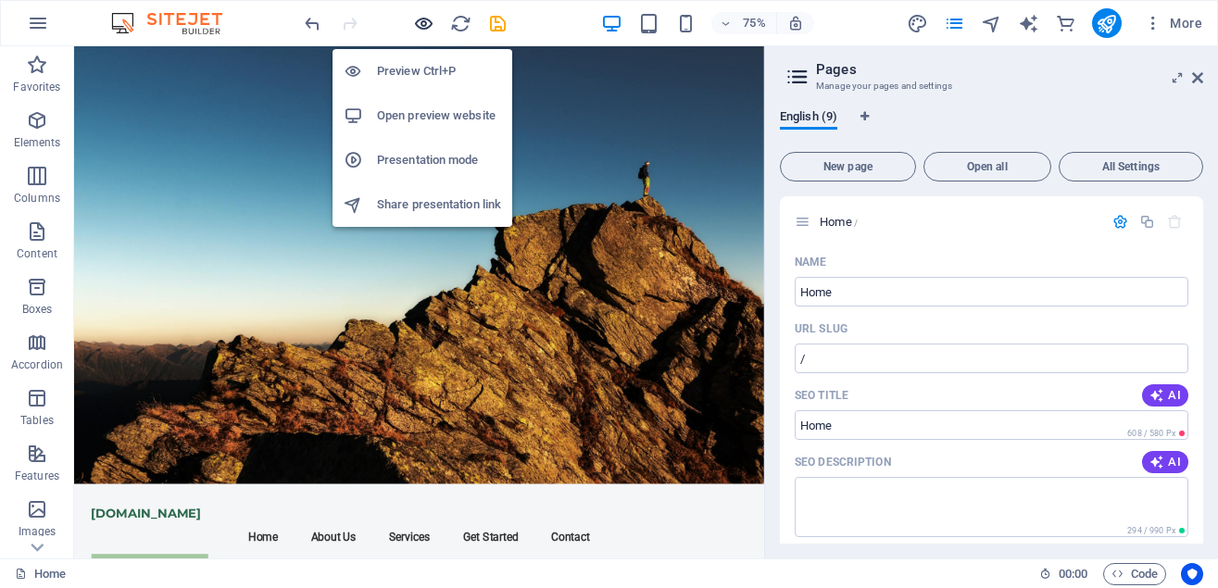
click at [420, 19] on icon "button" at bounding box center [423, 23] width 21 height 21
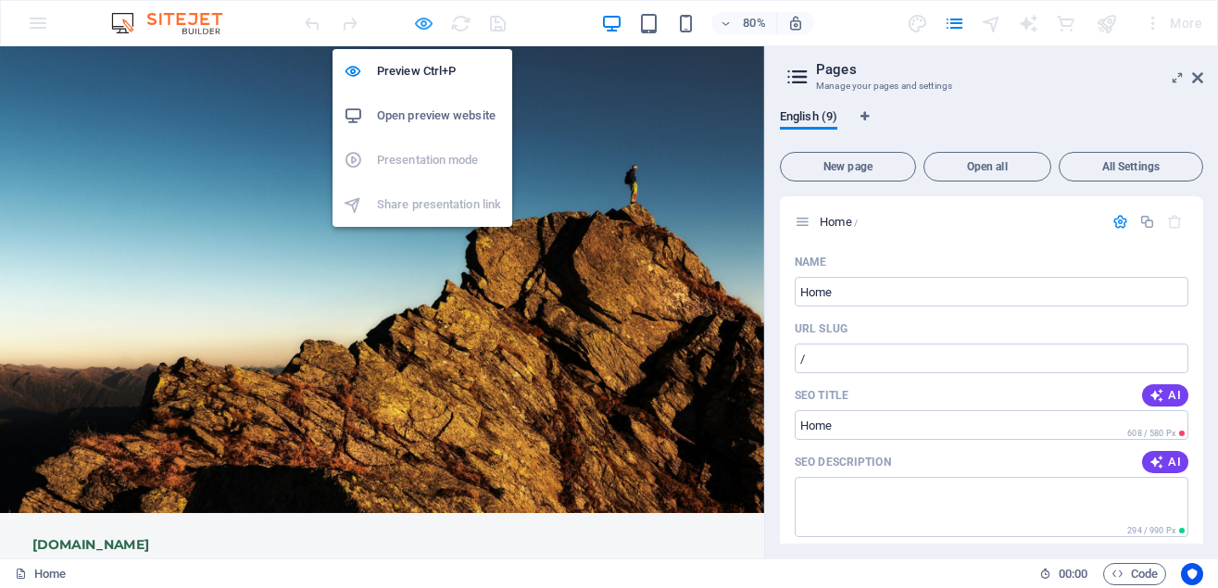
click at [420, 19] on icon "button" at bounding box center [423, 23] width 21 height 21
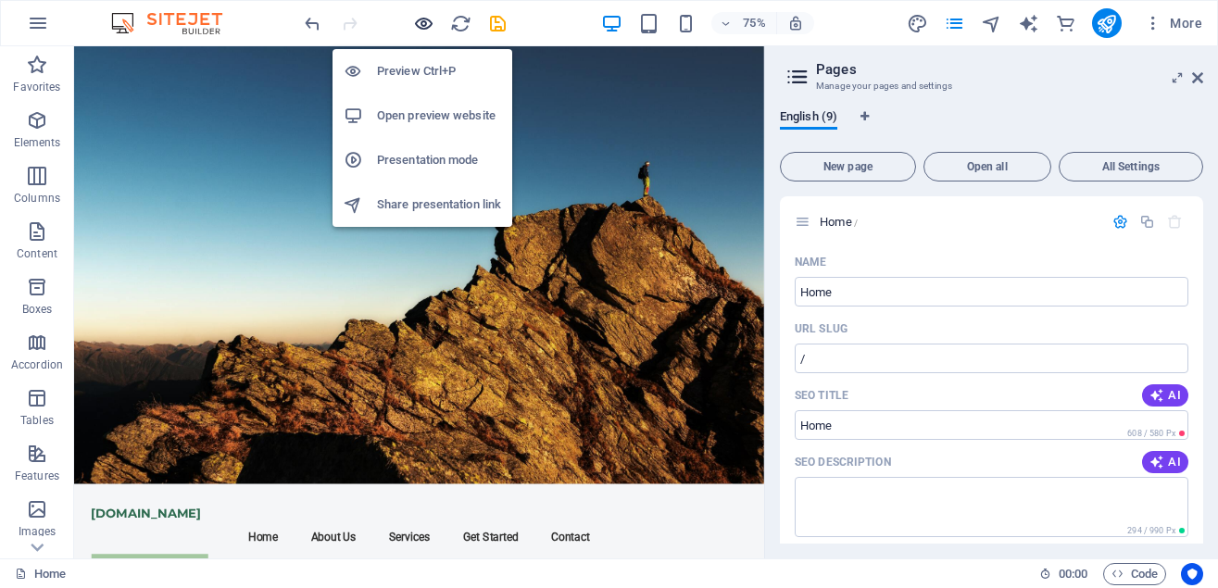
click at [428, 29] on icon "button" at bounding box center [423, 23] width 21 height 21
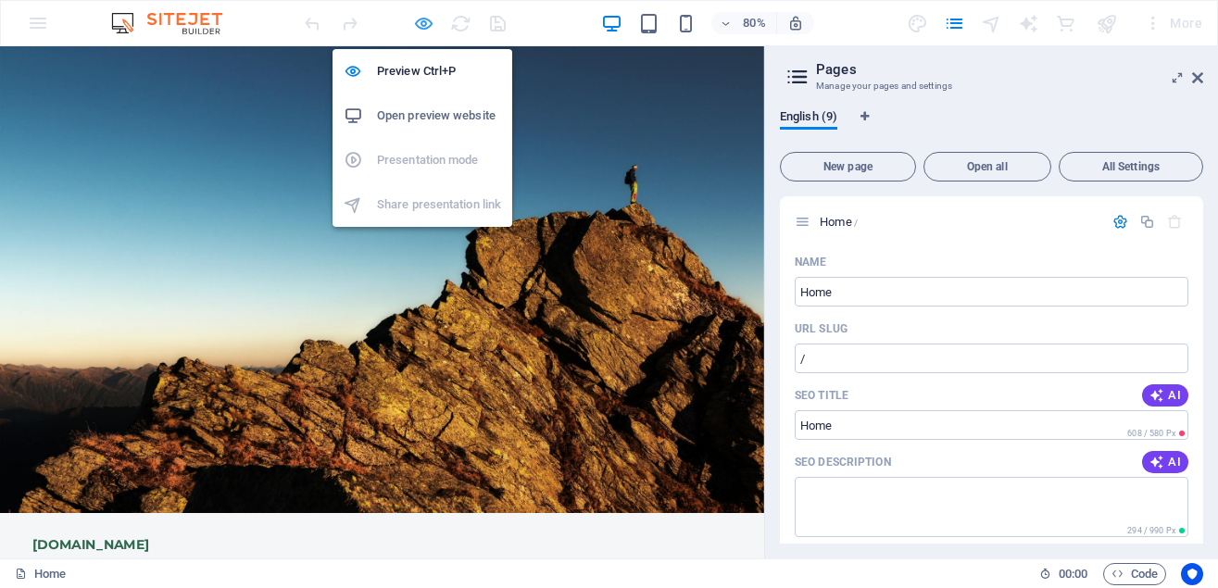
click at [428, 29] on icon "button" at bounding box center [423, 23] width 21 height 21
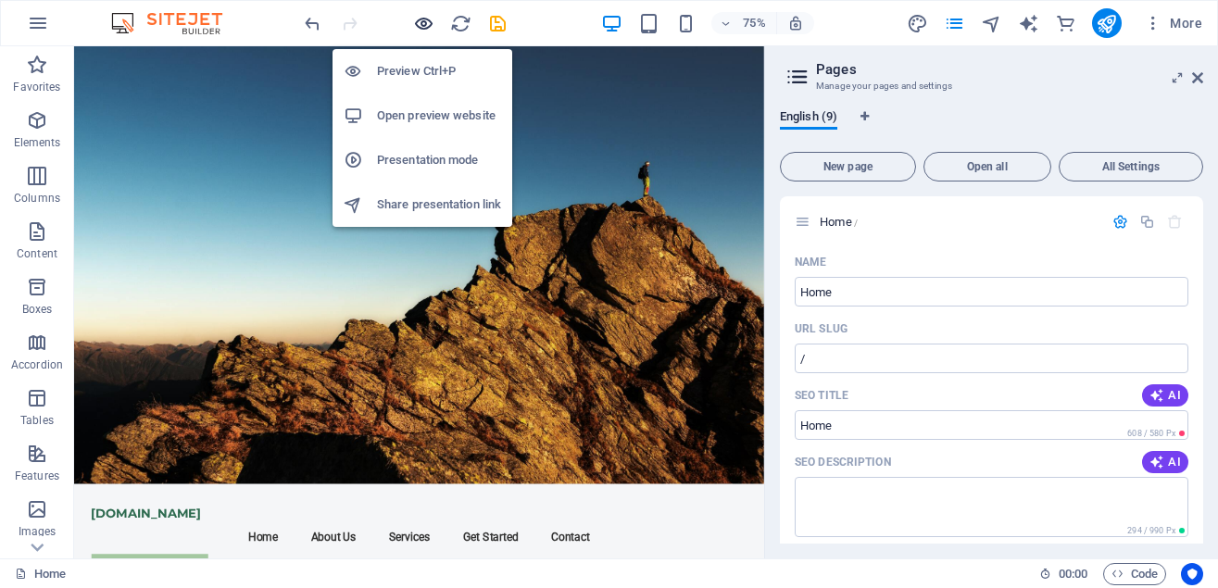
click at [428, 29] on icon "button" at bounding box center [423, 23] width 21 height 21
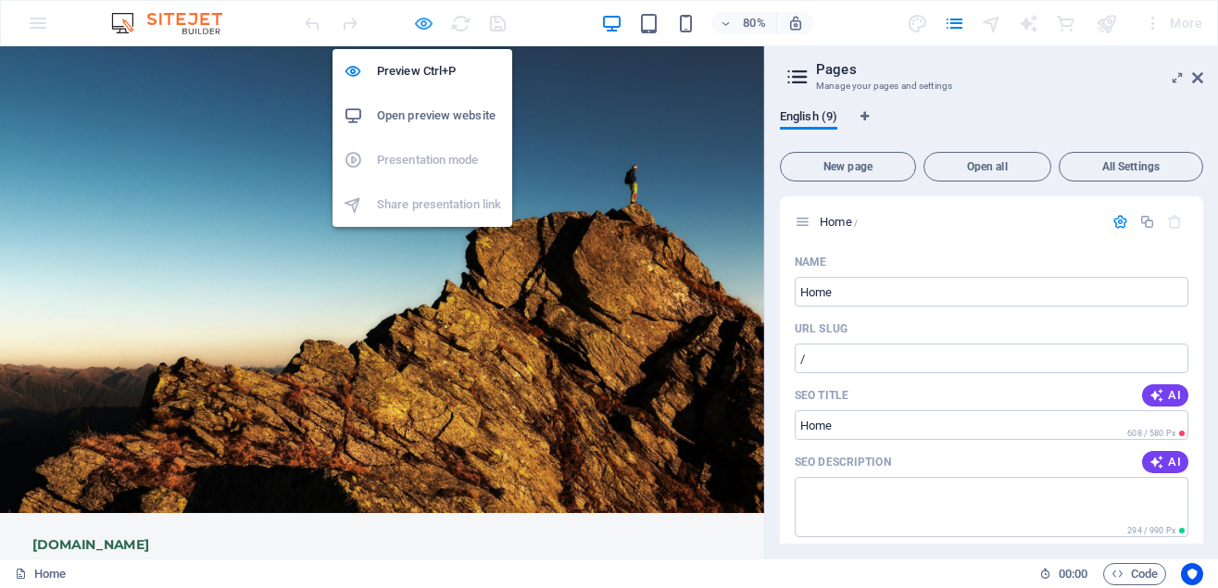
click at [428, 29] on icon "button" at bounding box center [423, 23] width 21 height 21
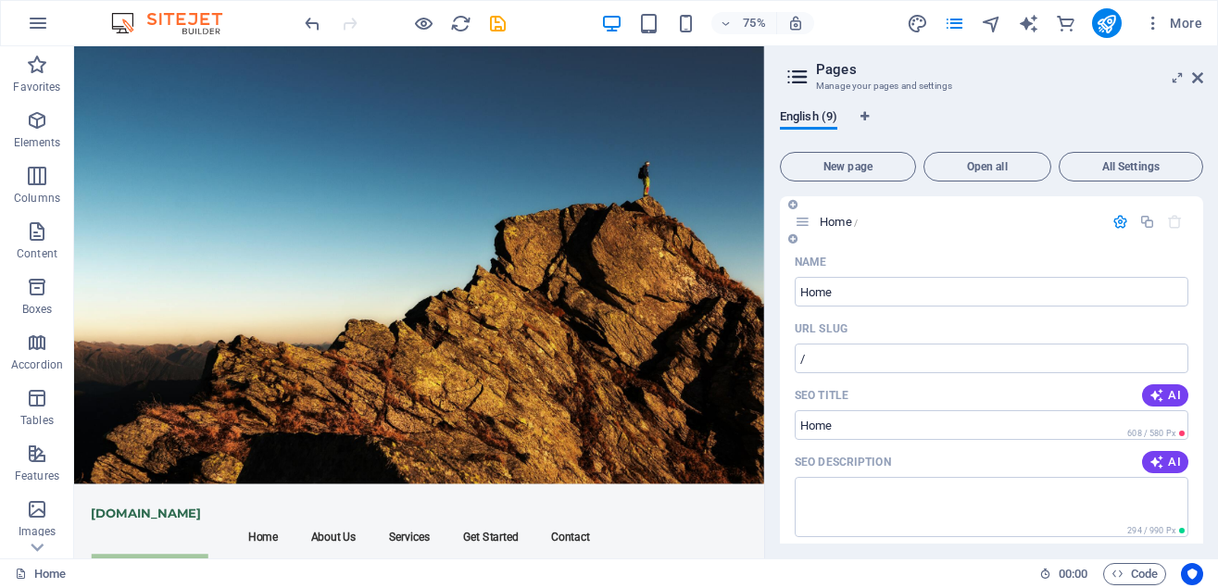
click at [983, 220] on p "Home /" at bounding box center [959, 222] width 278 height 12
click at [1151, 17] on icon "button" at bounding box center [1153, 23] width 19 height 19
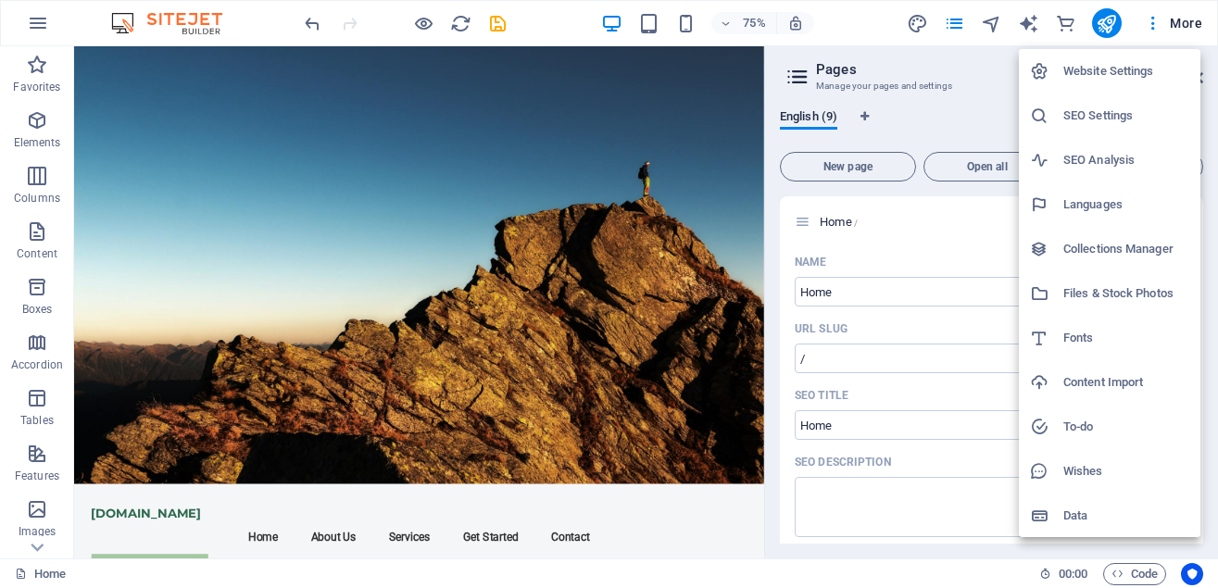
click at [1097, 424] on h6 "To-do" at bounding box center [1127, 427] width 126 height 22
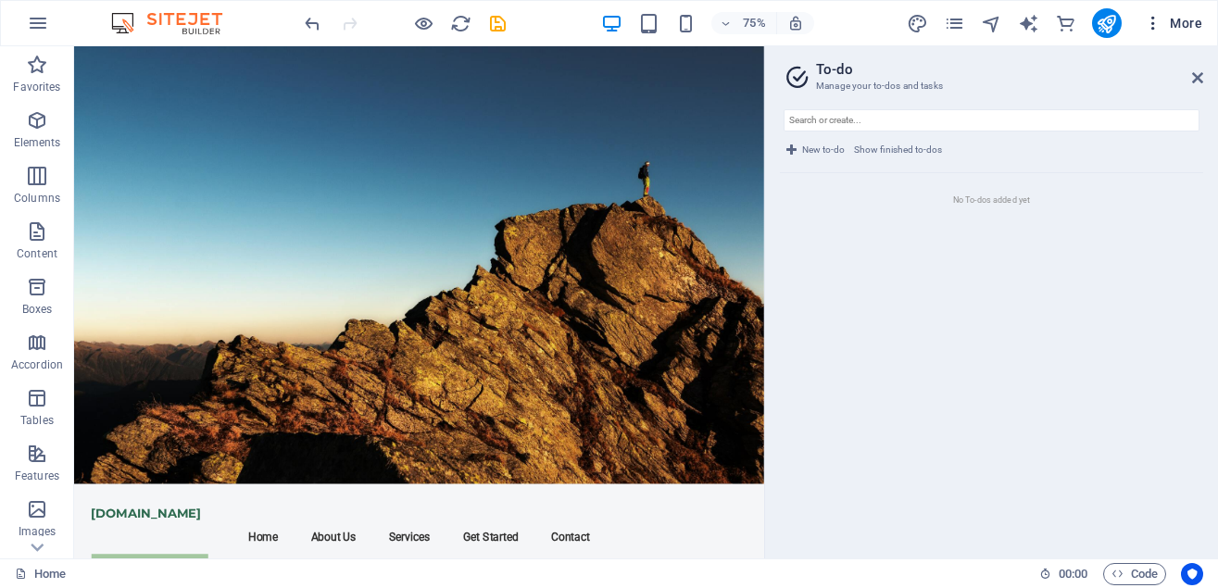
click at [1158, 13] on button "More" at bounding box center [1173, 23] width 73 height 30
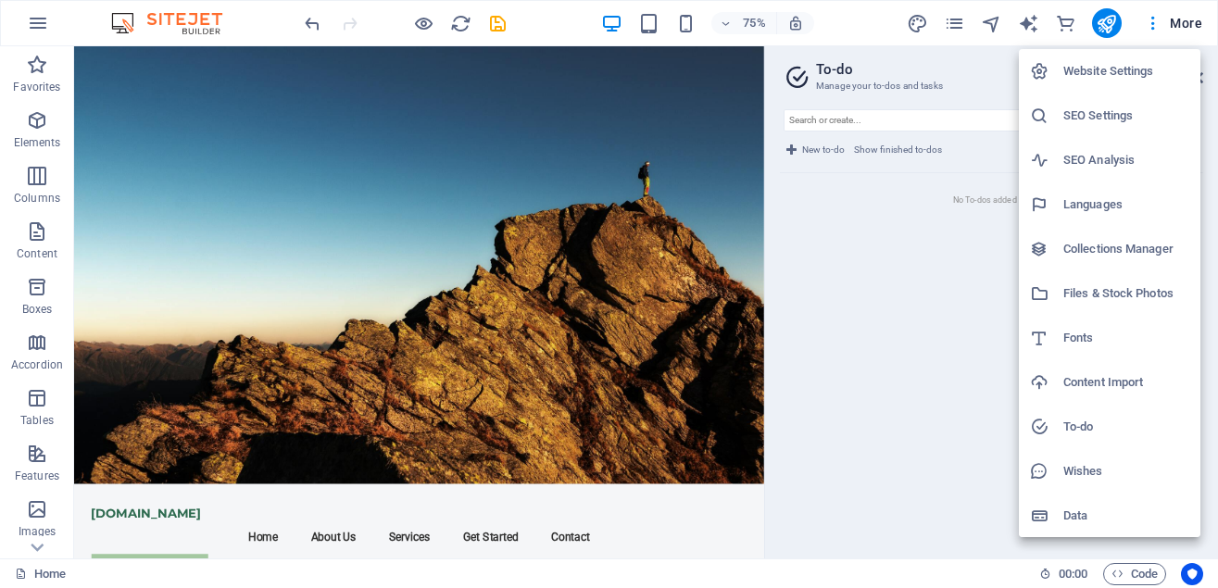
click at [1116, 65] on h6 "Website Settings" at bounding box center [1127, 71] width 126 height 22
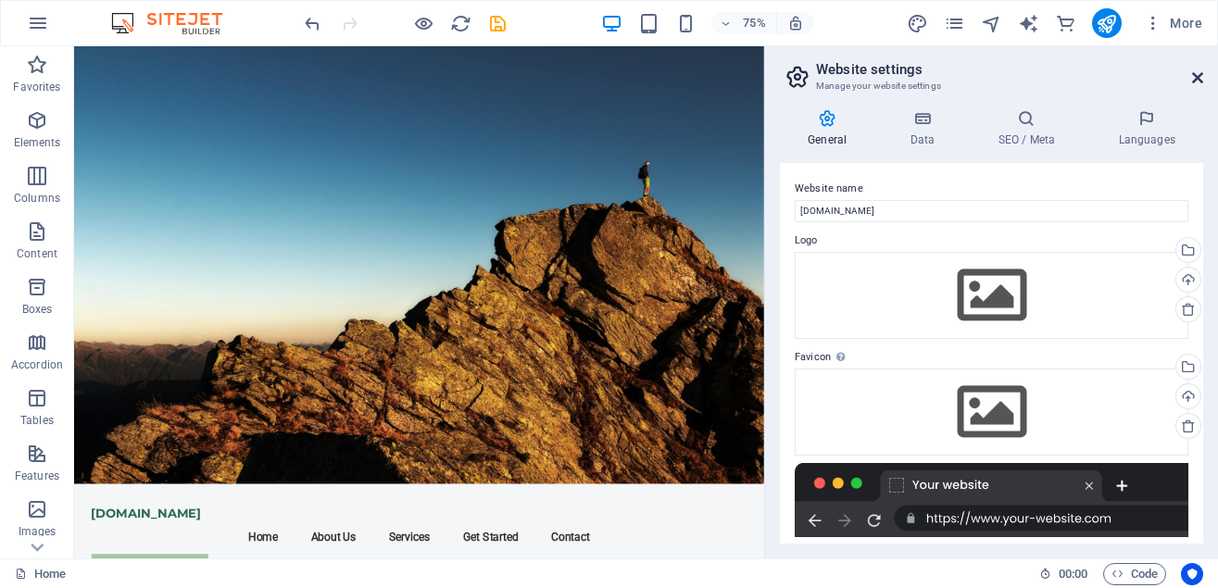
click at [1194, 76] on icon at bounding box center [1197, 77] width 11 height 15
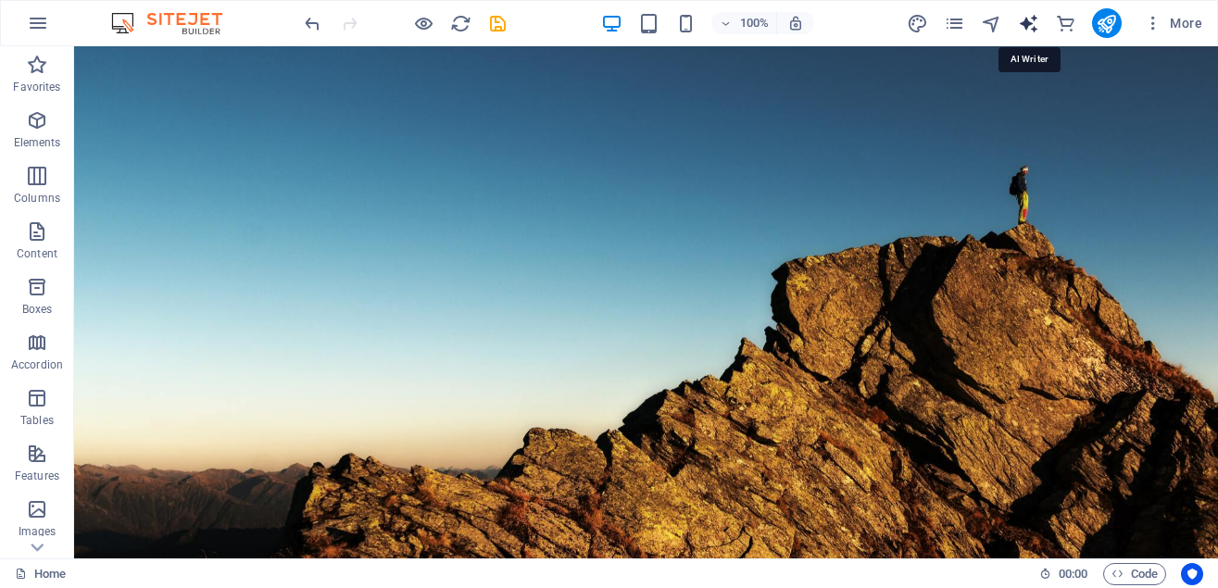
click at [1029, 25] on icon "text_generator" at bounding box center [1028, 23] width 21 height 21
select select "English"
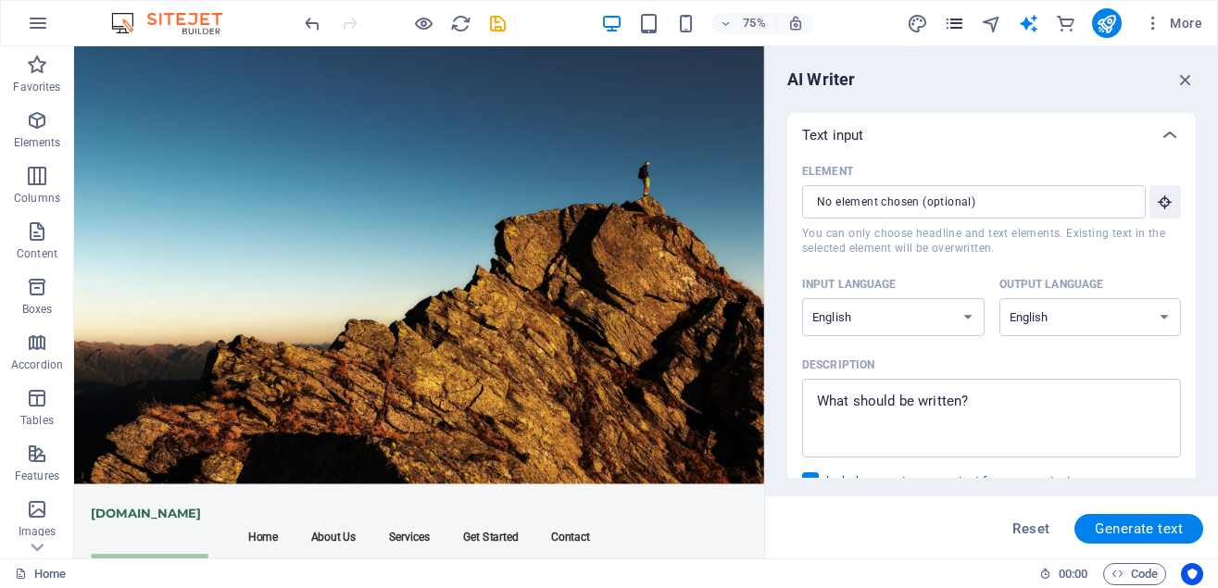
click at [965, 25] on icon "pages" at bounding box center [954, 23] width 21 height 21
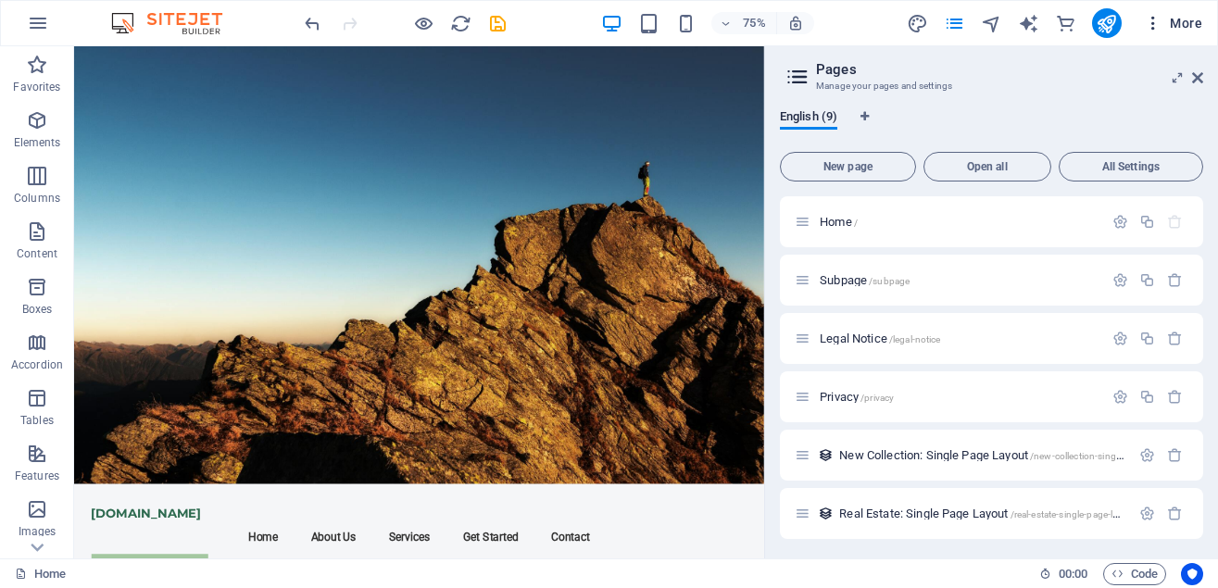
click at [1149, 21] on icon "button" at bounding box center [1153, 23] width 19 height 19
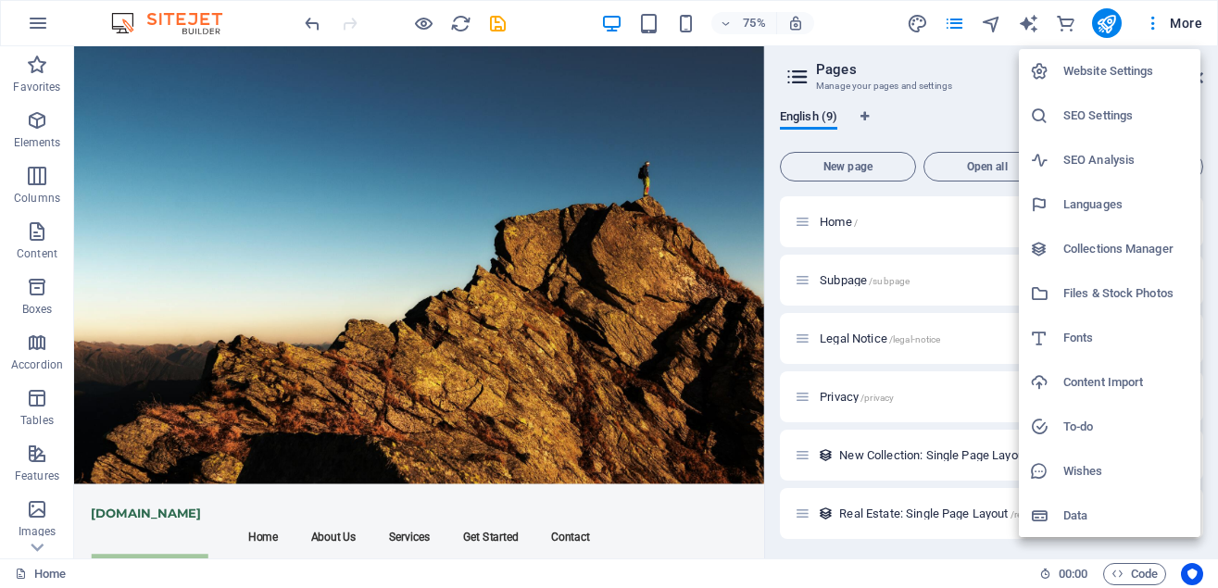
click at [1078, 514] on h6 "Data" at bounding box center [1127, 516] width 126 height 22
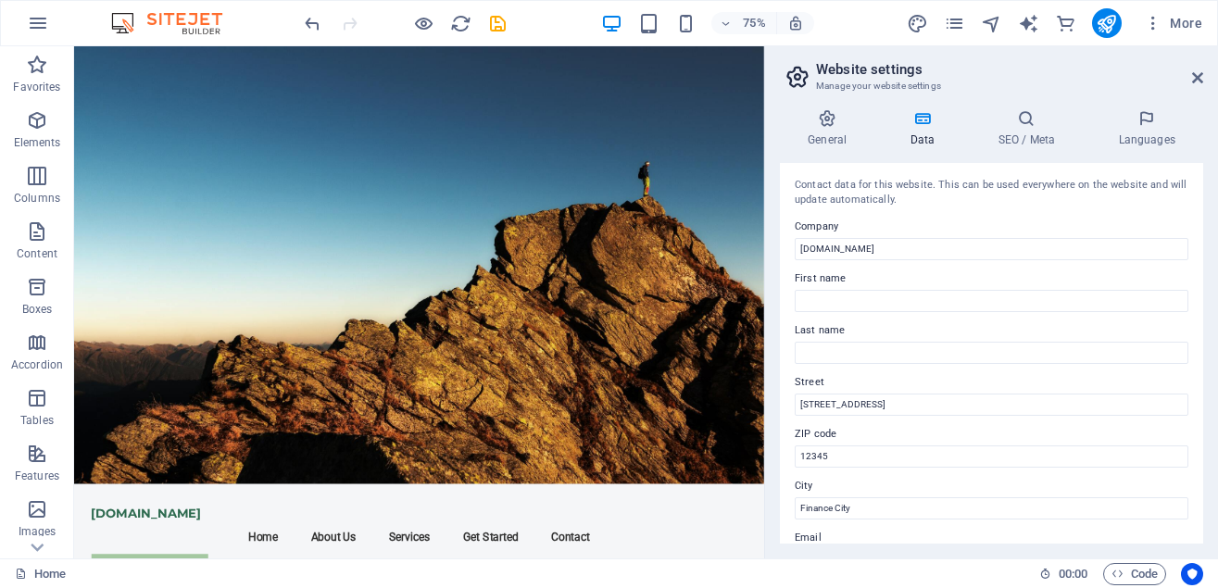
scroll to position [510, 0]
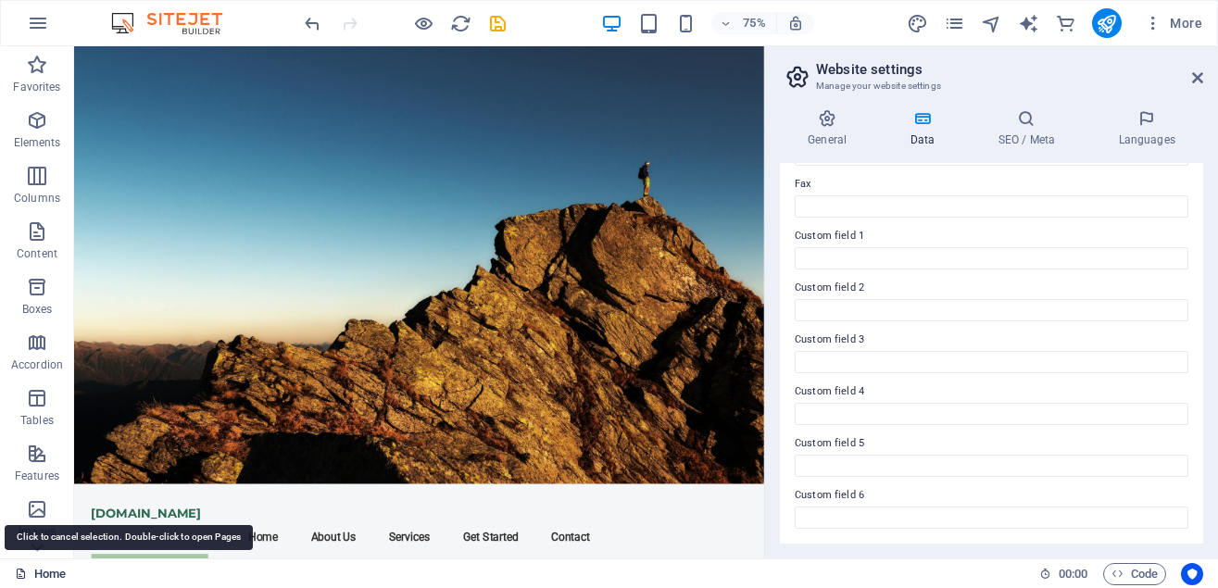
click at [36, 575] on link "Home" at bounding box center [40, 574] width 51 height 22
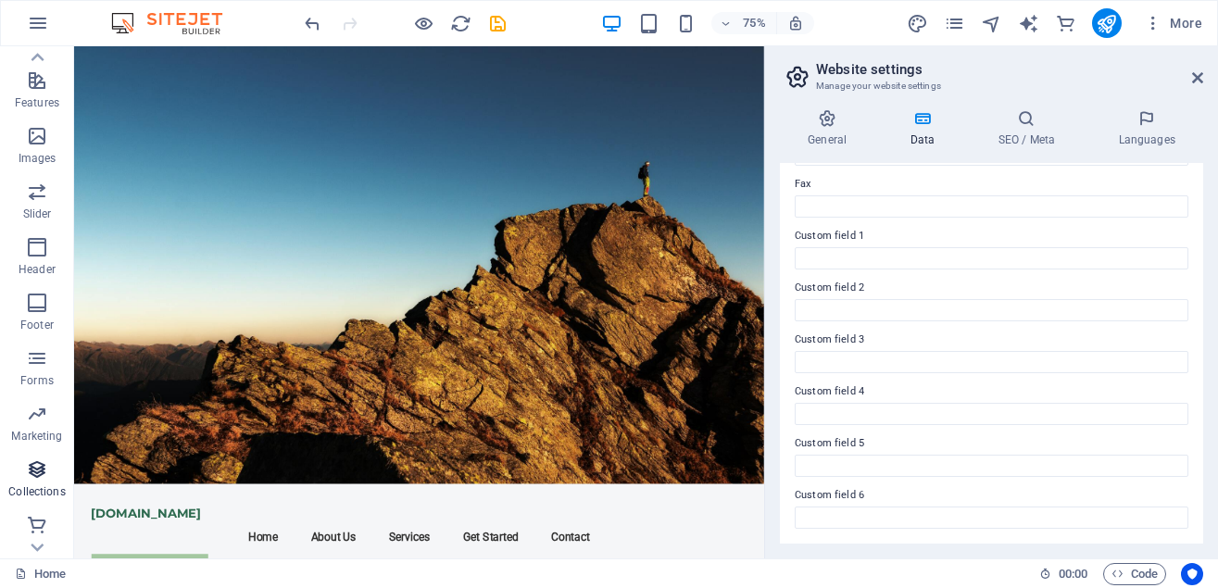
scroll to position [377, 0]
click at [44, 14] on icon "button" at bounding box center [38, 23] width 22 height 22
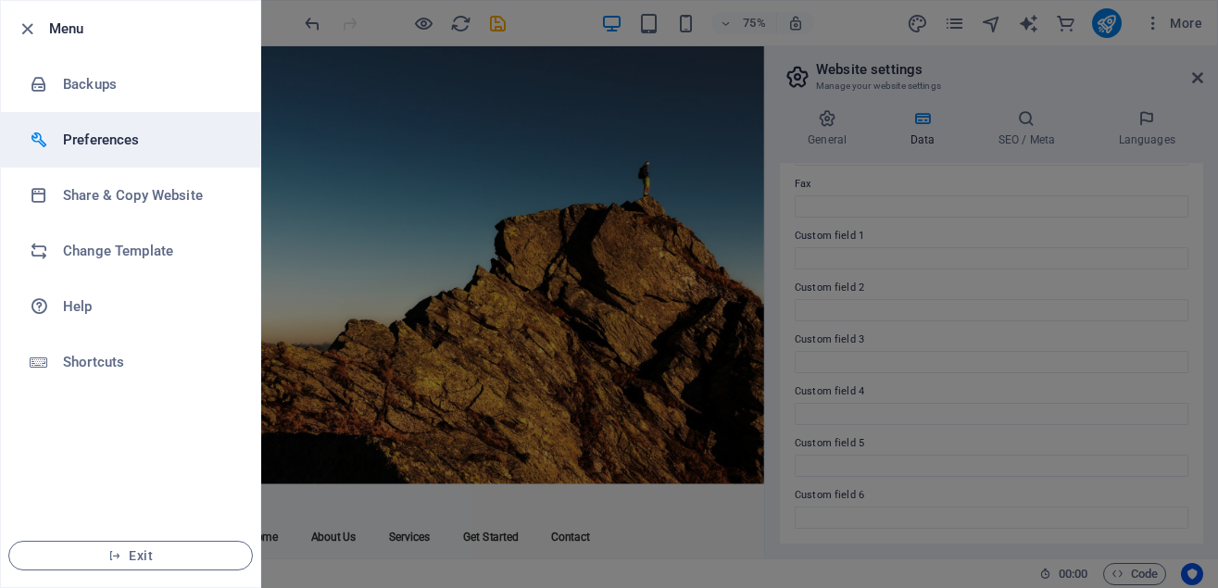
click at [114, 137] on h6 "Preferences" at bounding box center [148, 140] width 171 height 22
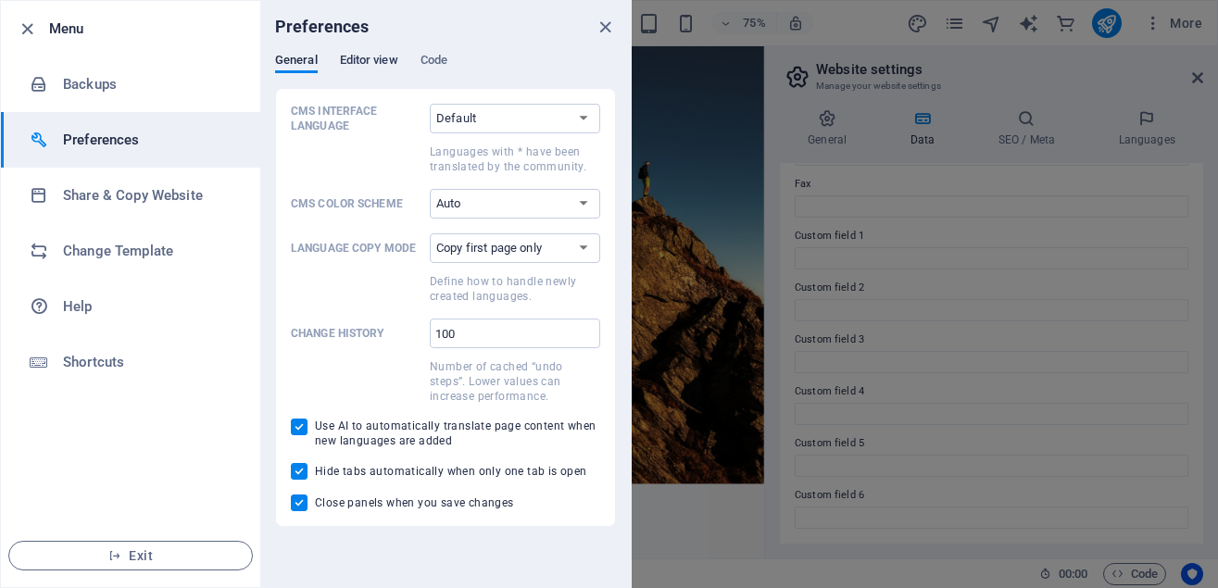
click at [368, 58] on span "Editor view" at bounding box center [369, 62] width 58 height 26
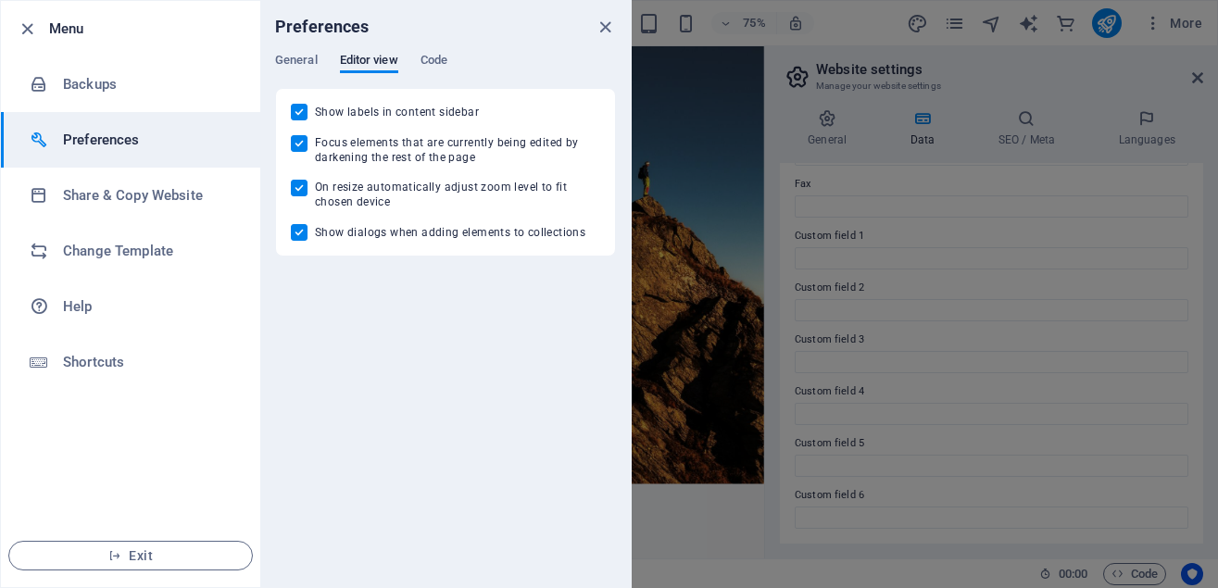
click at [319, 56] on div "General Editor view Code" at bounding box center [445, 70] width 341 height 35
click at [303, 57] on span "General" at bounding box center [296, 62] width 43 height 26
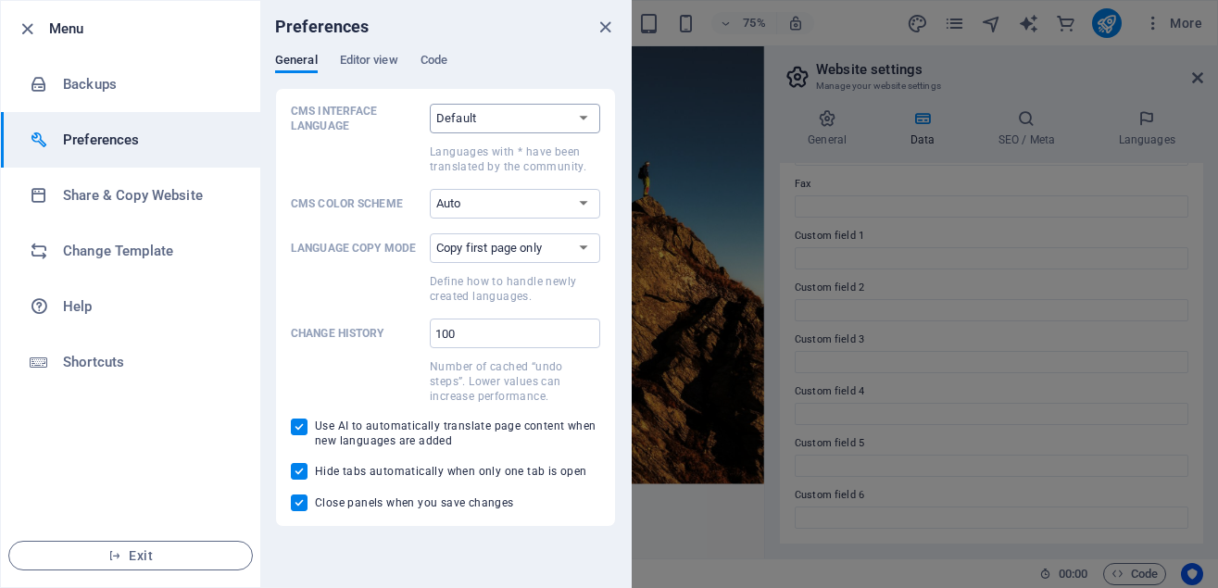
click at [430, 104] on select "Default Deutsch English Español Suomi* Français Magyar Italiano Nederlands Pols…" at bounding box center [515, 119] width 170 height 30
click at [489, 121] on select "Default Deutsch English Español Suomi* Français Magyar Italiano Nederlands Pols…" at bounding box center [515, 119] width 170 height 30
click at [430, 189] on select "Auto Dark Light" at bounding box center [515, 204] width 170 height 30
click at [526, 197] on select "Auto Dark Light" at bounding box center [515, 204] width 170 height 30
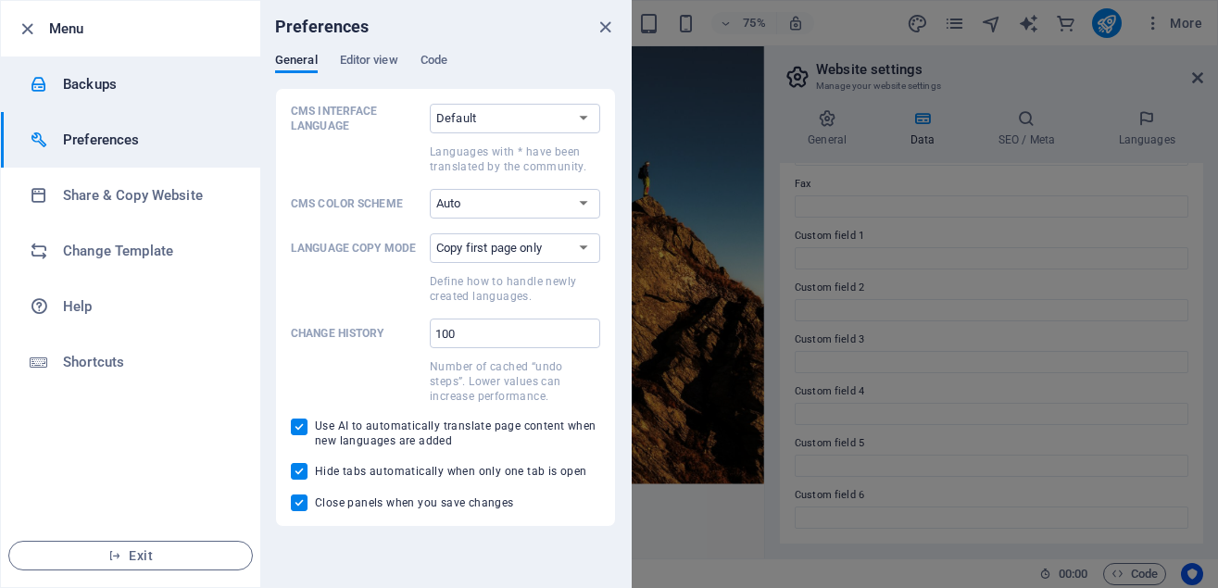
click at [78, 85] on h6 "Backups" at bounding box center [148, 84] width 171 height 22
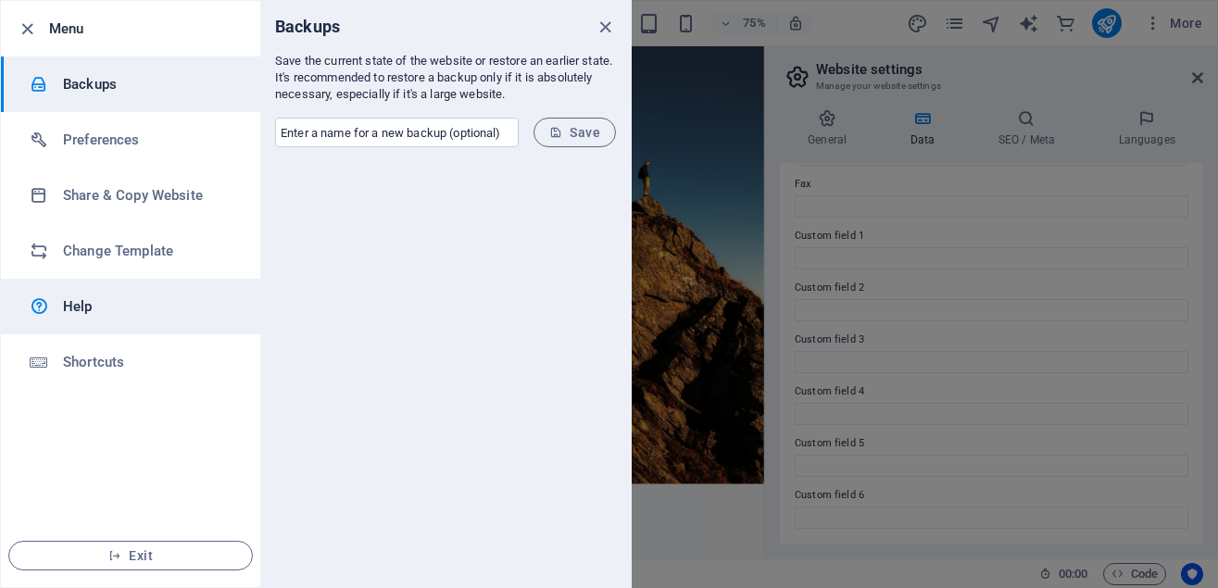
click at [98, 309] on h6 "Help" at bounding box center [148, 307] width 171 height 22
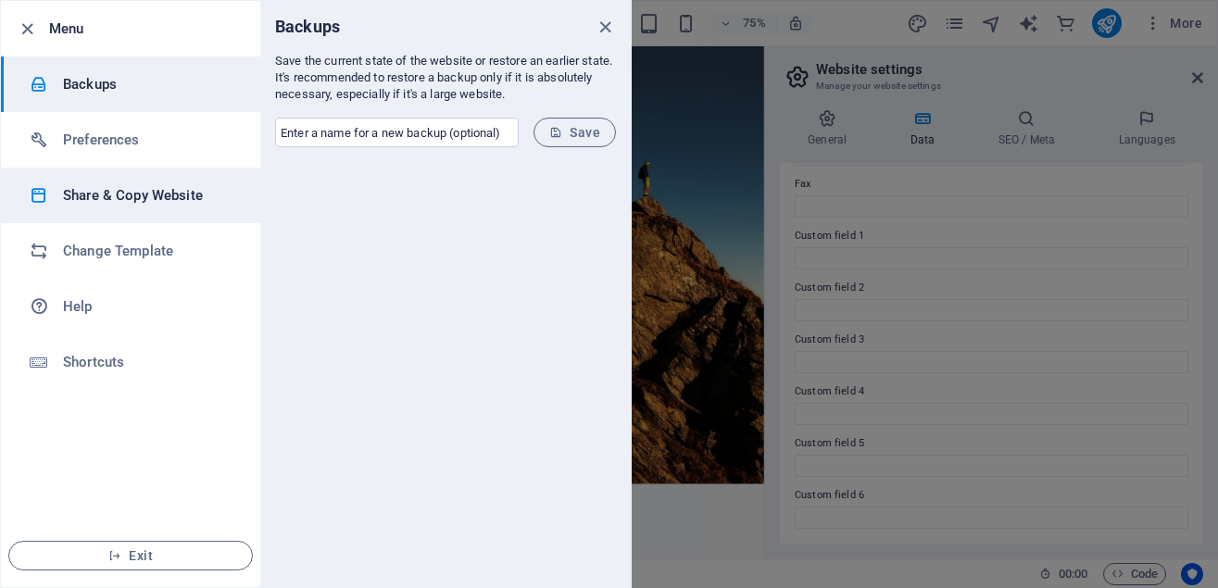
click at [102, 196] on h6 "Share & Copy Website" at bounding box center [148, 195] width 171 height 22
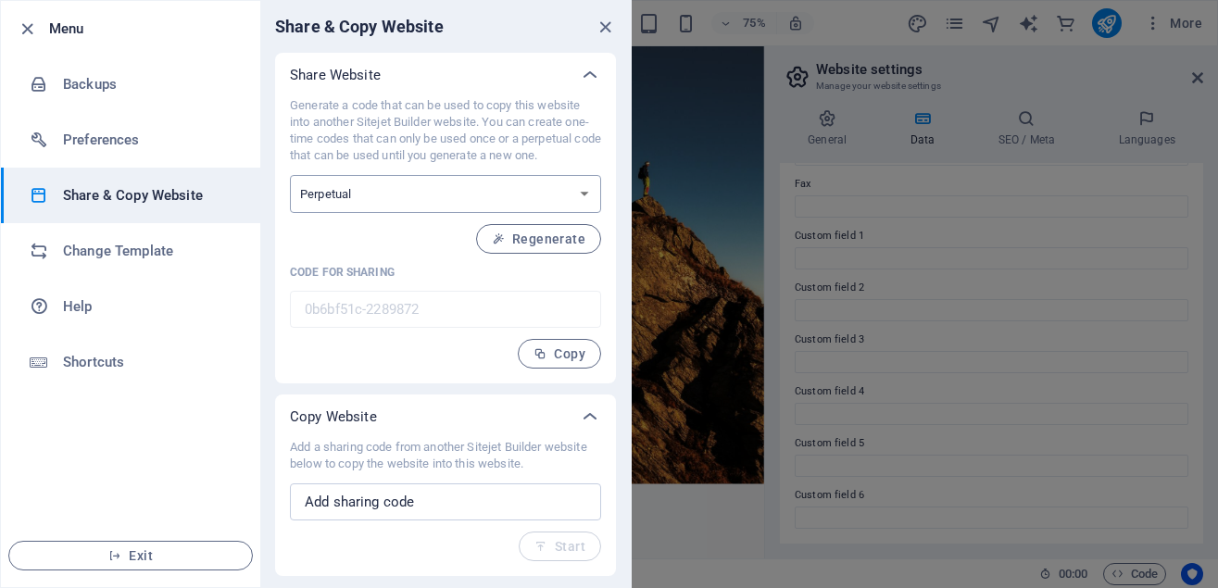
click at [290, 175] on select "One-time Perpetual" at bounding box center [445, 194] width 311 height 38
click at [484, 105] on p "Generate a code that can be used to copy this website into another Sitejet Buil…" at bounding box center [445, 130] width 311 height 67
click at [290, 175] on select "One-time Perpetual" at bounding box center [445, 194] width 311 height 38
select select "onetime"
click option "One-time" at bounding box center [0, 0] width 0 height 0
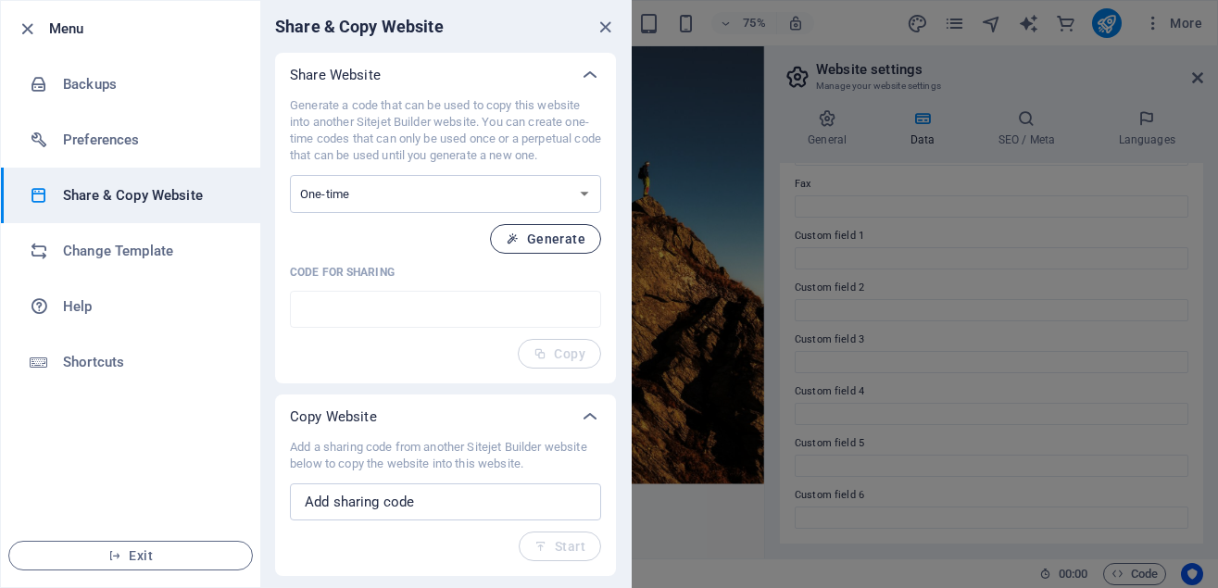
click at [550, 232] on span "Generate" at bounding box center [546, 239] width 80 height 15
type input "cf9dc4b4-2289872"
click at [558, 352] on span "Copy" at bounding box center [560, 354] width 52 height 15
click at [541, 351] on icon "button" at bounding box center [540, 353] width 13 height 13
click at [431, 504] on input "text" at bounding box center [445, 502] width 311 height 37
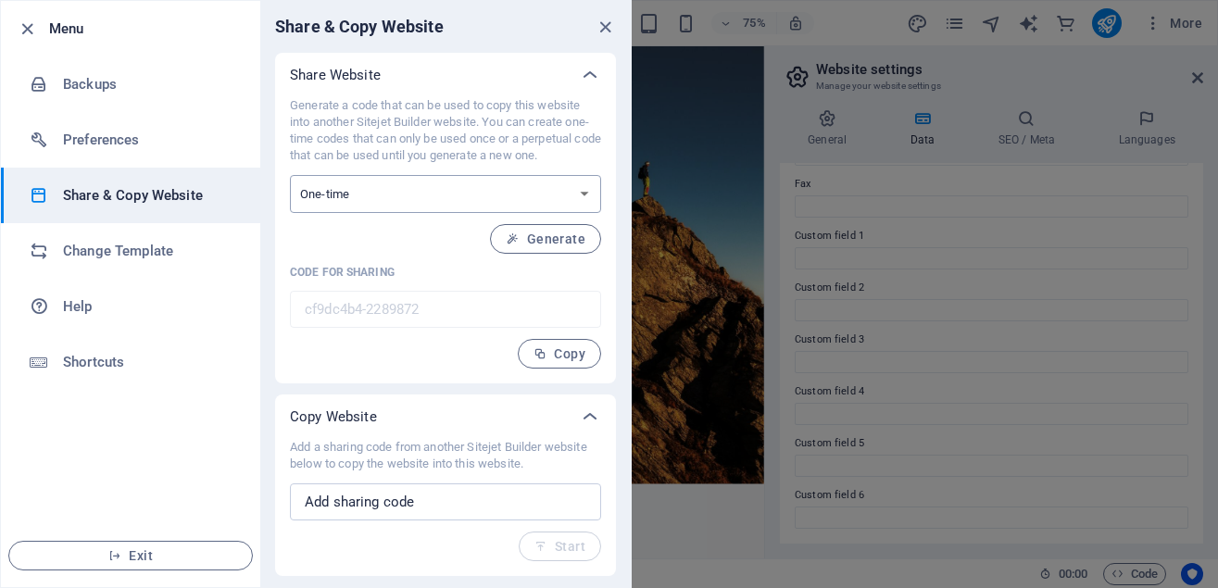
click at [290, 175] on select "One-time Perpetual" at bounding box center [445, 194] width 311 height 38
select select "perpetual"
click option "Perpetual" at bounding box center [0, 0] width 0 height 0
type input "0b6bf51c-2289872"
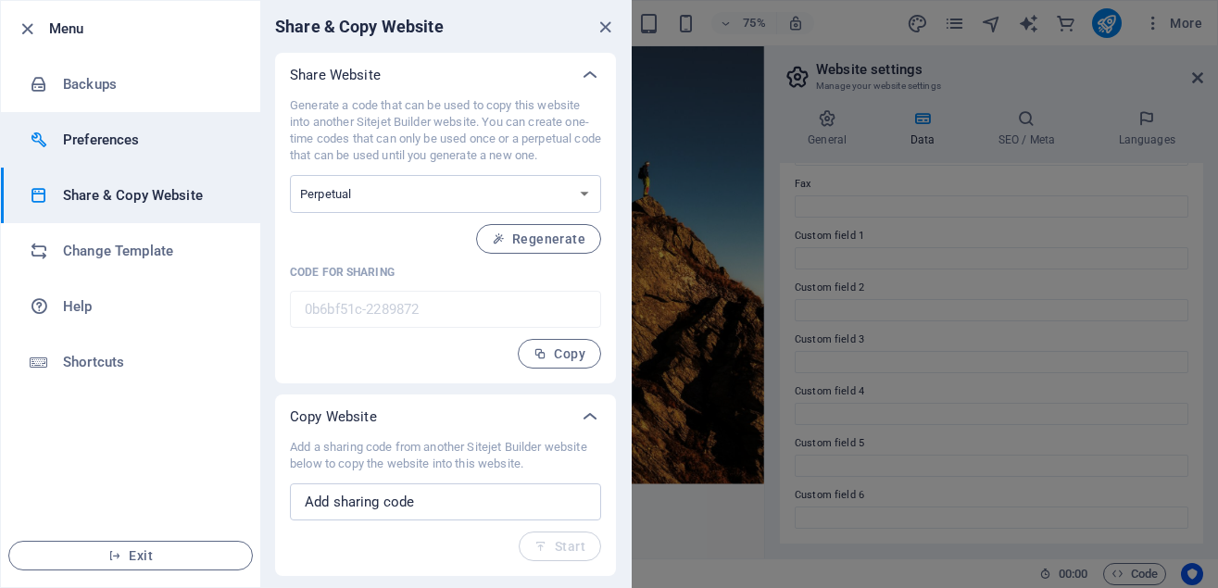
click at [120, 138] on h6 "Preferences" at bounding box center [148, 140] width 171 height 22
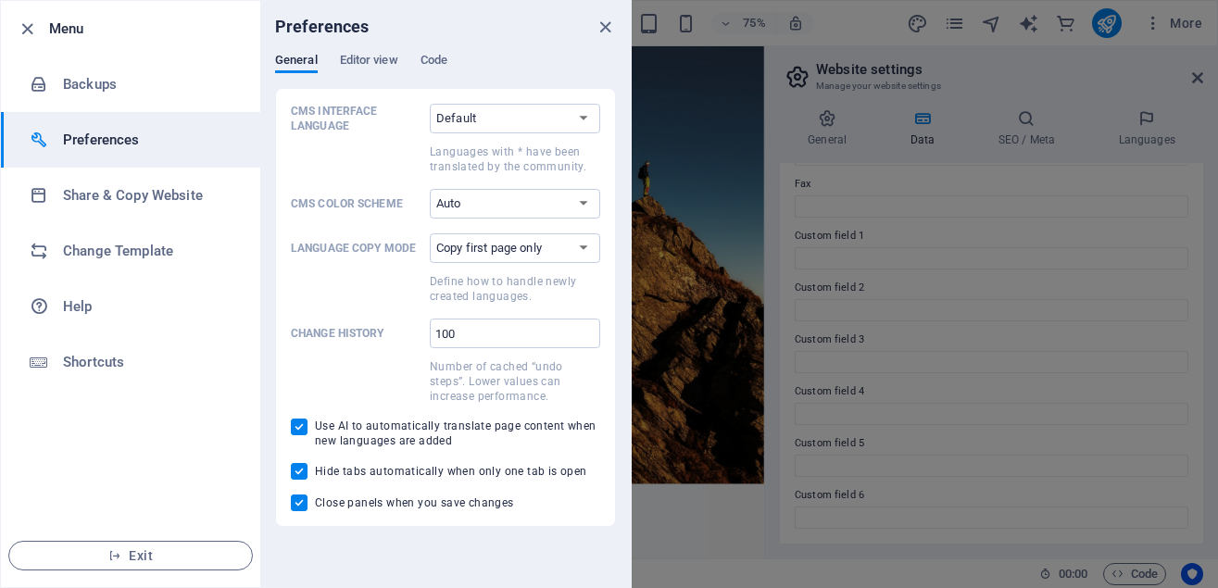
click at [299, 468] on input "Hide tabs automatically when only one tab is open" at bounding box center [303, 471] width 24 height 17
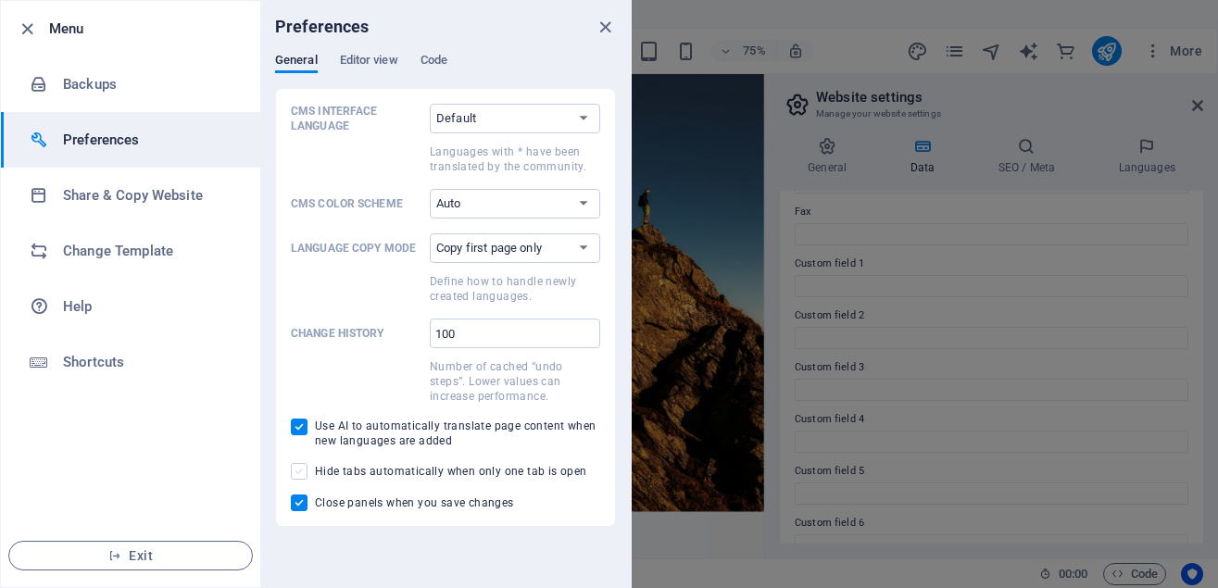
click at [299, 470] on span at bounding box center [299, 471] width 17 height 17
click at [299, 470] on input "Hide tabs automatically when only one tab is open" at bounding box center [303, 471] width 24 height 17
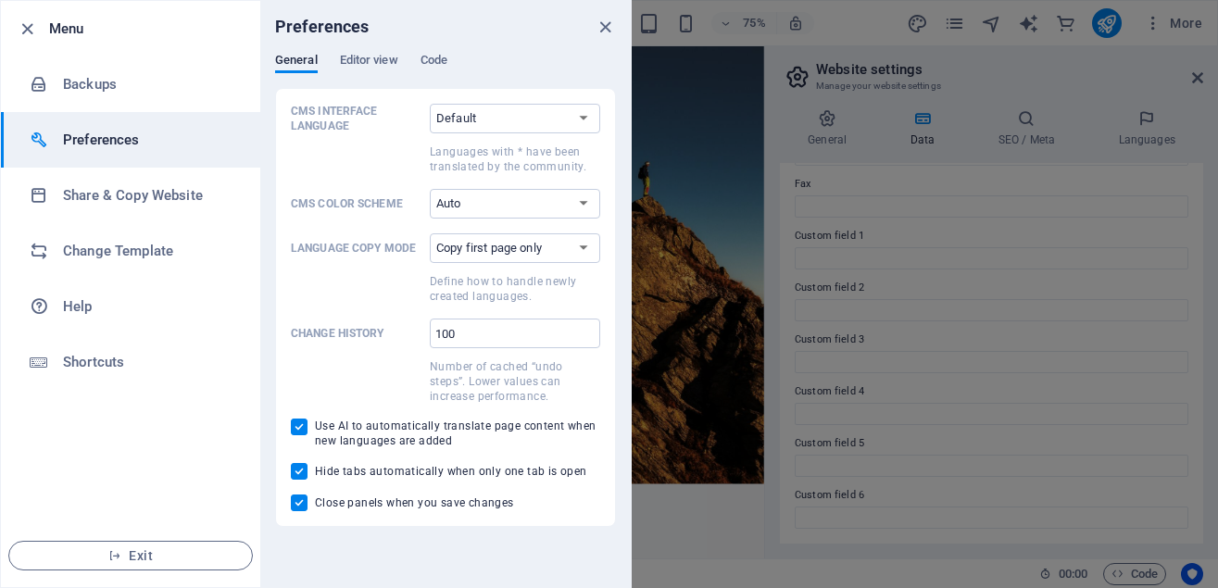
click at [299, 470] on input "Hide tabs automatically when only one tab is open" at bounding box center [303, 471] width 24 height 17
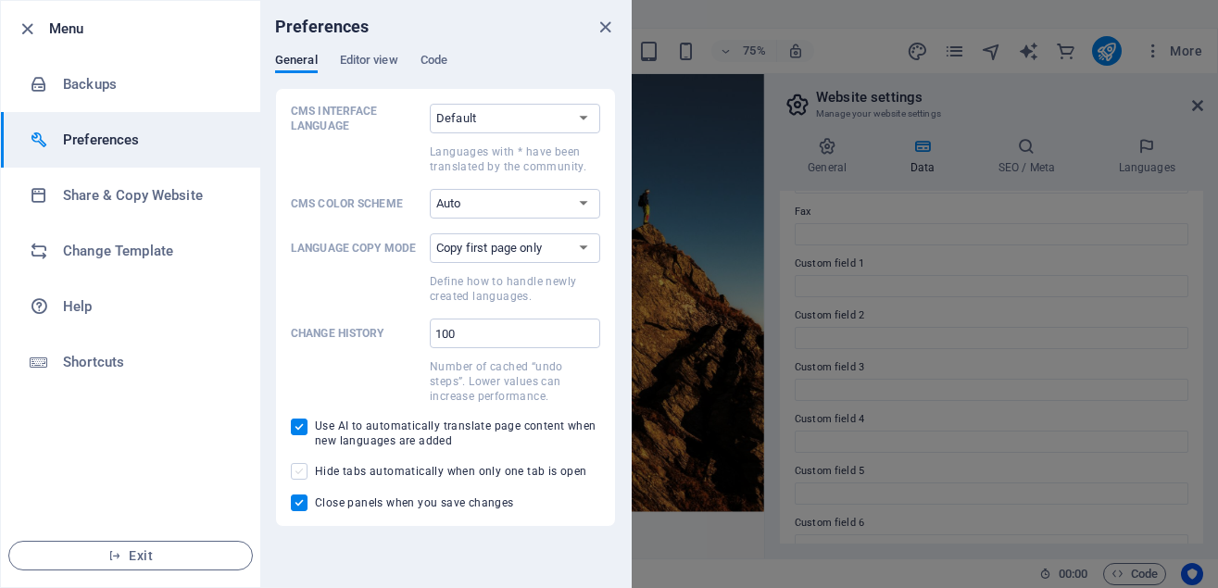
click at [299, 470] on span at bounding box center [299, 471] width 17 height 17
click at [299, 470] on input "Hide tabs automatically when only one tab is open" at bounding box center [303, 471] width 24 height 17
checkbox input "true"
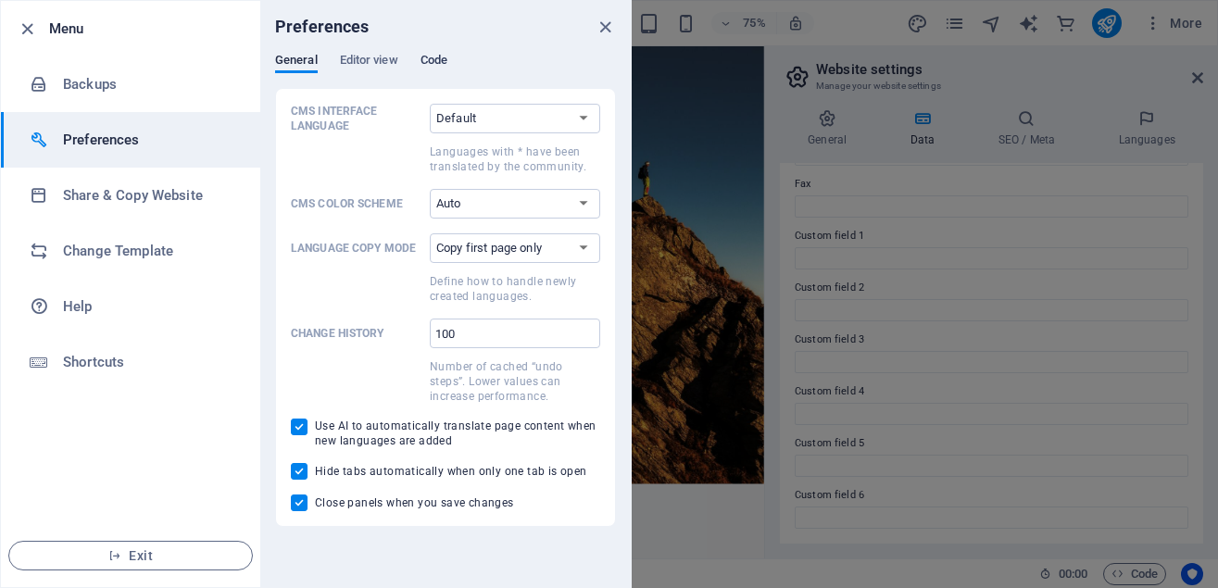
click at [440, 58] on span "Code" at bounding box center [434, 62] width 27 height 26
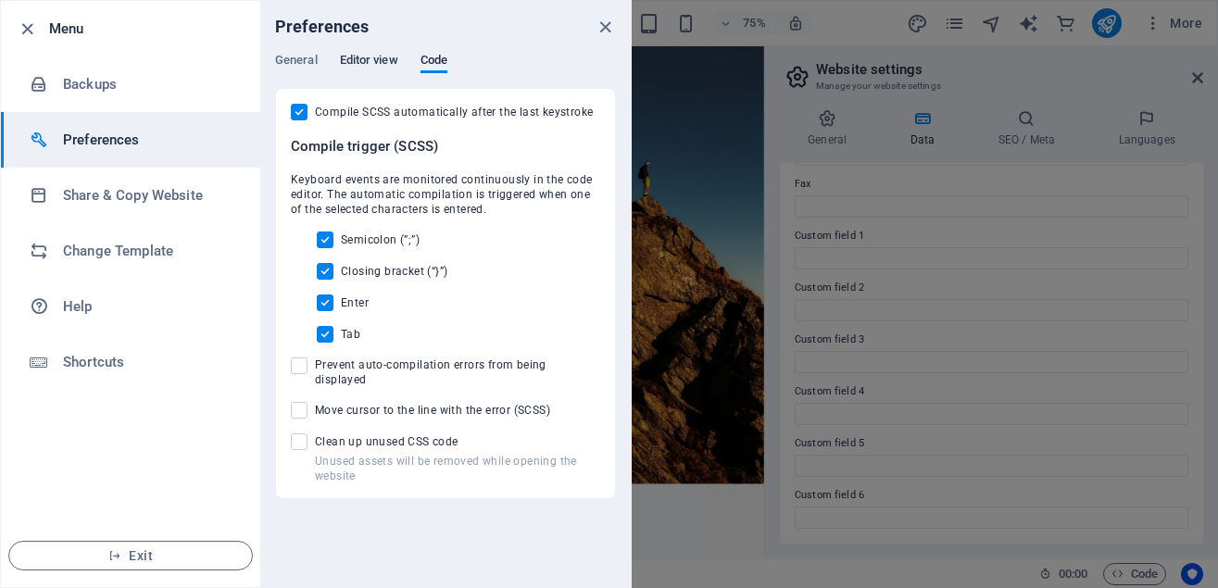
click at [376, 60] on span "Editor view" at bounding box center [369, 62] width 58 height 26
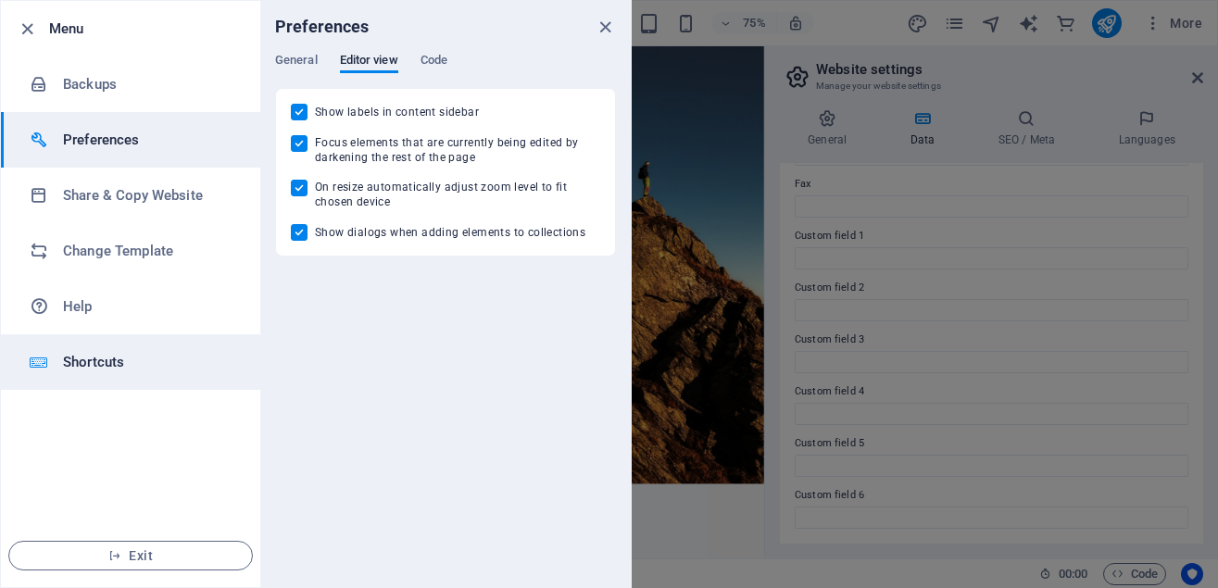
click at [92, 368] on h6 "Shortcuts" at bounding box center [148, 362] width 171 height 22
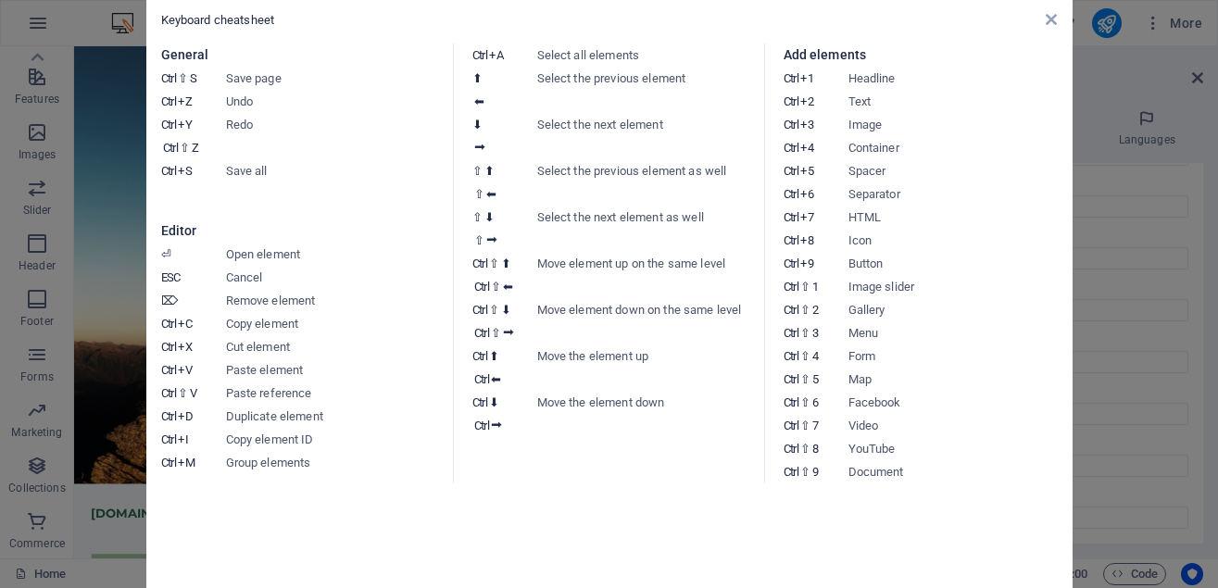
click at [81, 39] on aside "Keyboard cheatsheet General Ctrl ⇧ S Save page Ctrl Z Undo Ctrl Y Ctrl ⇧ Z Redo…" at bounding box center [609, 294] width 1218 height 588
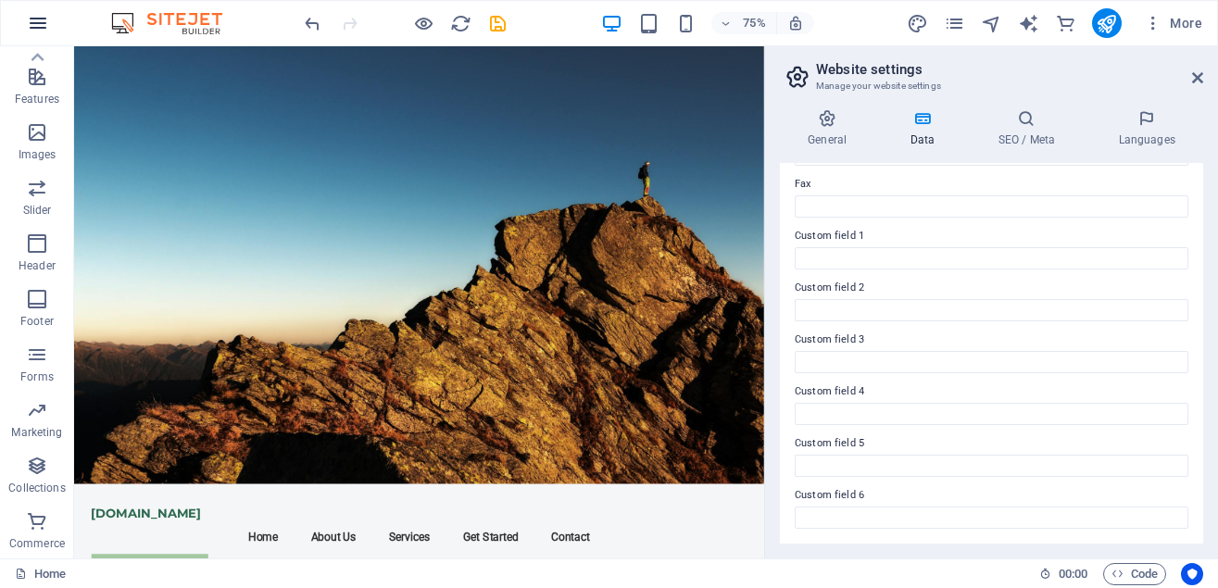
click at [28, 15] on icon "button" at bounding box center [38, 23] width 22 height 22
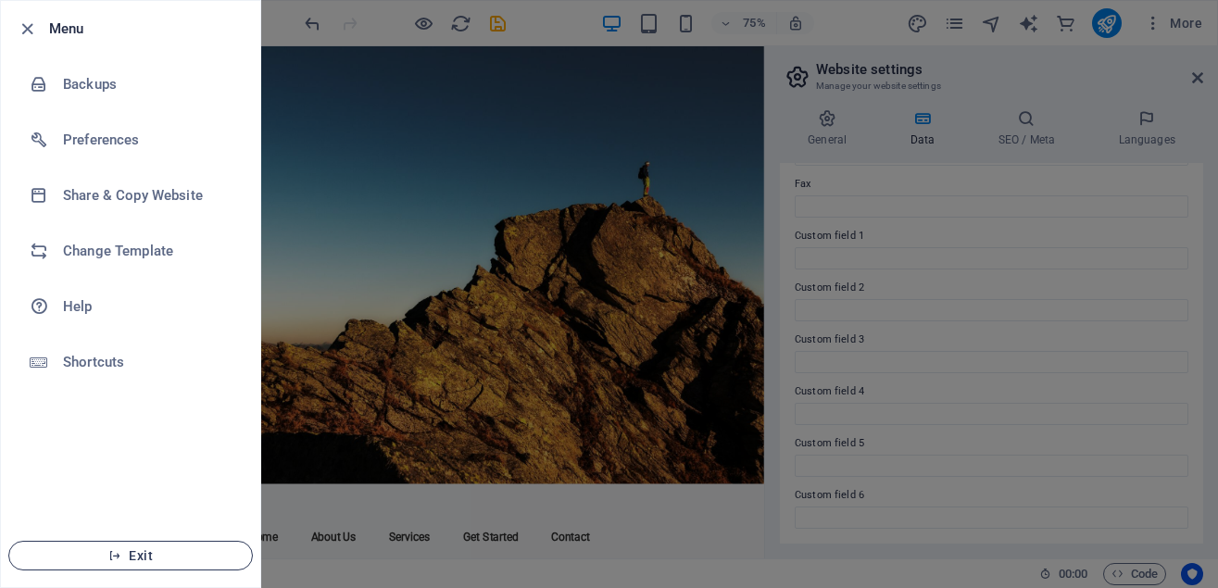
click at [97, 561] on span "Exit" at bounding box center [130, 556] width 213 height 15
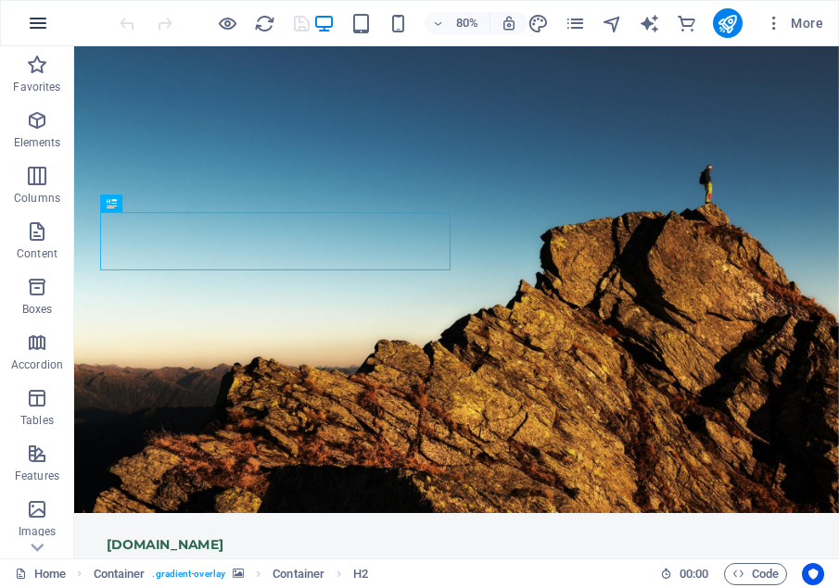
click at [40, 27] on icon "button" at bounding box center [38, 23] width 22 height 22
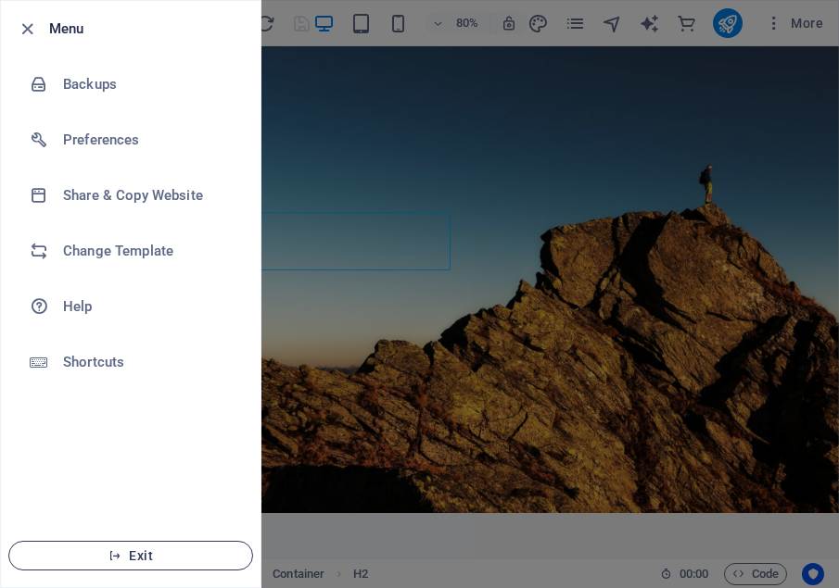
click at [154, 557] on span "Exit" at bounding box center [130, 556] width 213 height 15
